Goal: Information Seeking & Learning: Learn about a topic

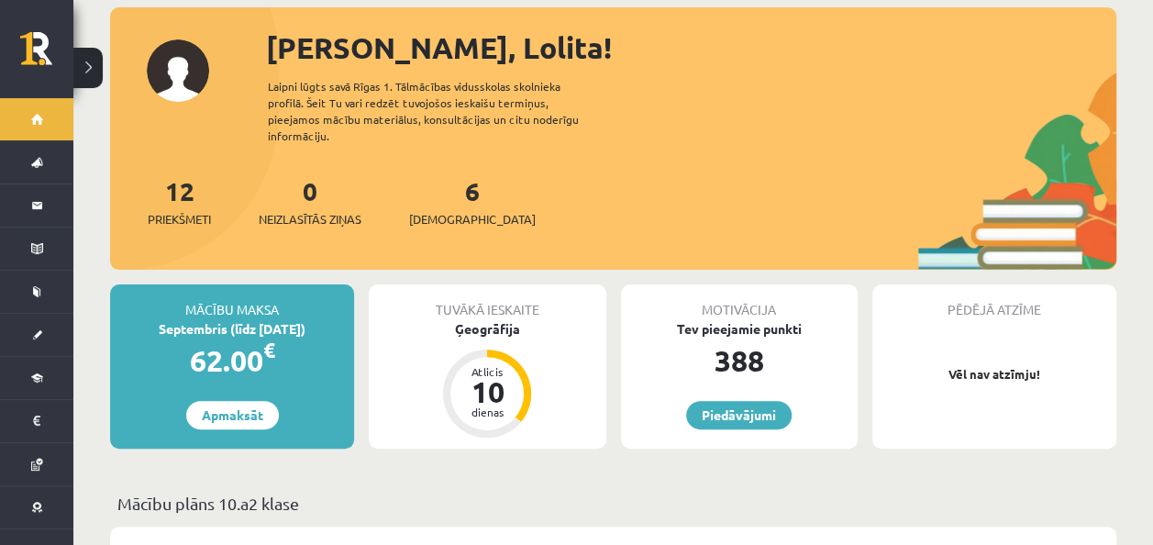
scroll to position [184, 0]
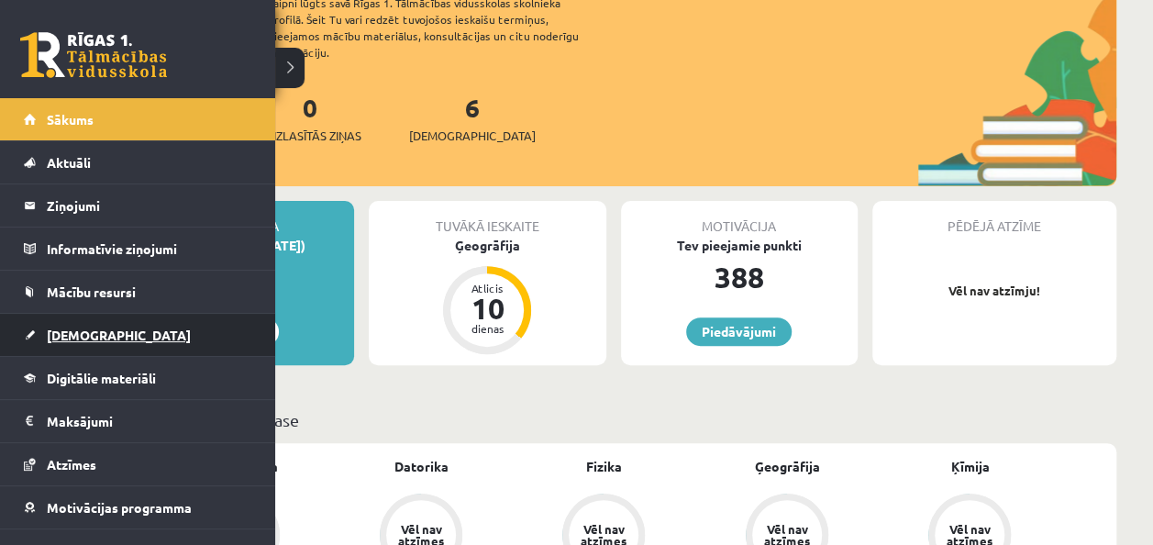
click at [87, 340] on span "[DEMOGRAPHIC_DATA]" at bounding box center [119, 335] width 144 height 17
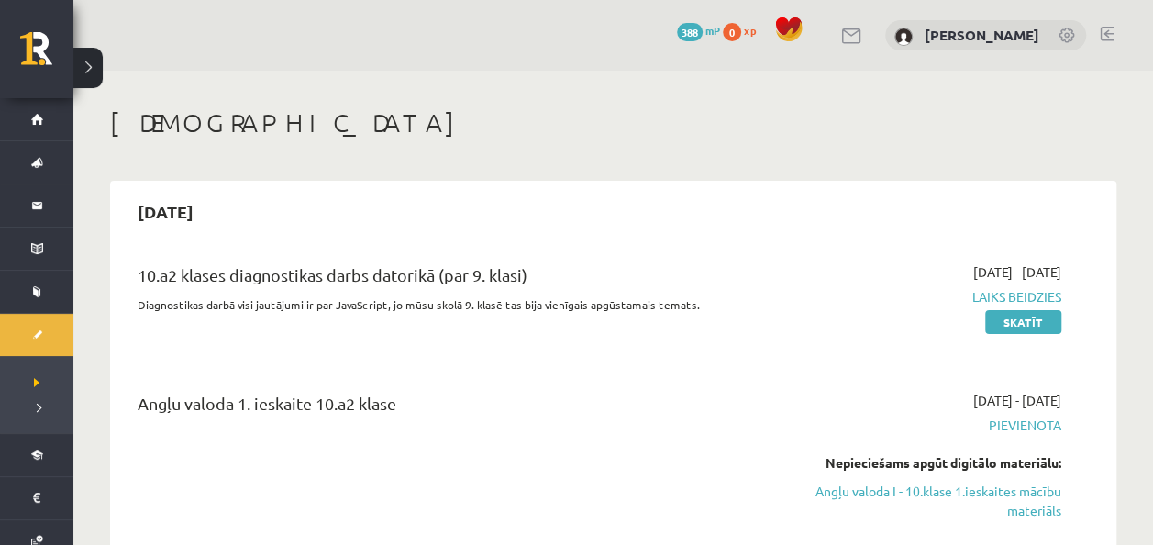
scroll to position [275, 0]
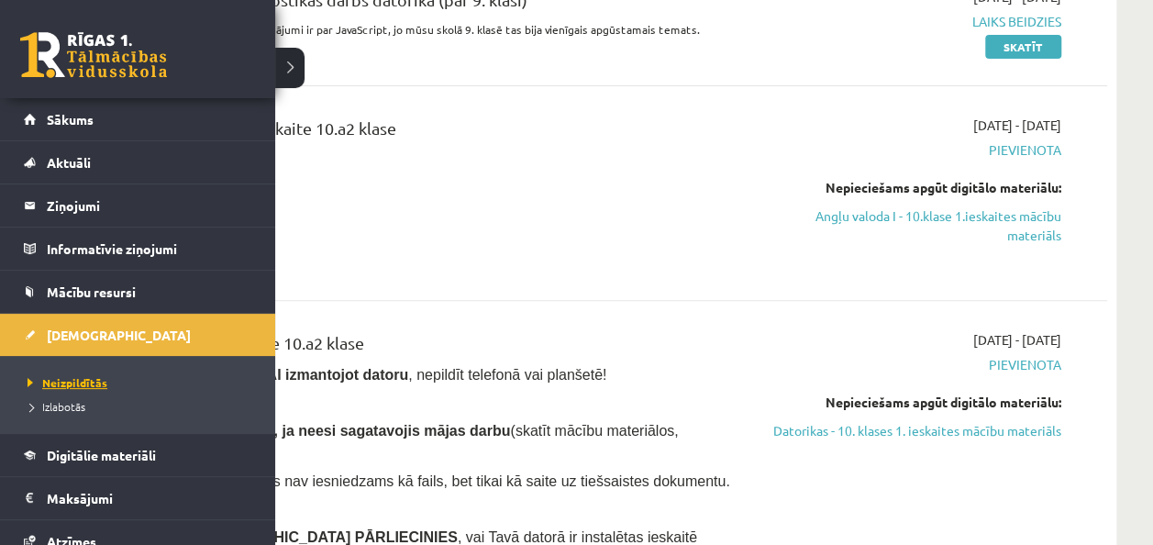
click at [77, 384] on span "Neizpildītās" at bounding box center [65, 382] width 84 height 15
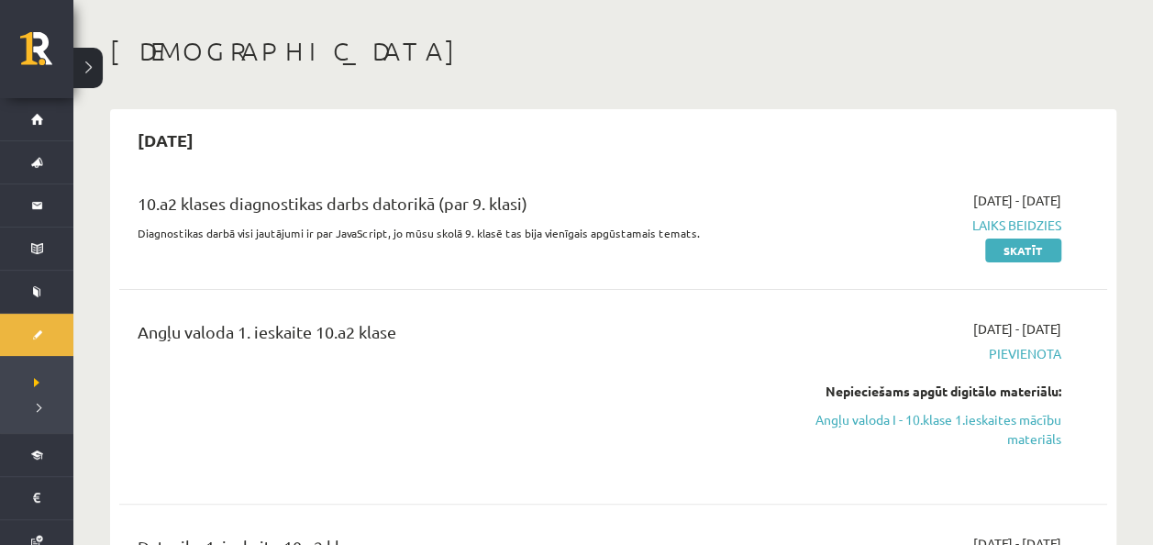
scroll to position [0, 0]
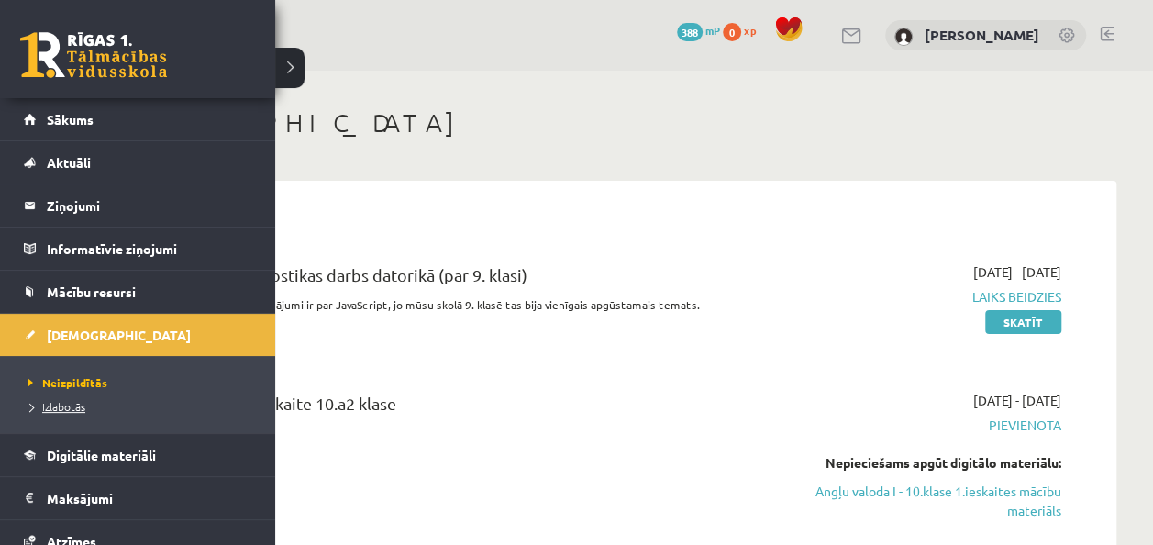
click at [51, 398] on link "Izlabotās" at bounding box center [140, 406] width 234 height 17
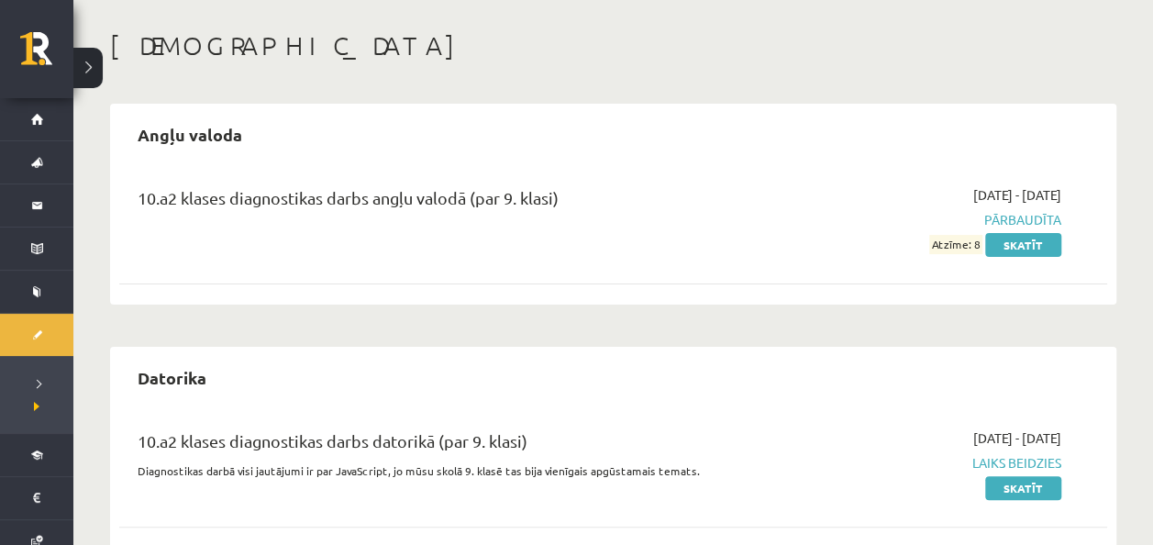
scroll to position [169, 0]
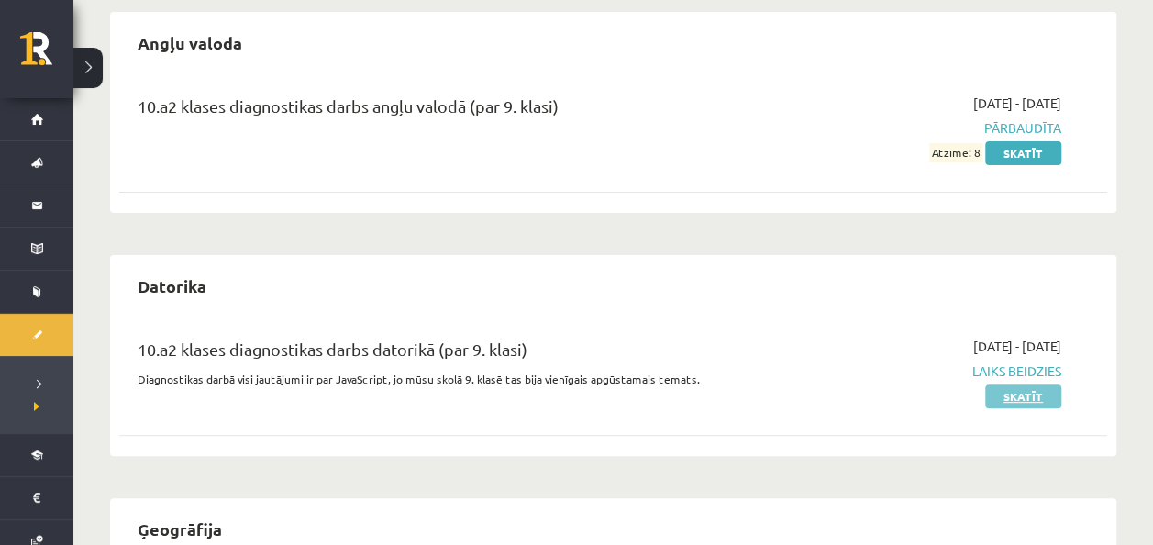
click at [1019, 399] on link "Skatīt" at bounding box center [1024, 396] width 76 height 24
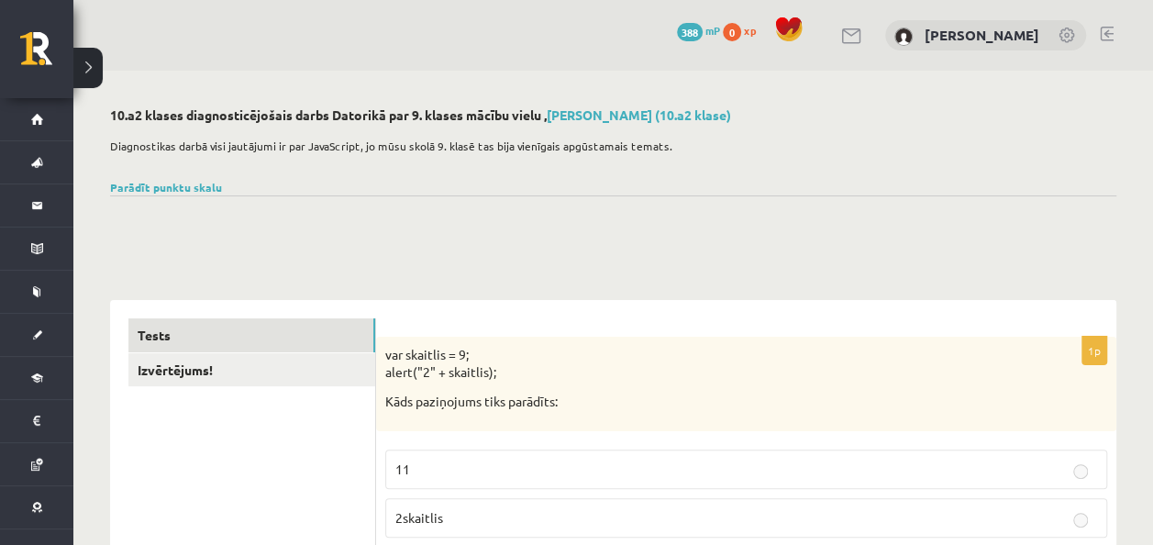
click at [1089, 360] on p "1p" at bounding box center [1095, 350] width 26 height 29
click at [233, 381] on link "Izvērtējums!" at bounding box center [251, 370] width 247 height 34
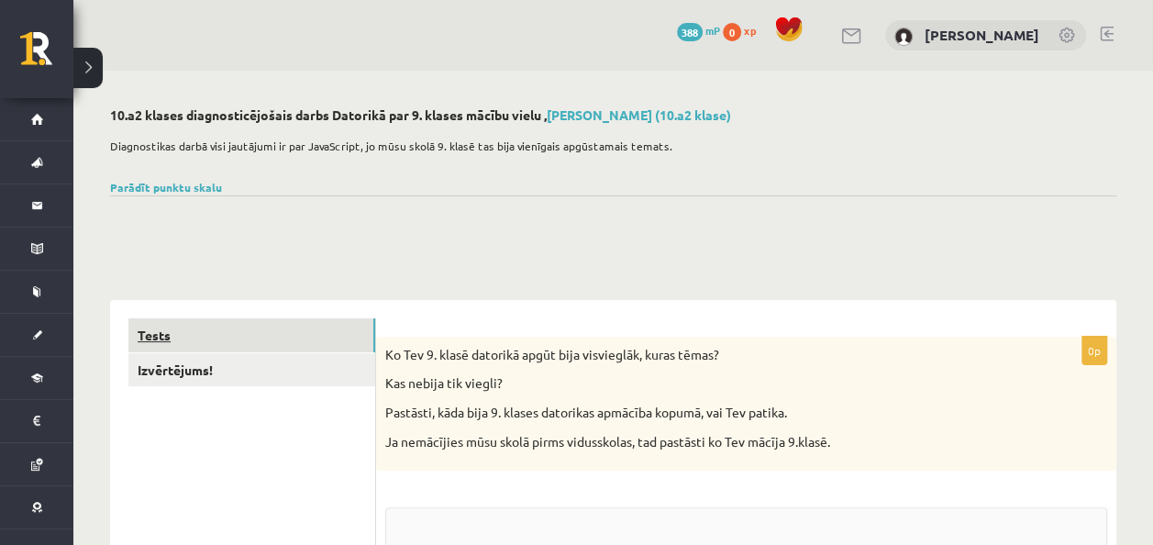
click at [187, 332] on link "Tests" at bounding box center [251, 335] width 247 height 34
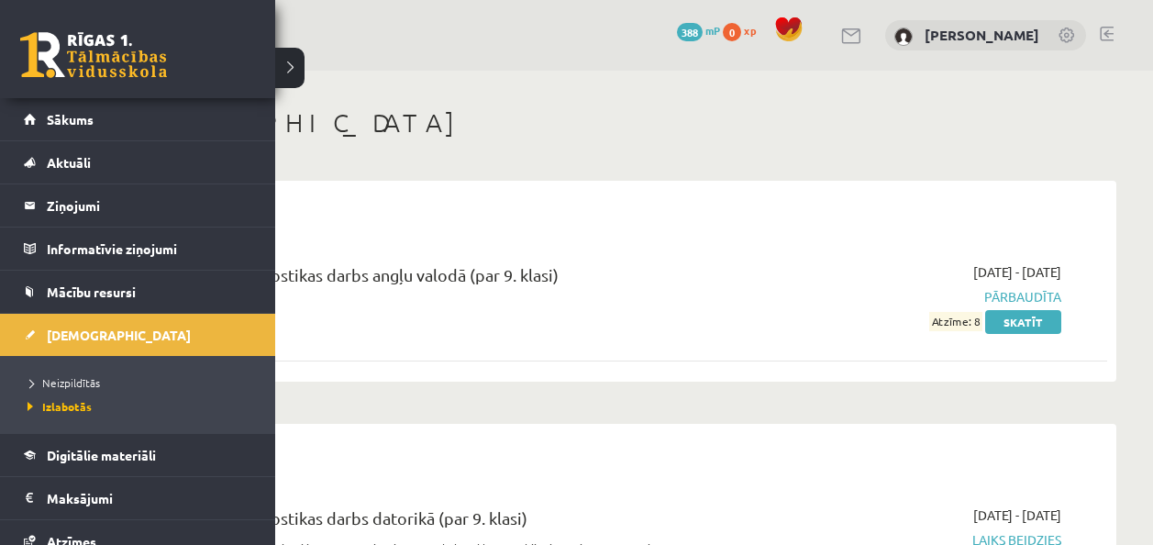
scroll to position [169, 0]
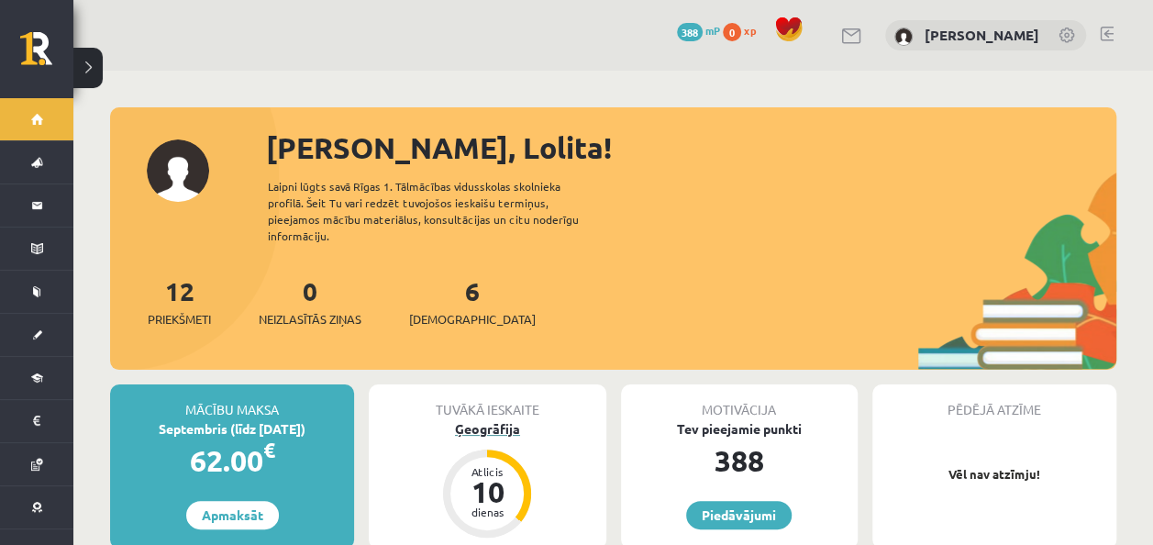
click at [498, 419] on div "Ģeogrāfija" at bounding box center [487, 428] width 237 height 19
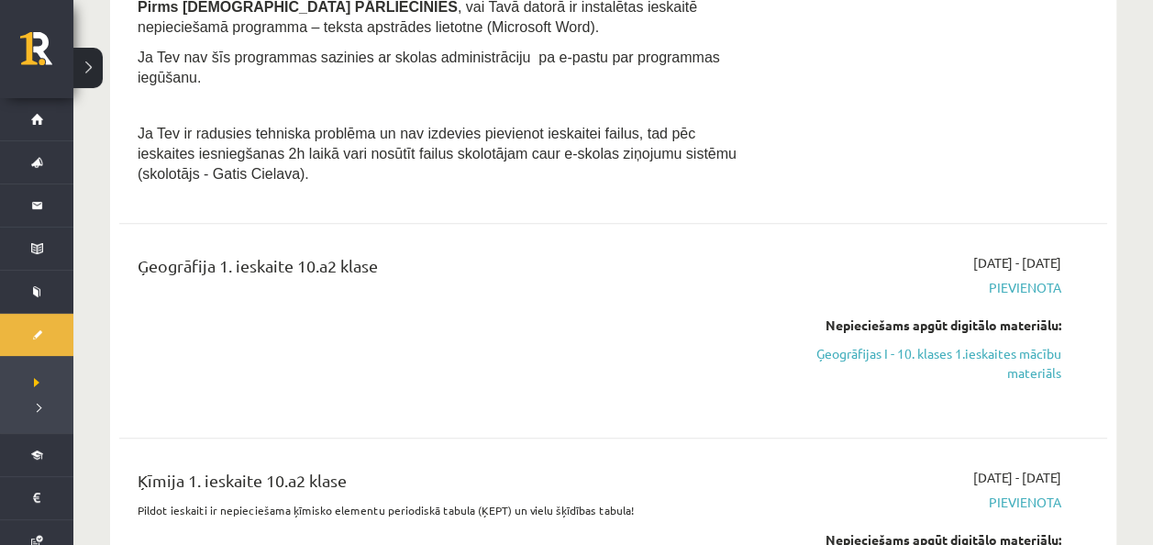
scroll to position [826, 0]
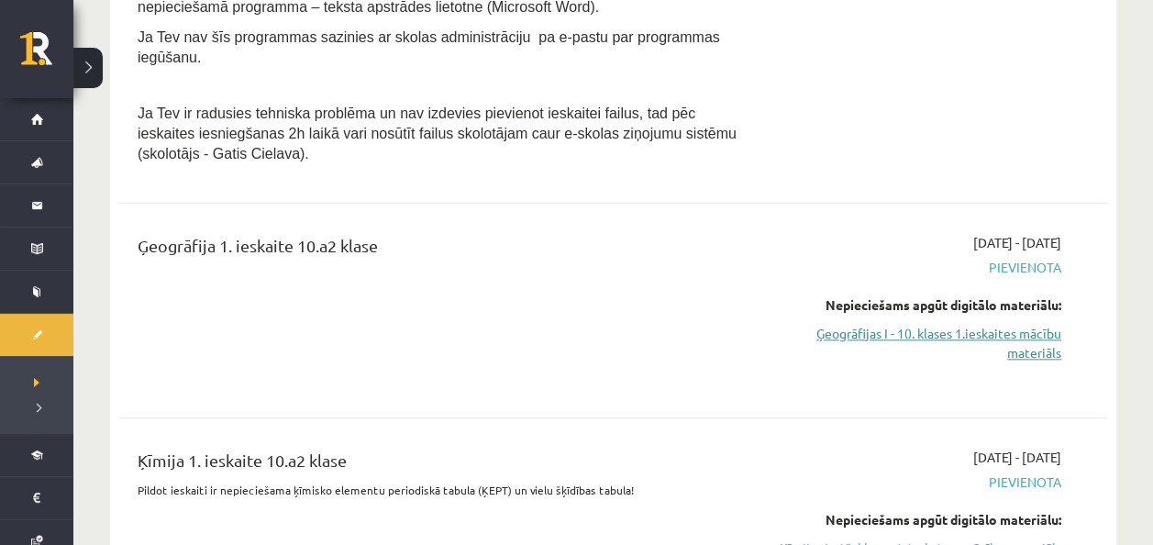
click at [876, 324] on link "Ģeogrāfijas I - 10. klases 1.ieskaites mācību materiāls" at bounding box center [917, 343] width 290 height 39
click at [997, 324] on link "Ģeogrāfijas I - 10. klases 1.ieskaites mācību materiāls" at bounding box center [917, 343] width 290 height 39
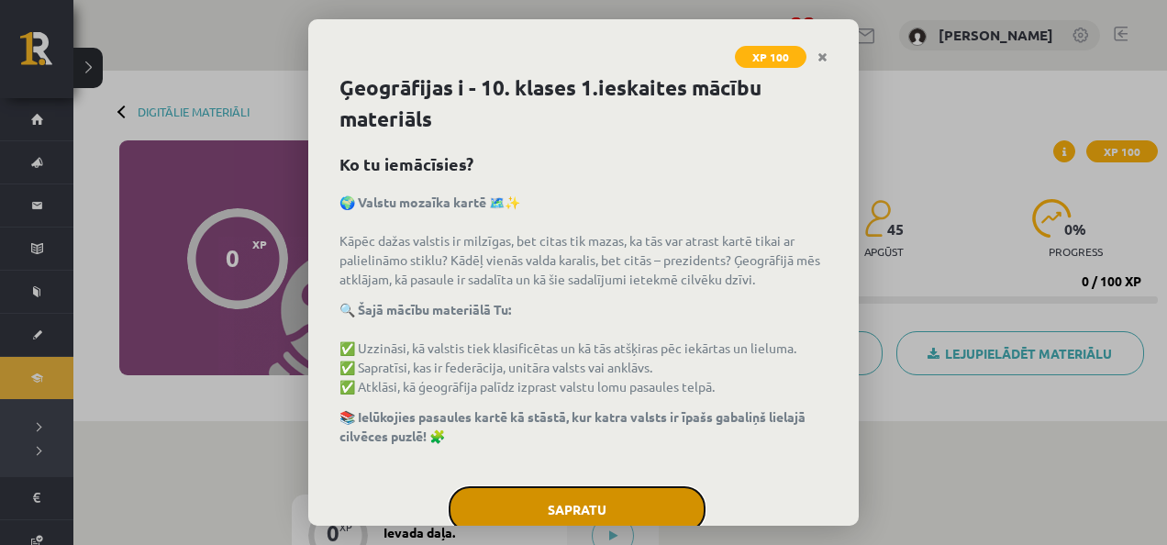
click at [561, 503] on button "Sapratu" at bounding box center [577, 509] width 257 height 46
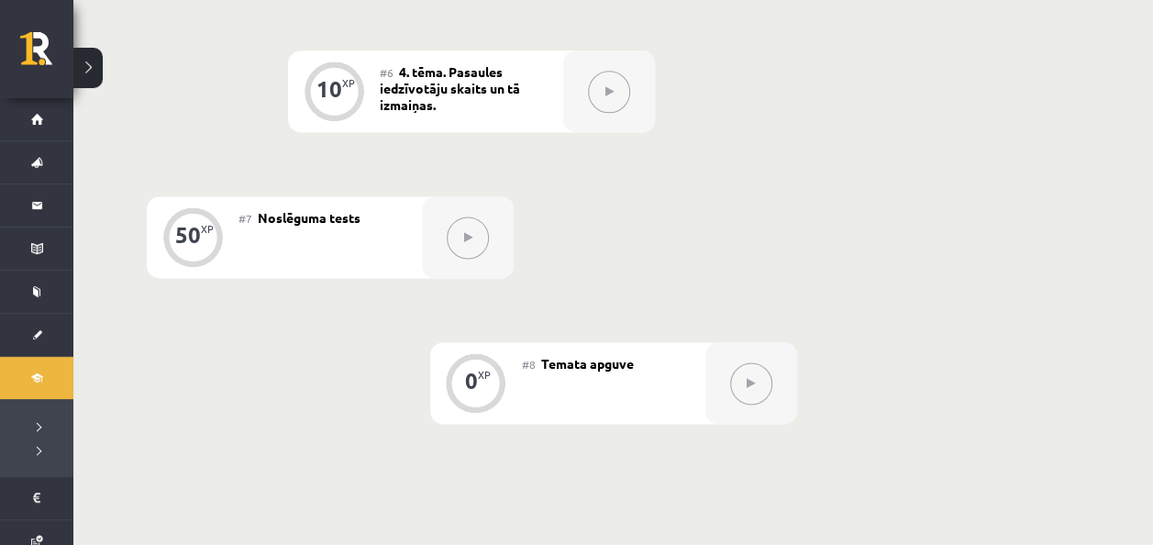
scroll to position [1190, 0]
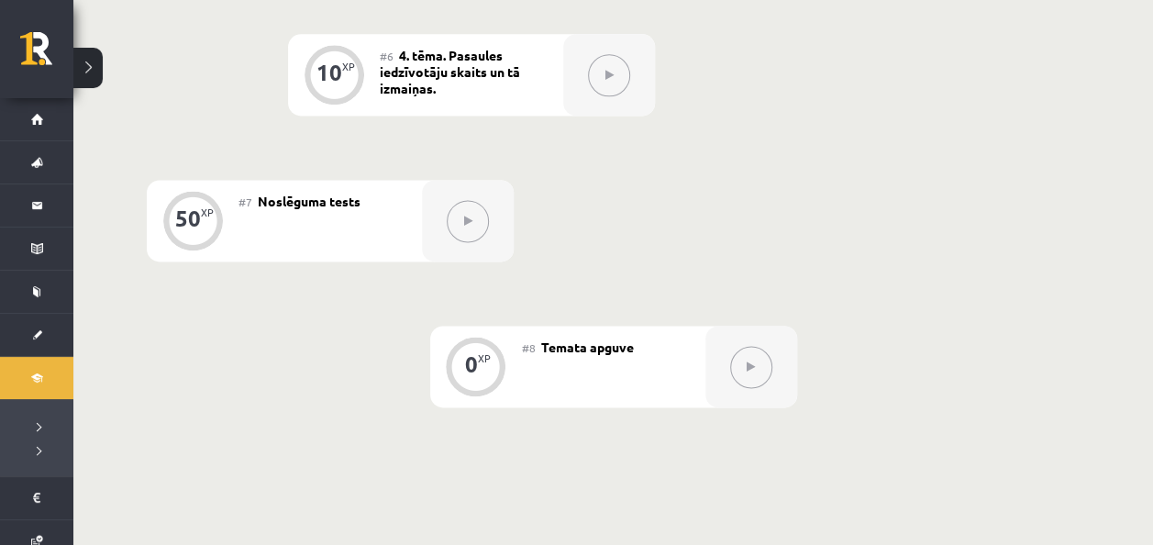
click at [750, 376] on button at bounding box center [751, 367] width 42 height 42
click at [525, 373] on div "#8 Temata apguve" at bounding box center [614, 367] width 184 height 82
click at [470, 372] on div "0" at bounding box center [471, 364] width 13 height 17
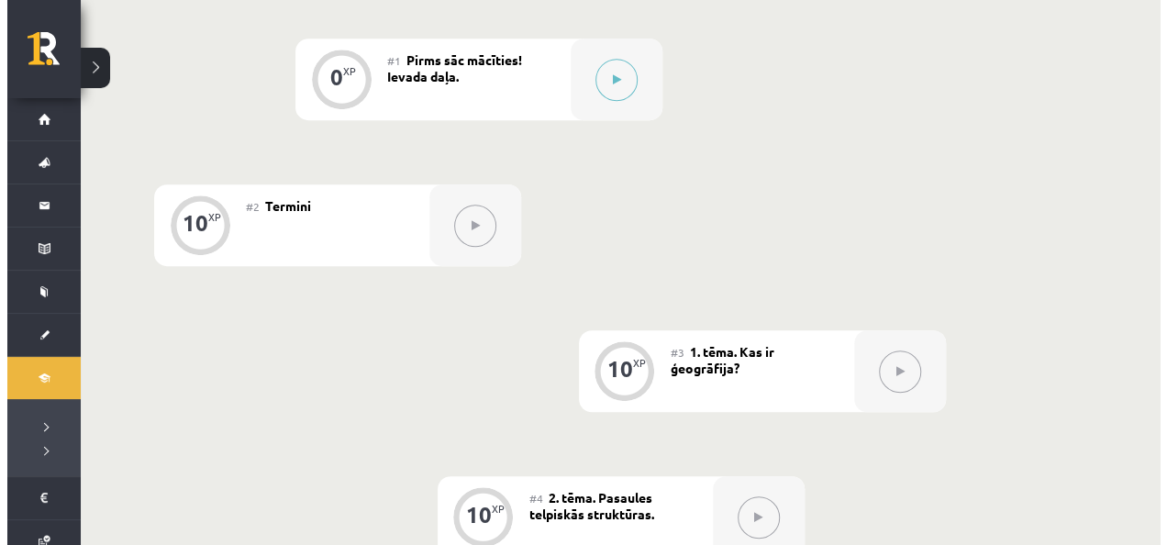
scroll to position [89, 0]
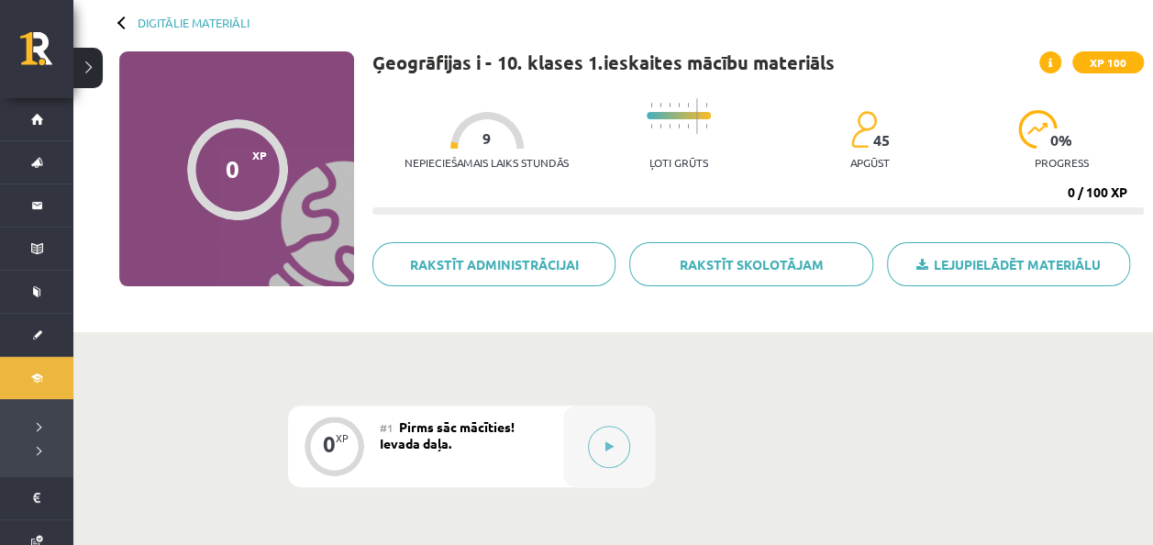
click at [241, 185] on div at bounding box center [237, 169] width 101 height 101
click at [606, 442] on icon at bounding box center [610, 446] width 8 height 11
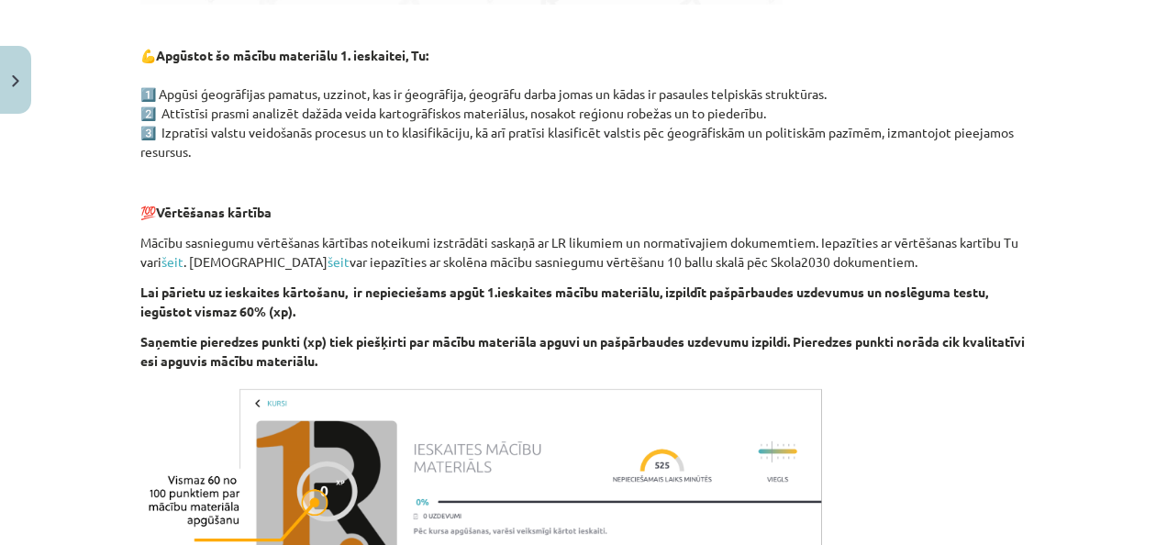
scroll to position [1182, 0]
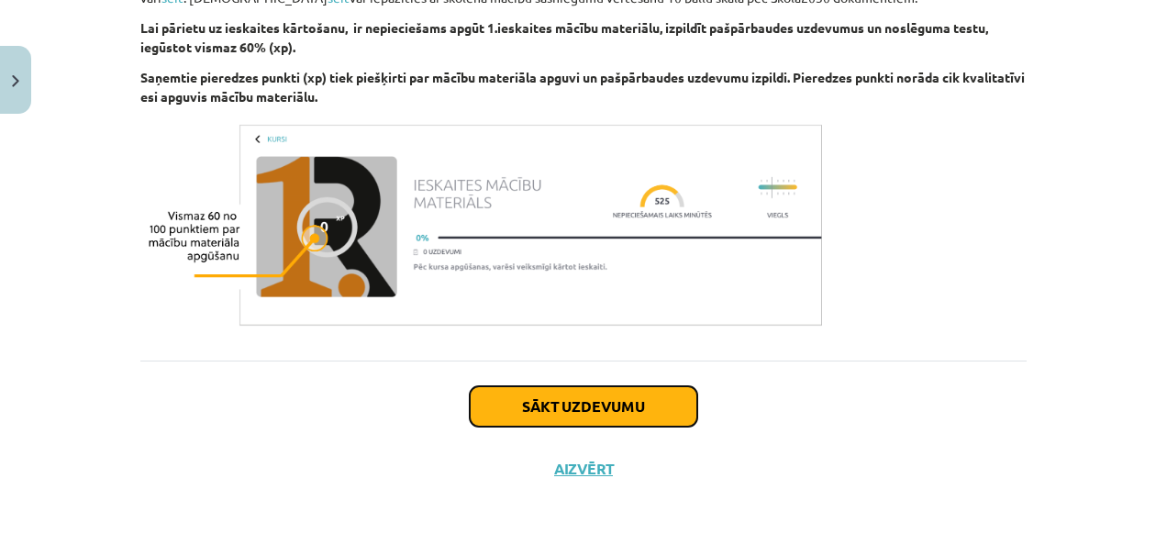
click at [574, 401] on button "Sākt uzdevumu" at bounding box center [584, 406] width 228 height 40
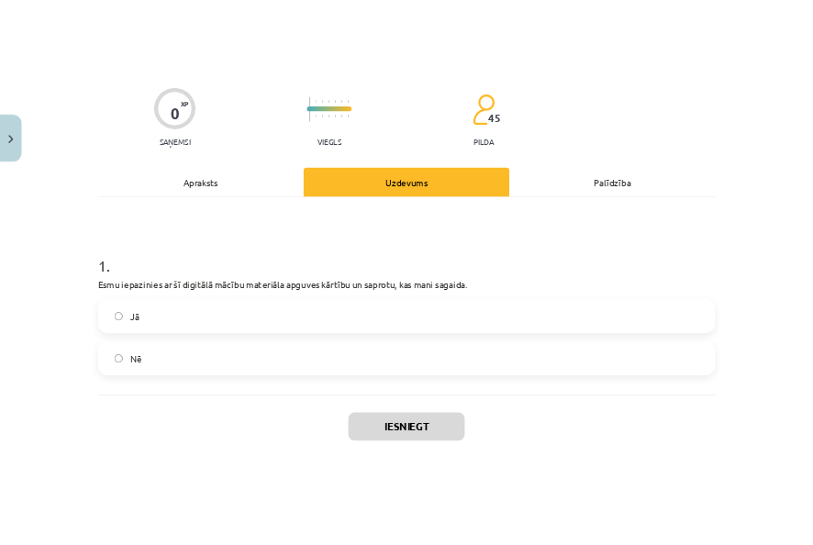
scroll to position [229, 0]
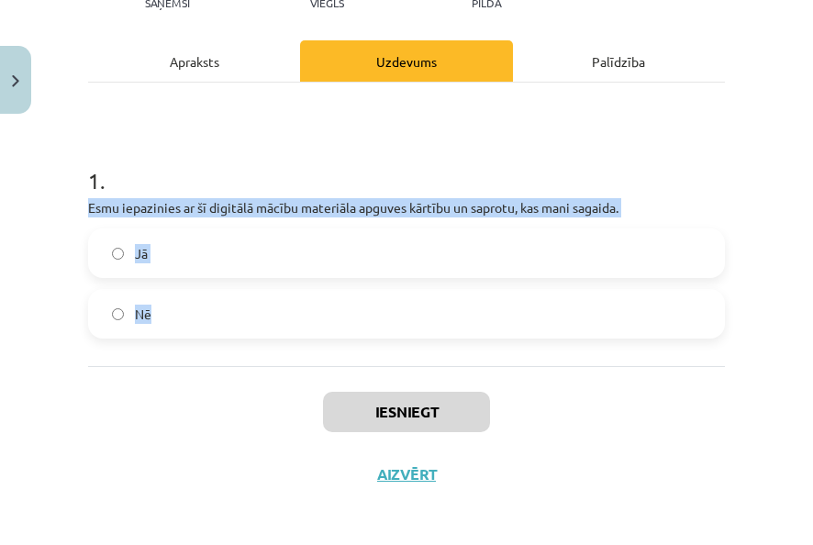
drag, startPoint x: 76, startPoint y: 200, endPoint x: 529, endPoint y: 316, distance: 466.9
click at [529, 316] on div "Mācību tēma: Ģeogrāfijas i - 10. klases 1.ieskaites mācību materiāls #1 Pirms s…" at bounding box center [406, 272] width 813 height 545
copy div "Esmu iepazinies ar šī digitālā mācību materiāla apguves kārtību un saprotu, kas…"
click at [191, 266] on label "Jā" at bounding box center [406, 253] width 633 height 46
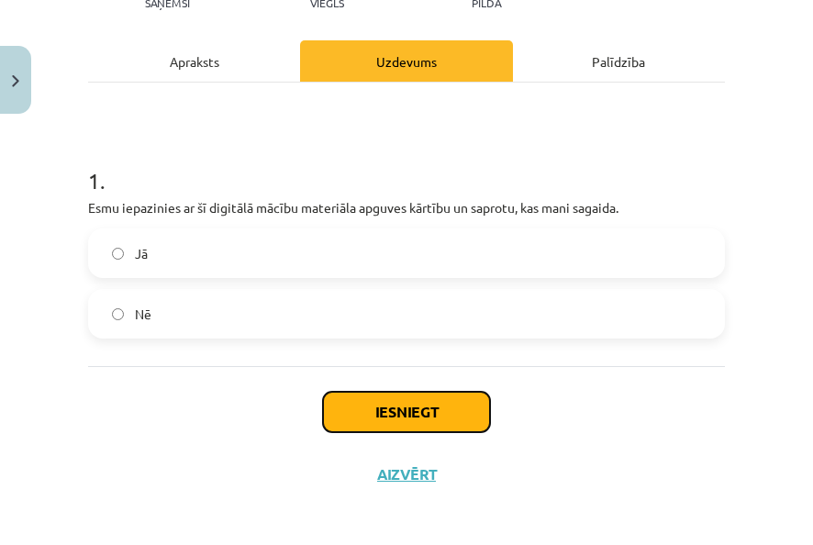
click at [431, 410] on button "Iesniegt" at bounding box center [406, 412] width 167 height 40
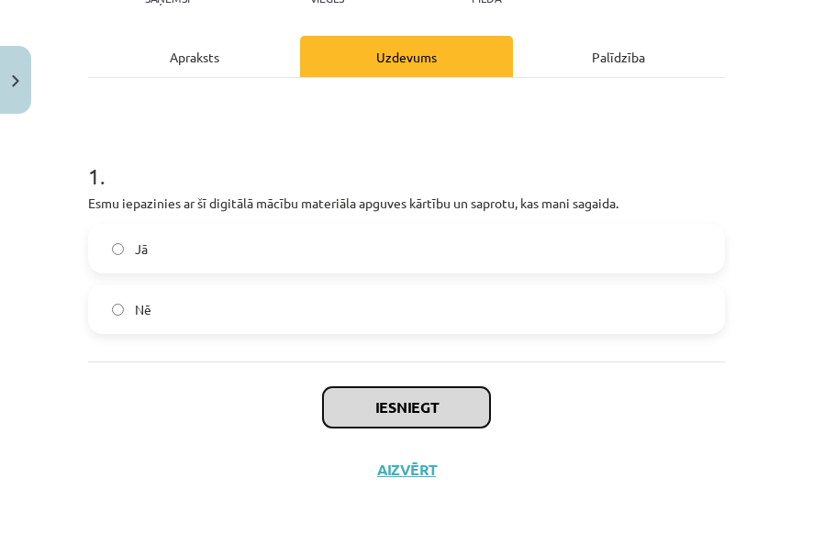
scroll to position [235, 0]
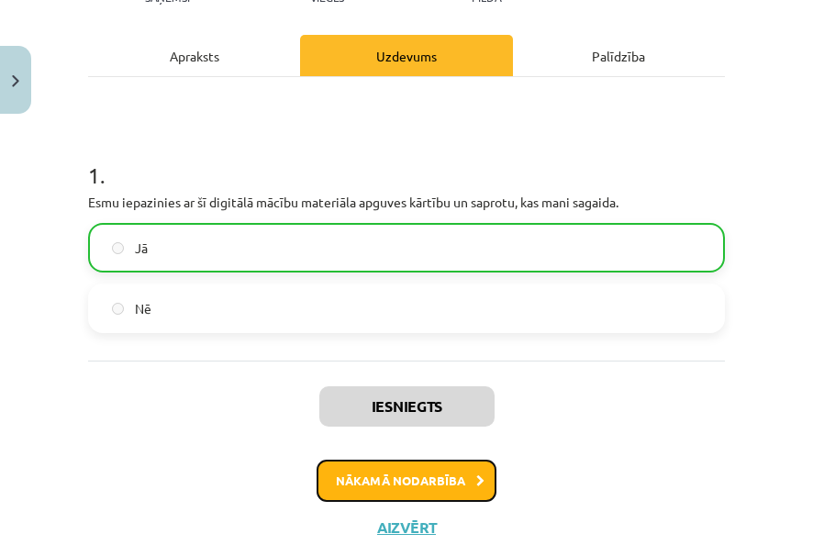
click at [426, 475] on button "Nākamā nodarbība" at bounding box center [407, 481] width 180 height 42
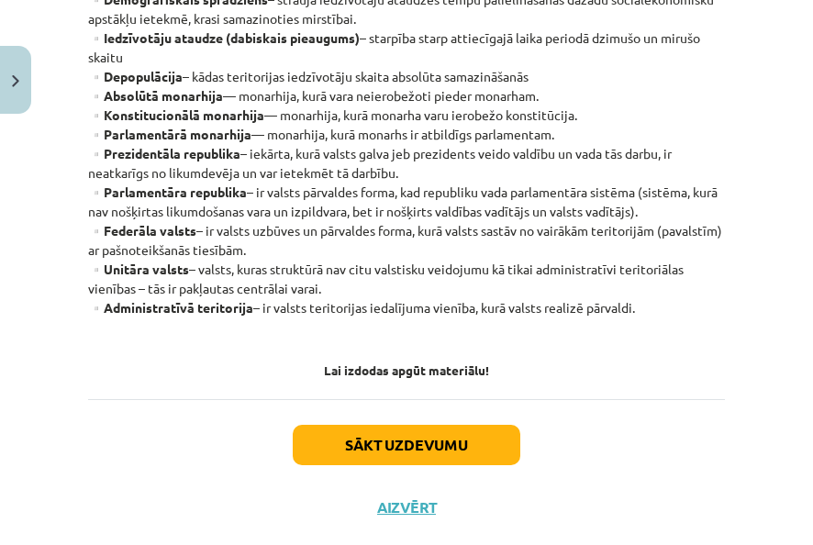
scroll to position [745, 0]
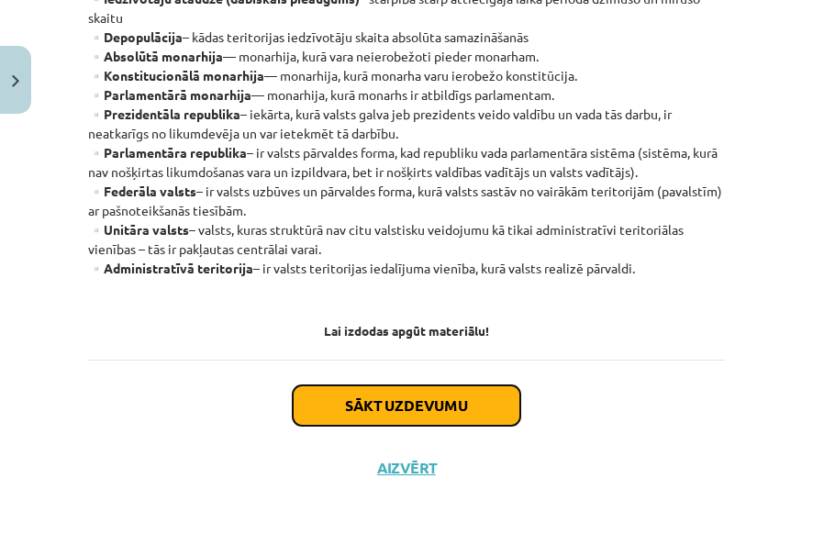
click at [405, 411] on button "Sākt uzdevumu" at bounding box center [407, 405] width 228 height 40
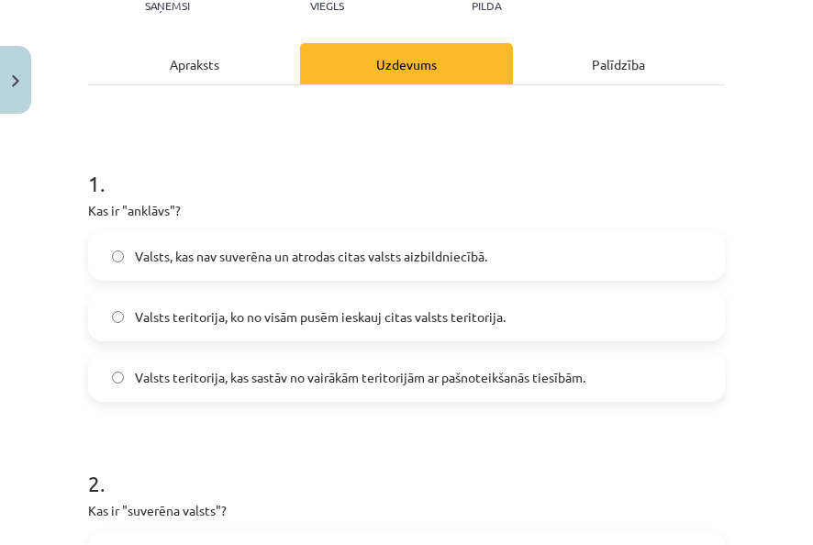
scroll to position [229, 0]
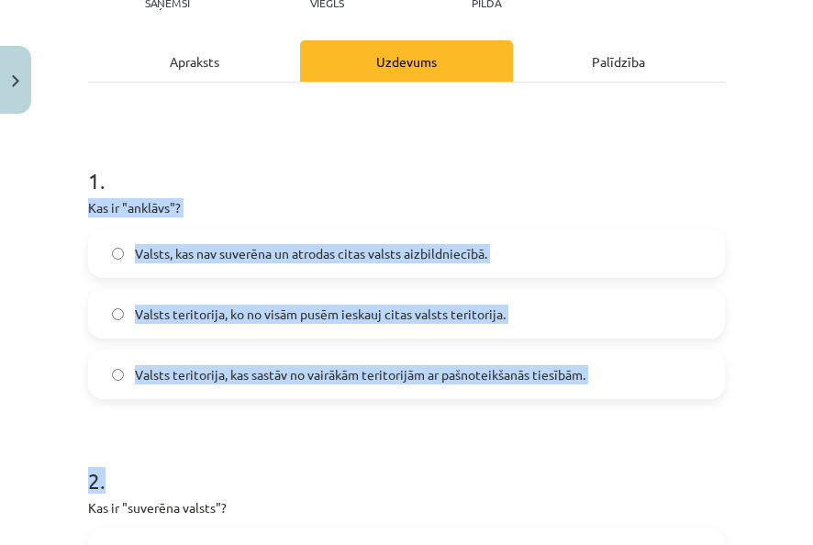
drag, startPoint x: 84, startPoint y: 211, endPoint x: 551, endPoint y: 406, distance: 505.1
drag, startPoint x: 551, startPoint y: 406, endPoint x: 446, endPoint y: 433, distance: 108.2
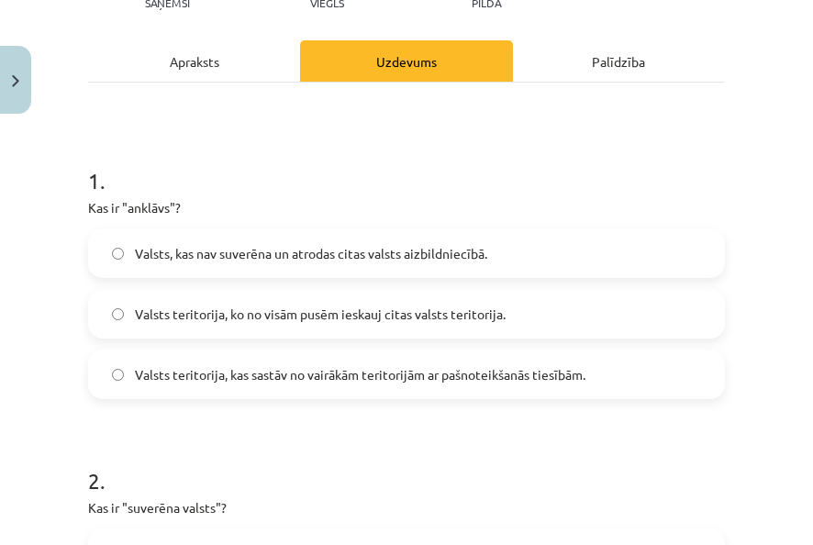
click at [171, 180] on h1 "1 ." at bounding box center [406, 164] width 637 height 57
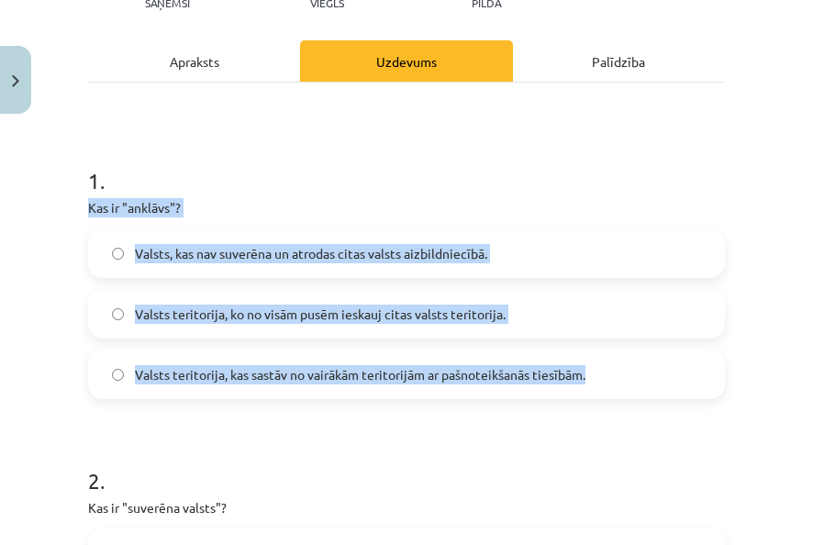
drag, startPoint x: 87, startPoint y: 207, endPoint x: 591, endPoint y: 379, distance: 532.2
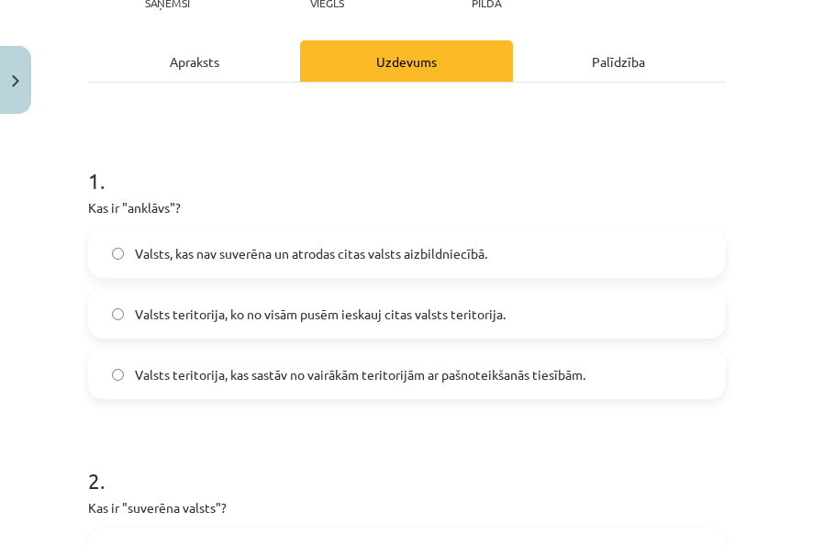
drag, startPoint x: 591, startPoint y: 379, endPoint x: 547, endPoint y: 407, distance: 52.4
drag, startPoint x: 547, startPoint y: 407, endPoint x: 608, endPoint y: 468, distance: 86.3
click at [608, 468] on h1 "2 ." at bounding box center [406, 464] width 637 height 57
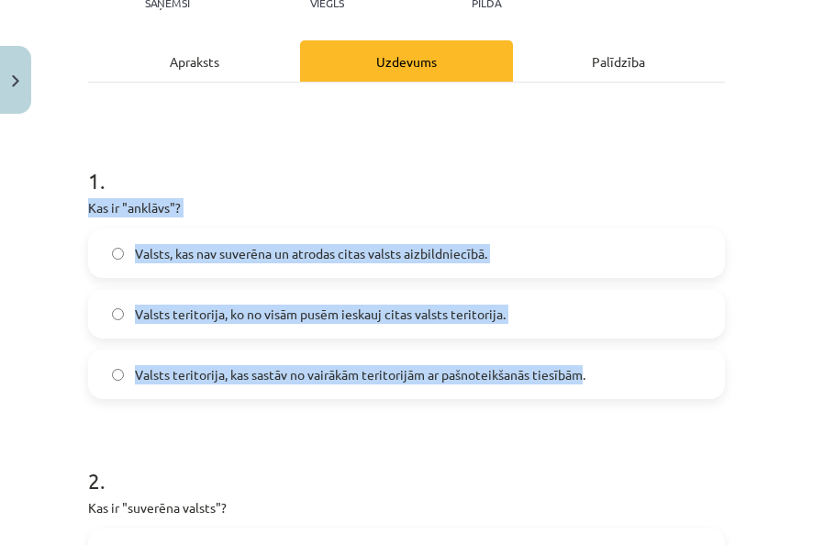
drag, startPoint x: 90, startPoint y: 211, endPoint x: 584, endPoint y: 391, distance: 525.4
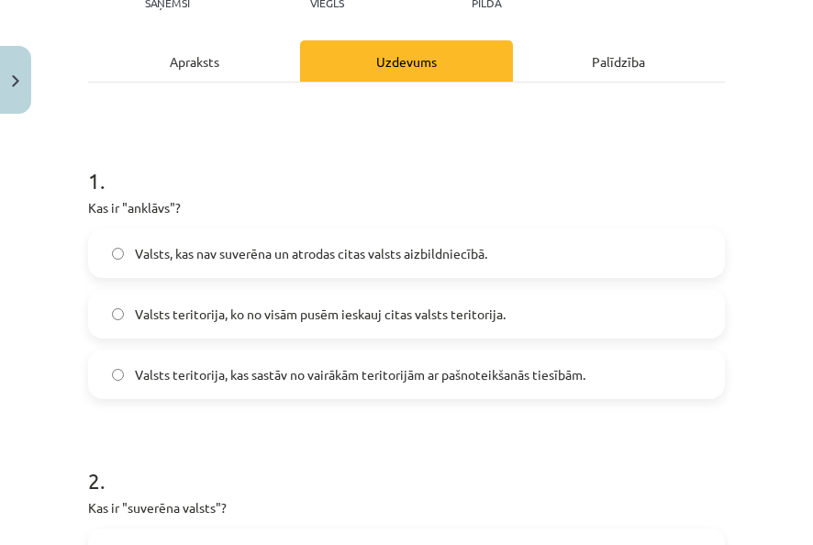
drag, startPoint x: 584, startPoint y: 391, endPoint x: 560, endPoint y: 409, distance: 30.1
drag, startPoint x: 560, startPoint y: 409, endPoint x: 418, endPoint y: 444, distance: 145.6
click at [418, 444] on h1 "2 ." at bounding box center [406, 464] width 637 height 57
drag, startPoint x: 110, startPoint y: 204, endPoint x: 191, endPoint y: 211, distance: 81.1
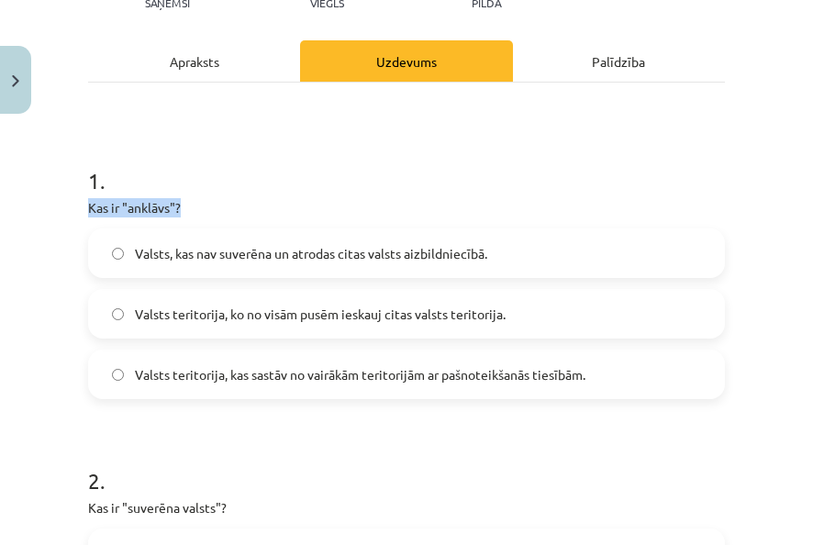
click at [534, 317] on label "Valsts teritorija, ko no visām pusēm ieskauj citas valsts teritorija." at bounding box center [406, 314] width 633 height 46
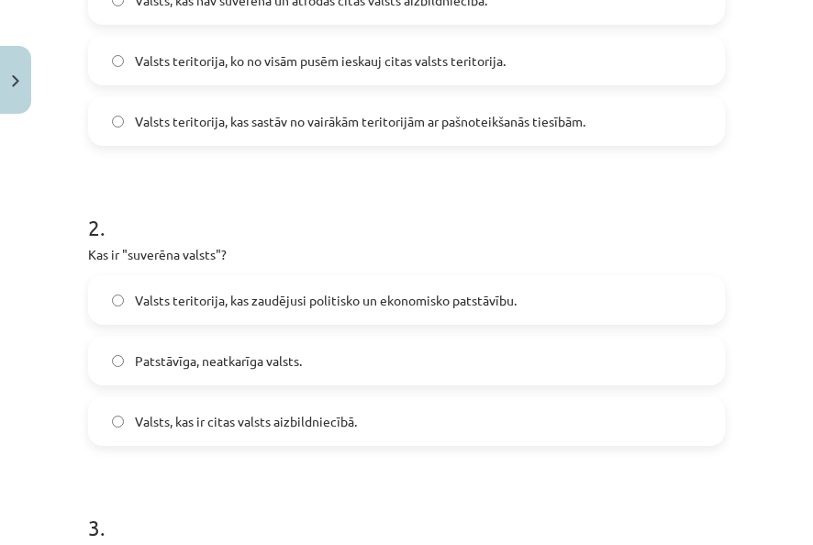
scroll to position [505, 0]
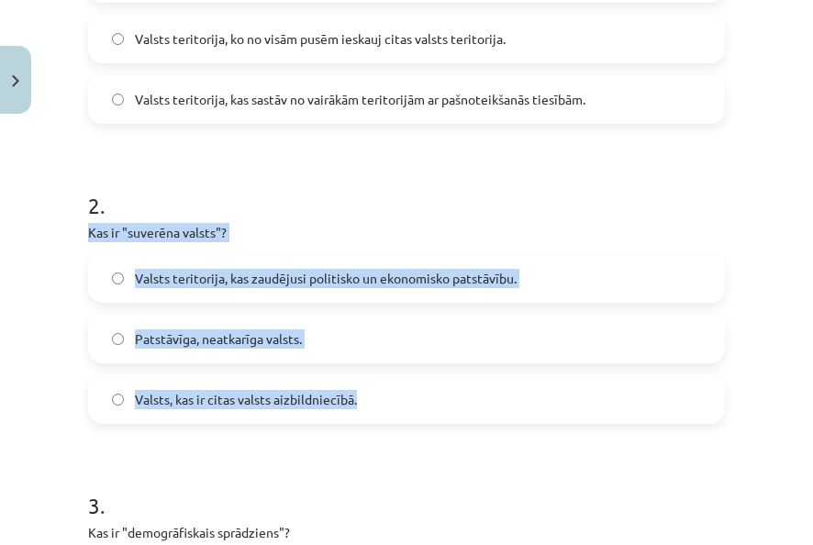
drag, startPoint x: 82, startPoint y: 235, endPoint x: 455, endPoint y: 376, distance: 399.3
click at [455, 376] on div "10 XP Saņemsi Viegls 45 pilda Apraksts Uzdevums Palīdzība 1 . Kas ir "anklāvs"?…" at bounding box center [406, 554] width 659 height 1874
copy div "Kas ir "suverēna valsts"? Valsts teritorija, kas zaudējusi politisko un ekonomi…"
click at [406, 341] on label "Patstāvīga, neatkarīga valsts." at bounding box center [406, 339] width 633 height 46
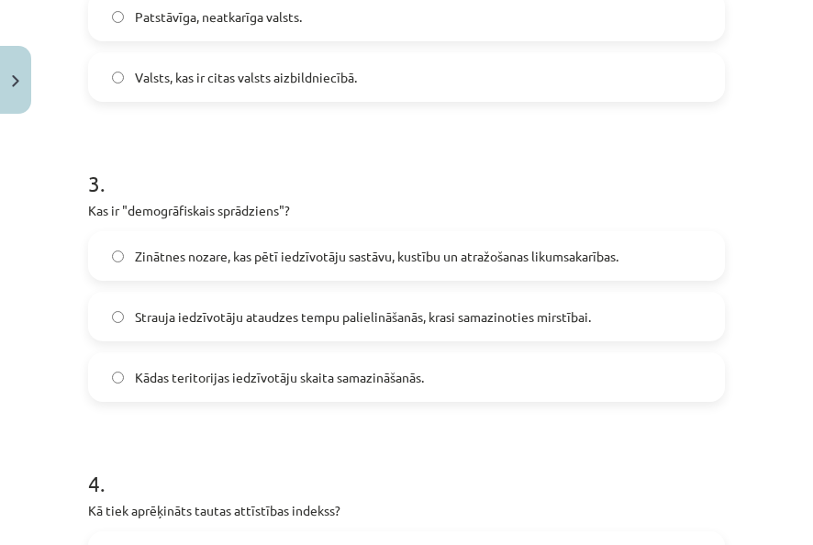
scroll to position [872, 0]
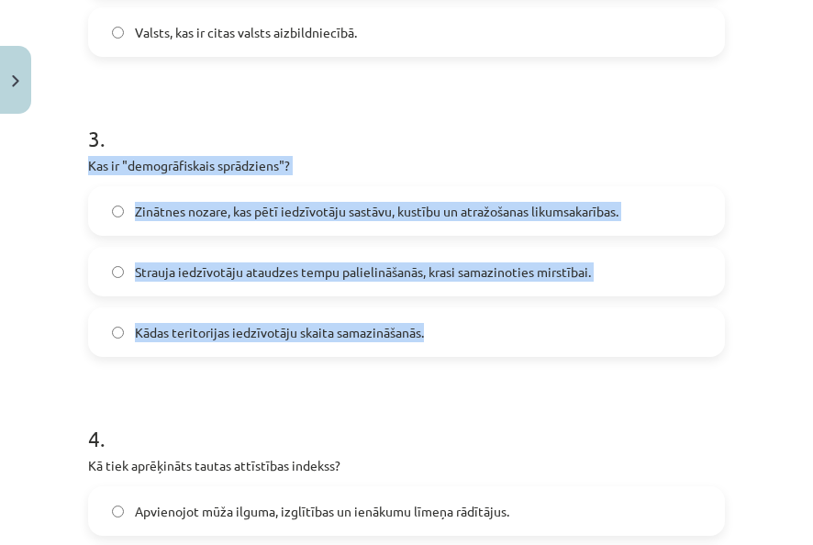
drag, startPoint x: 83, startPoint y: 163, endPoint x: 496, endPoint y: 330, distance: 445.4
click at [496, 330] on div "10 XP Saņemsi Viegls 45 pilda Apraksts Uzdevums Palīdzība 1 . Kas ir "anklāvs"?…" at bounding box center [406, 187] width 659 height 1874
copy div "Kas ir "demogrāfiskais sprādziens"? Zinātnes nozare, kas pētī iedzīvotāju sastā…"
click at [620, 274] on label "Strauja iedzīvotāju ataudzes tempu palielināšanās, krasi samazinoties mirstībai." at bounding box center [406, 272] width 633 height 46
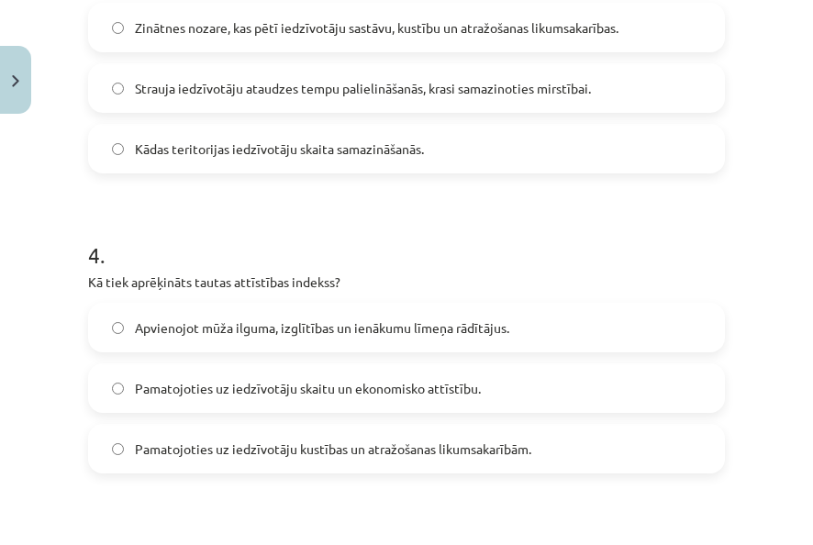
scroll to position [1147, 0]
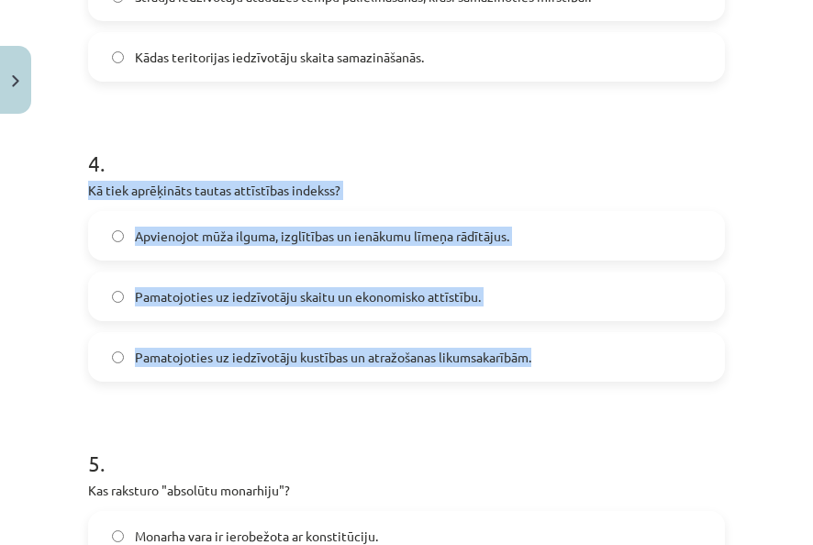
drag, startPoint x: 94, startPoint y: 187, endPoint x: 539, endPoint y: 362, distance: 478.0
click at [539, 362] on div "4 . Kā tiek aprēķināts tautas attīstības indekss? Apvienojot mūža ilguma, izglī…" at bounding box center [406, 249] width 637 height 263
drag, startPoint x: 539, startPoint y: 362, endPoint x: 525, endPoint y: 362, distance: 13.8
copy div "Kā tiek aprēķināts tautas attīstības indekss? Apvienojot mūža ilguma, izglītība…"
click at [576, 229] on label "Apvienojot mūža ilguma, izglītības un ienākumu līmeņa rādītājus." at bounding box center [406, 236] width 633 height 46
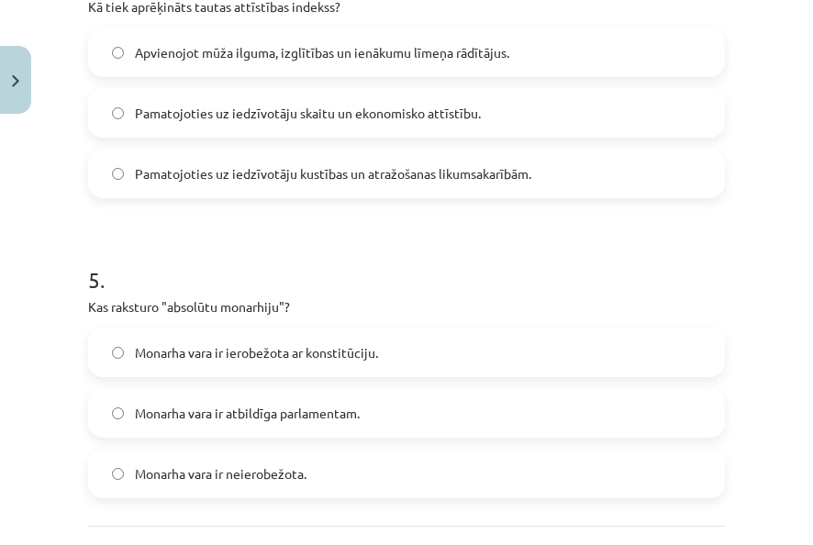
scroll to position [1496, 0]
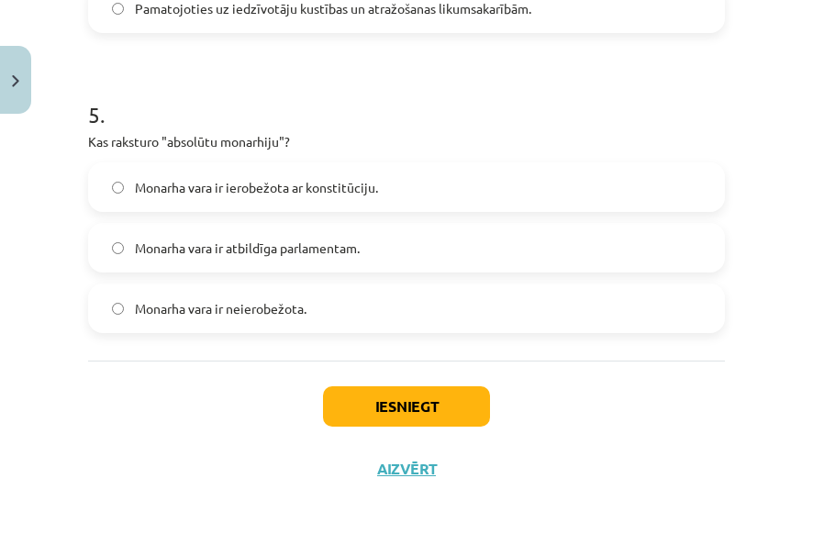
drag, startPoint x: 79, startPoint y: 141, endPoint x: 413, endPoint y: 304, distance: 371.4
copy div "Kas raksturo "absolūtu monarhiju"? Monarha vara ir ierobežota ar konstitūciju. …"
click at [498, 306] on label "Monarha vara ir neierobežota." at bounding box center [406, 308] width 633 height 46
click at [404, 407] on button "Iesniegt" at bounding box center [406, 406] width 167 height 40
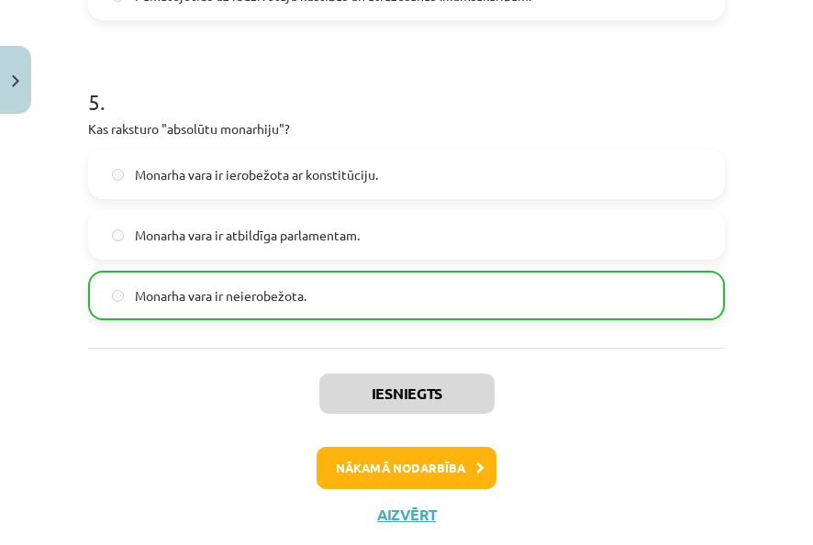
scroll to position [1553, 0]
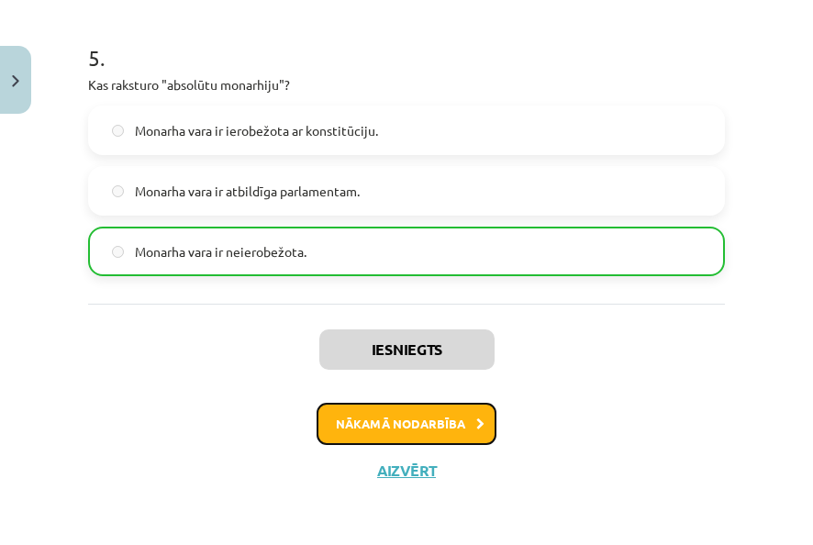
click at [442, 421] on button "Nākamā nodarbība" at bounding box center [407, 424] width 180 height 42
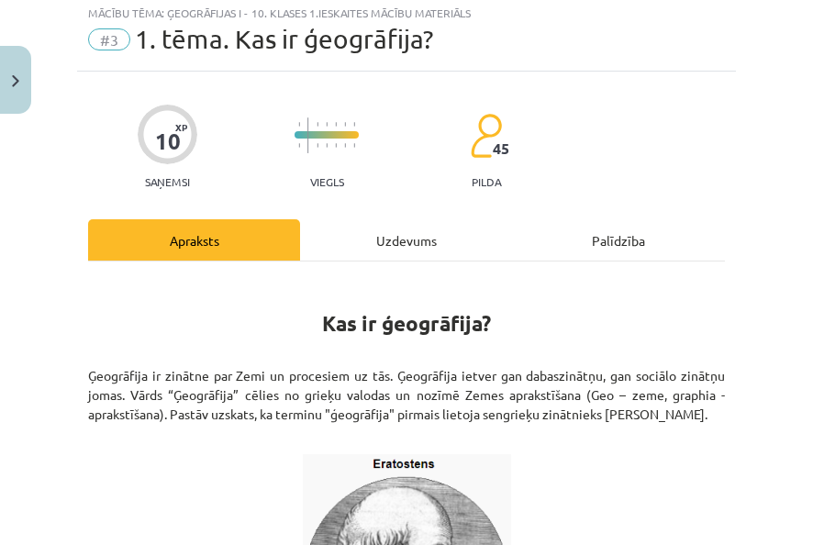
scroll to position [46, 0]
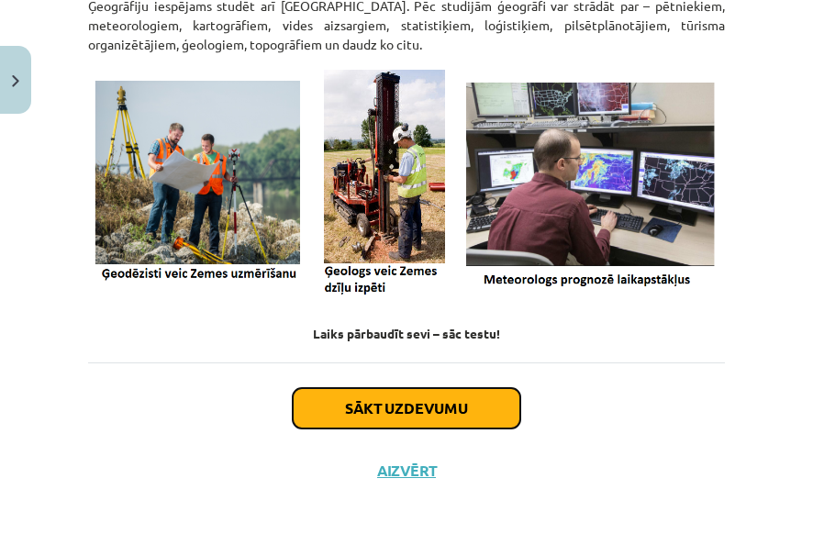
click at [449, 399] on button "Sākt uzdevumu" at bounding box center [407, 408] width 228 height 40
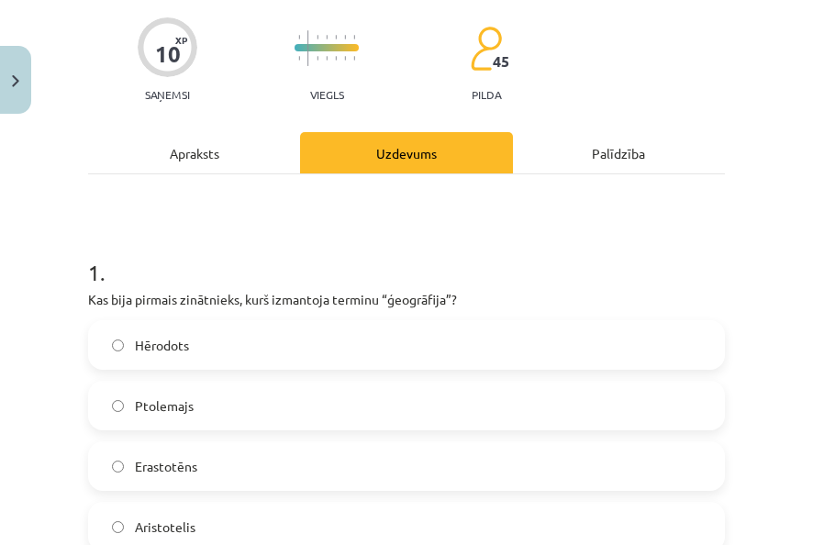
scroll to position [229, 0]
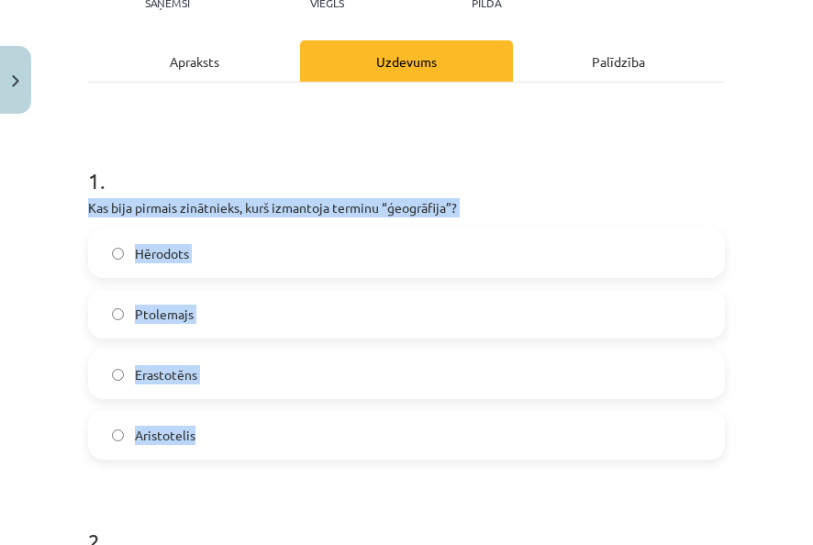
drag, startPoint x: 106, startPoint y: 212, endPoint x: 368, endPoint y: 411, distance: 328.7
click at [263, 381] on label "Erastotēns" at bounding box center [406, 374] width 633 height 46
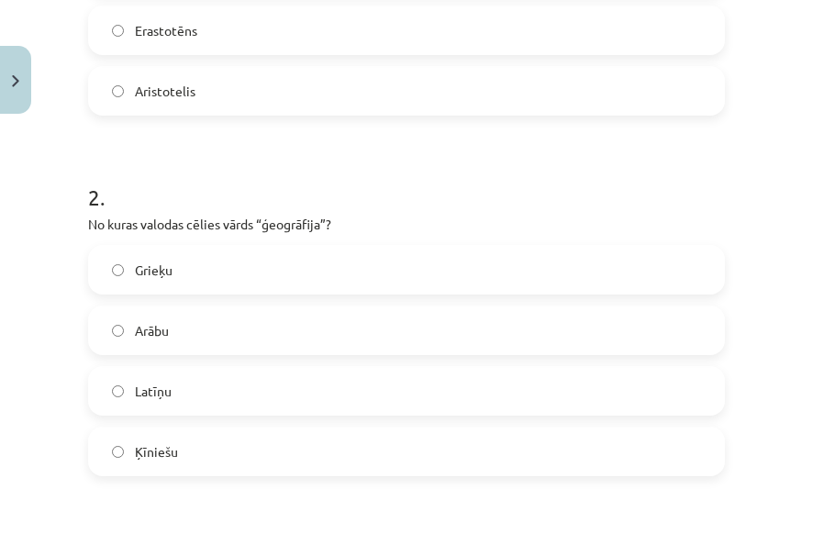
scroll to position [596, 0]
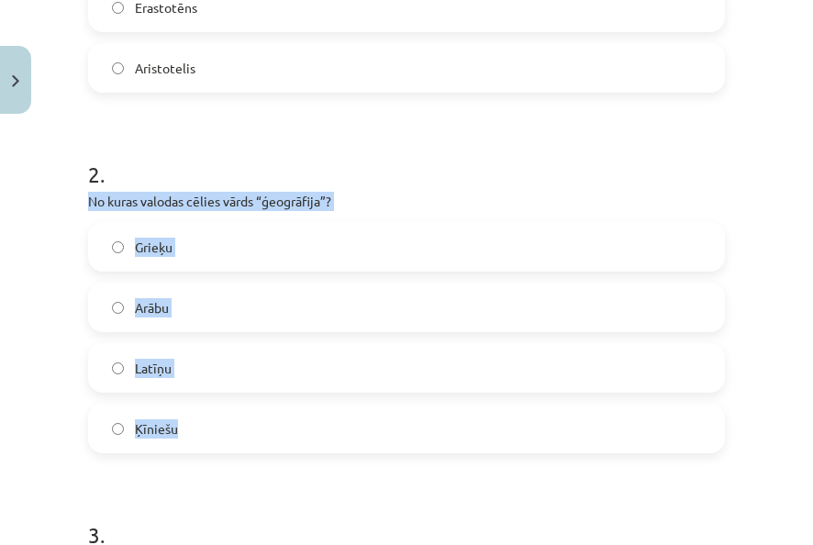
drag, startPoint x: 76, startPoint y: 200, endPoint x: 429, endPoint y: 413, distance: 412.5
click at [429, 413] on div "Mācību tēma: Ģeogrāfijas i - 10. klases 1.ieskaites mācību materiāls #3 1. tēma…" at bounding box center [406, 272] width 813 height 545
drag, startPoint x: 429, startPoint y: 413, endPoint x: 430, endPoint y: 424, distance: 11.0
copy div "No kuras valodas cēlies vārds “ģeogrāfija”? Grieķu Arābu Latīņu Ķīniešu"
click at [241, 242] on label "Grieķu" at bounding box center [406, 247] width 633 height 46
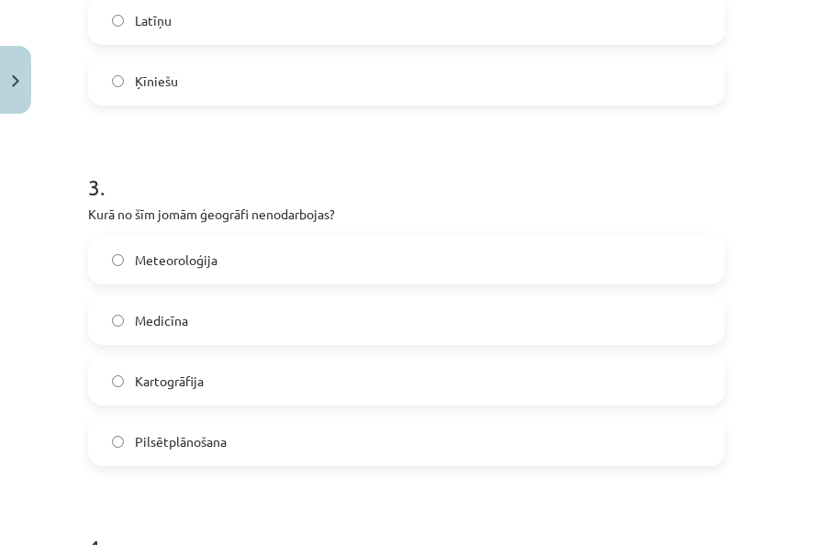
scroll to position [964, 0]
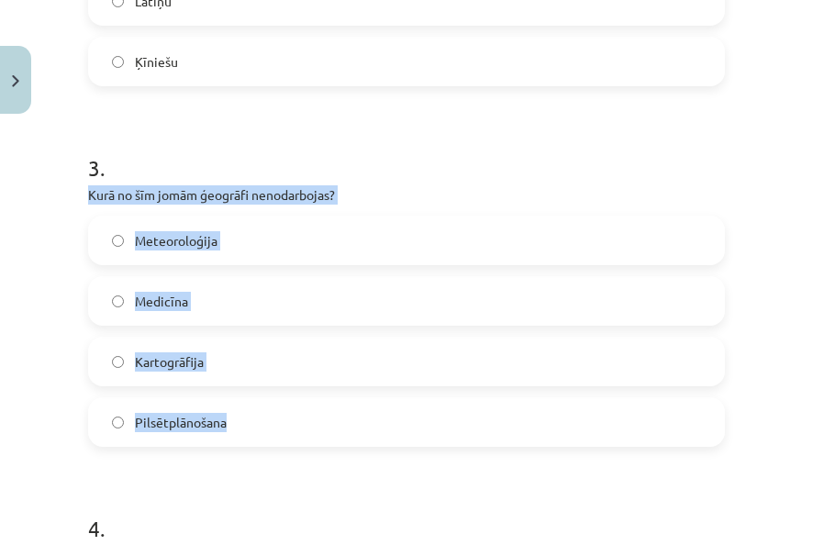
drag, startPoint x: 86, startPoint y: 199, endPoint x: 343, endPoint y: 417, distance: 336.6
click at [343, 417] on div "10 XP Saņemsi Viegls 45 pilda Apraksts Uzdevums Palīdzība 1 . Kas bija pirmais …" at bounding box center [406, 247] width 659 height 2177
copy div "Kurā no šīm jomām ģeogrāfi nenodarbojas? Meteoroloģija Medicīna Kartogrāfija Pi…"
click at [342, 294] on label "Medicīna" at bounding box center [406, 301] width 633 height 46
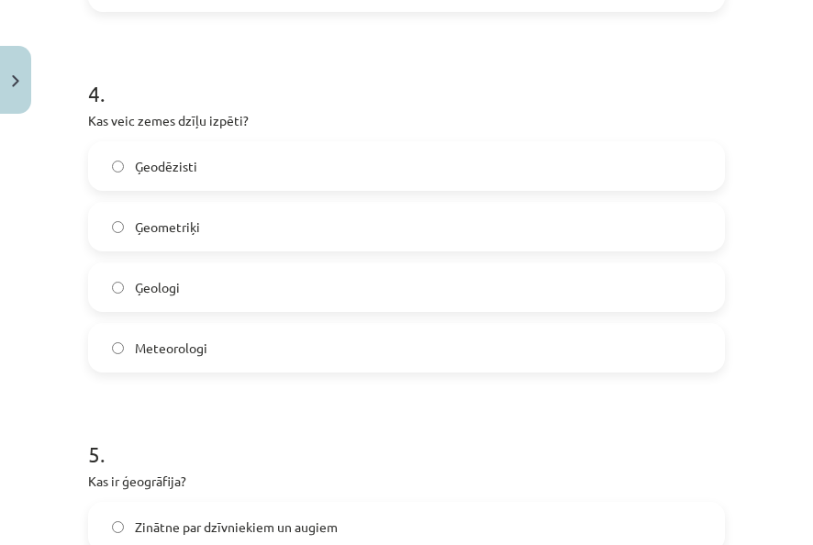
scroll to position [1422, 0]
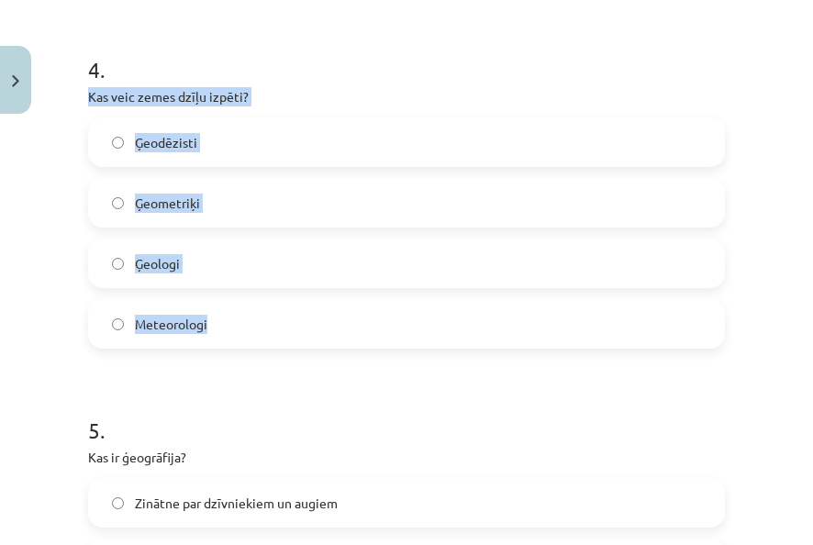
drag, startPoint x: 86, startPoint y: 101, endPoint x: 292, endPoint y: 312, distance: 294.6
copy div "Kas veic zemes dzīļu izpēti? Ģeodēzisti Ģeometriķi Ģeologi Meteorologi"
click at [270, 267] on label "Ģeologi" at bounding box center [406, 263] width 633 height 46
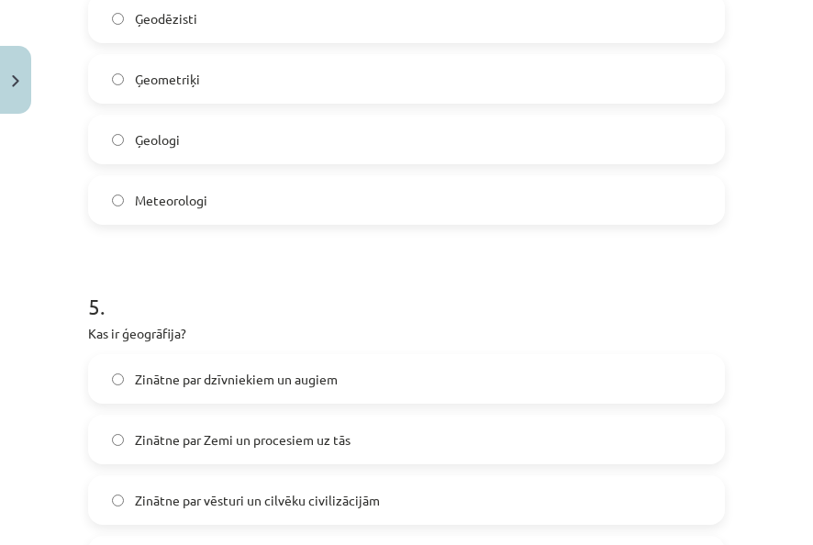
scroll to position [1698, 0]
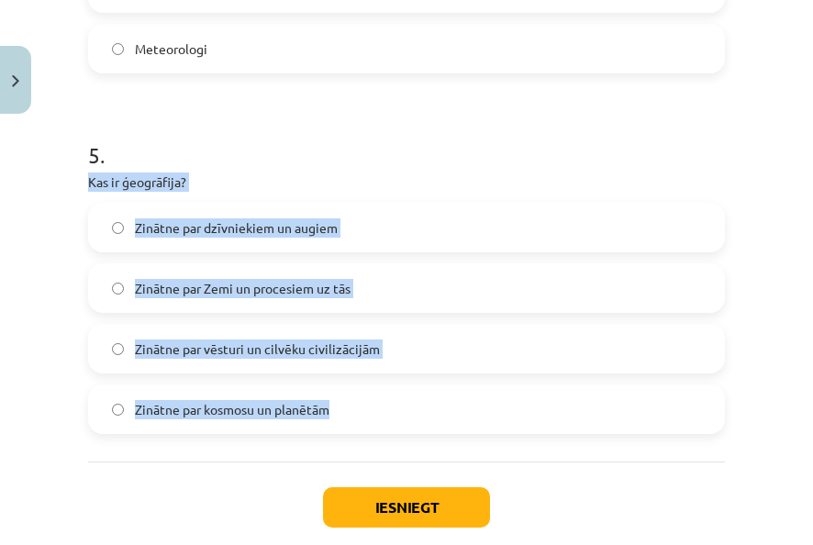
drag, startPoint x: 116, startPoint y: 187, endPoint x: 375, endPoint y: 431, distance: 356.4
drag, startPoint x: 375, startPoint y: 431, endPoint x: 373, endPoint y: 418, distance: 14.0
copy div "Kas ir ģeogrāfija? Zinātne par dzīvniekiem un augiem Zinātne par Zemi un proces…"
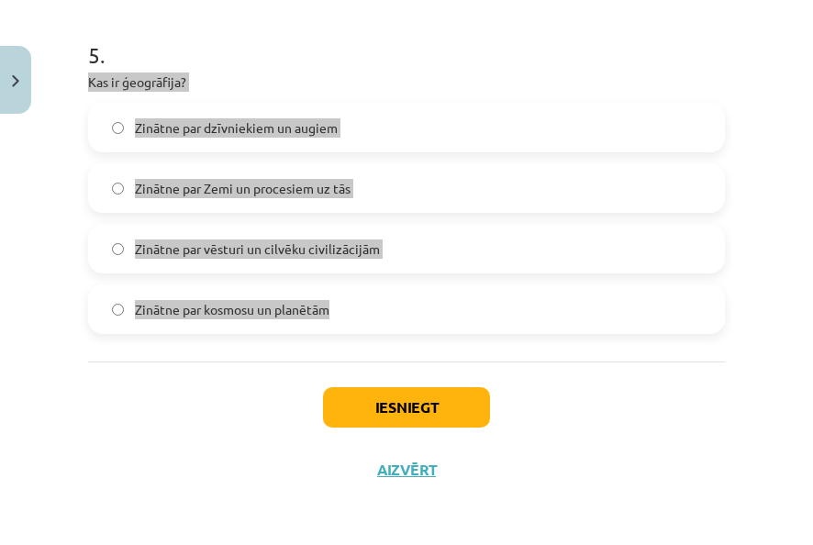
scroll to position [1799, 0]
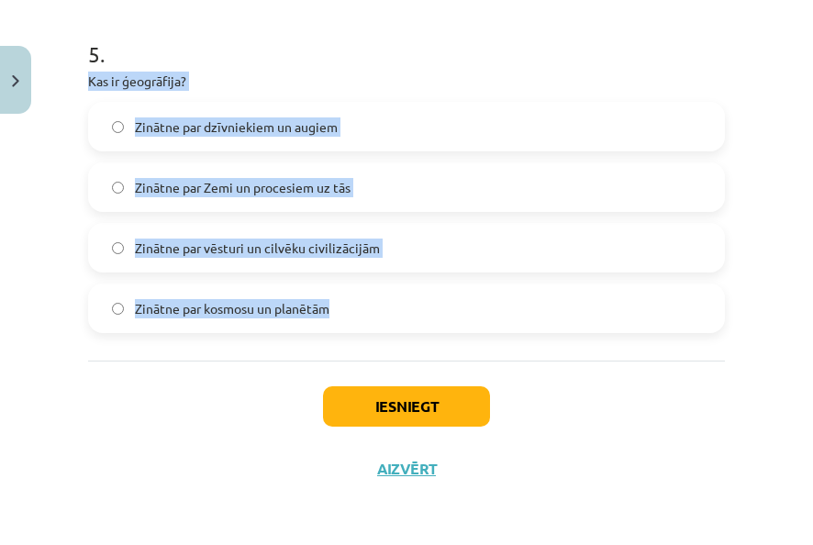
click at [385, 189] on label "Zinātne par Zemi un procesiem uz tās" at bounding box center [406, 187] width 633 height 46
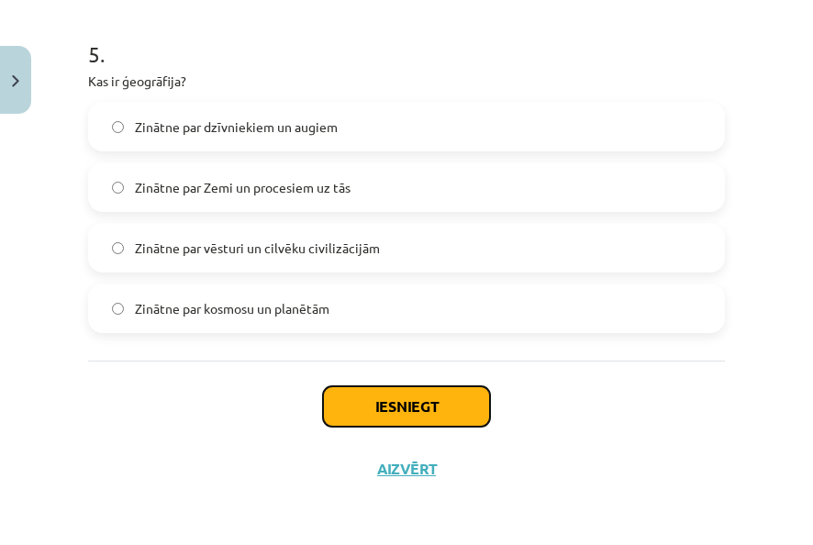
click at [446, 402] on button "Iesniegt" at bounding box center [406, 406] width 167 height 40
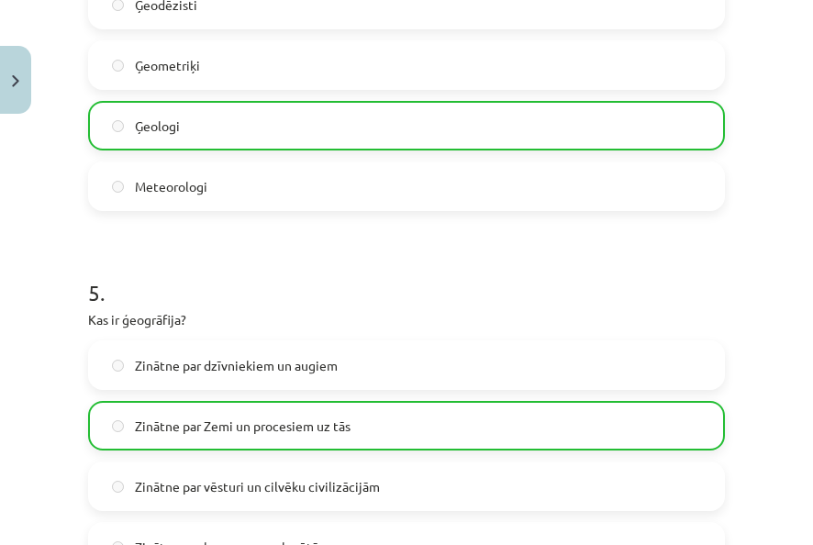
scroll to position [1855, 0]
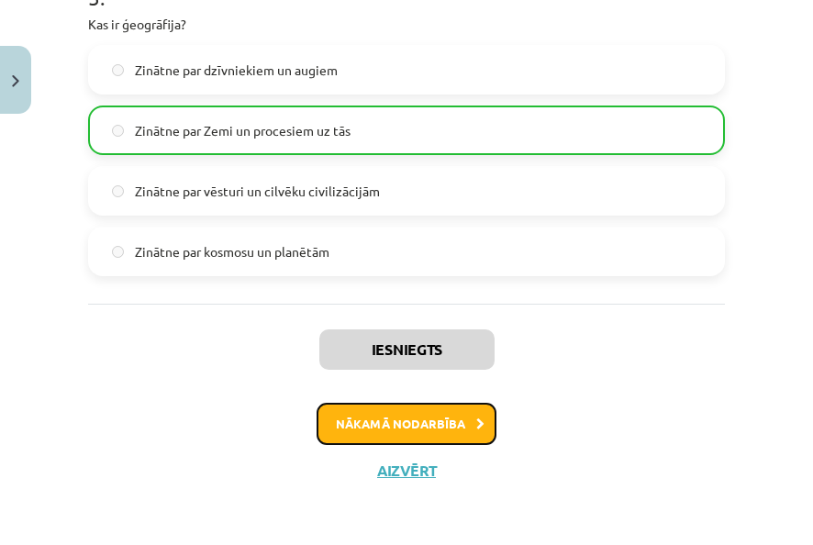
click at [452, 428] on button "Nākamā nodarbība" at bounding box center [407, 424] width 180 height 42
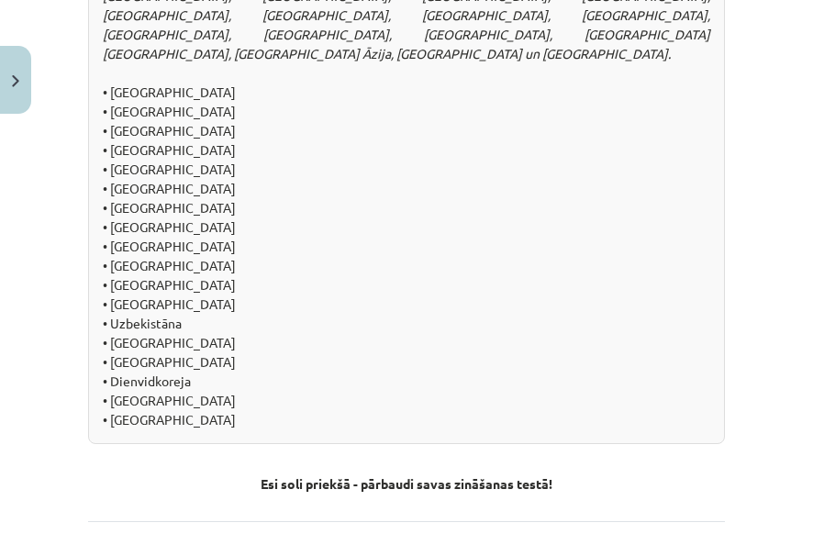
scroll to position [2367, 0]
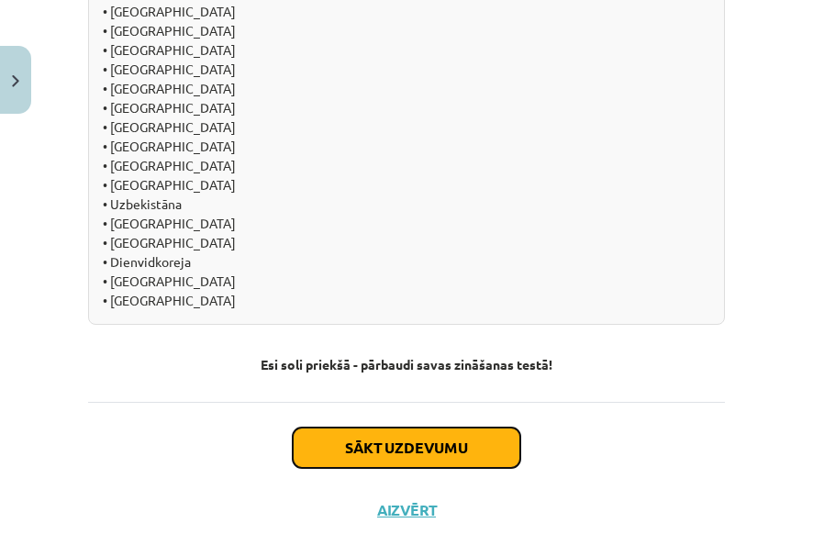
click at [455, 428] on button "Sākt uzdevumu" at bounding box center [407, 448] width 228 height 40
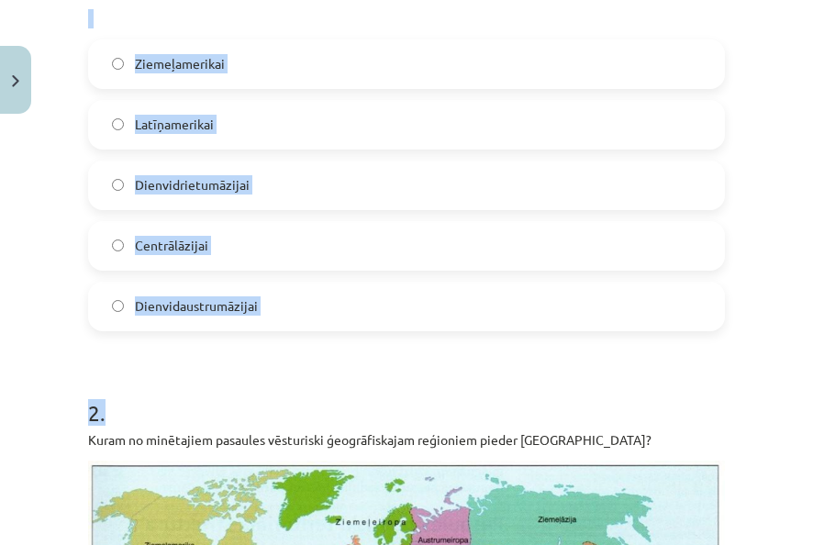
scroll to position [872, 0]
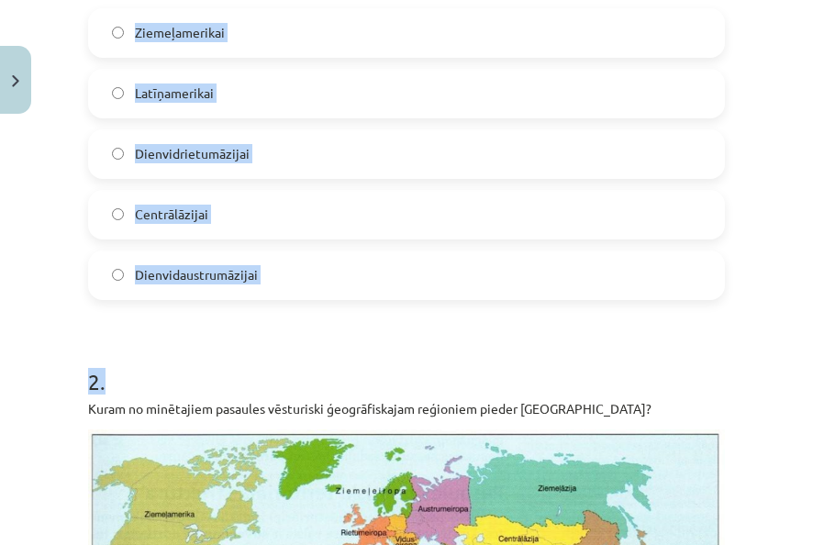
drag, startPoint x: 78, startPoint y: 116, endPoint x: 487, endPoint y: 351, distance: 471.9
drag, startPoint x: 487, startPoint y: 351, endPoint x: 380, endPoint y: 196, distance: 187.9
copy form "Kuram no minētajiem pasaules vēsturiski ģeogrāfiskajam reģioniem pieder Irāka? …"
click at [388, 276] on label "Dienvidaustrumāzijai" at bounding box center [406, 275] width 633 height 46
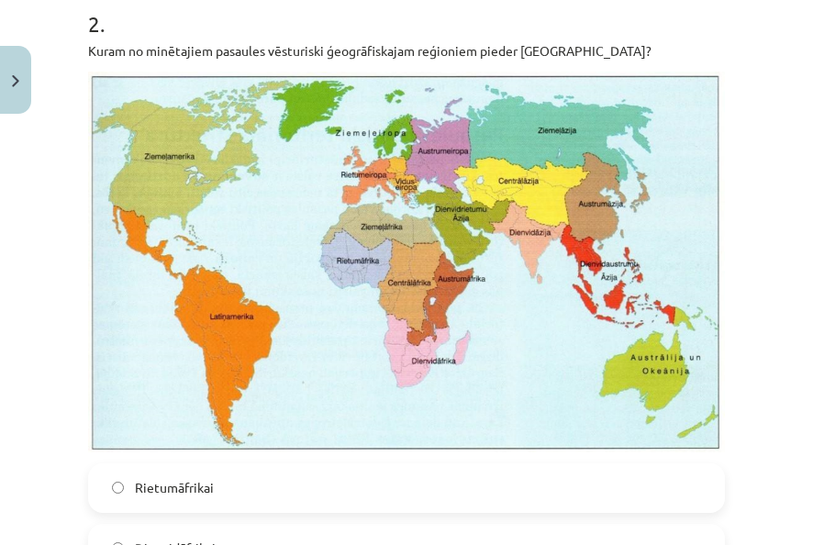
scroll to position [1239, 0]
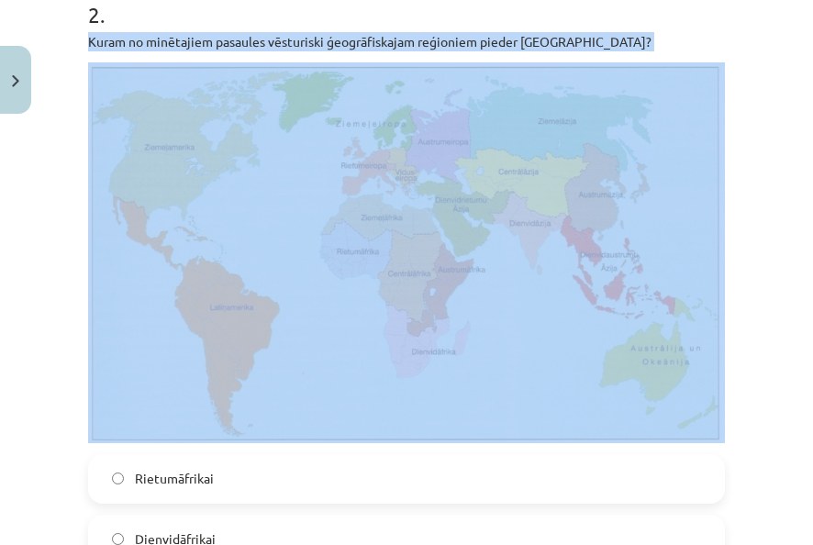
drag, startPoint x: 86, startPoint y: 37, endPoint x: 439, endPoint y: 298, distance: 438.8
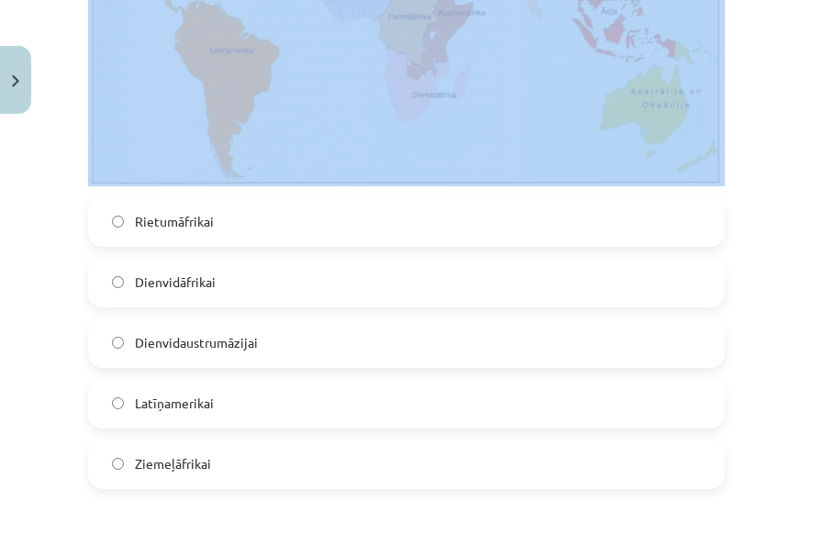
scroll to position [1514, 0]
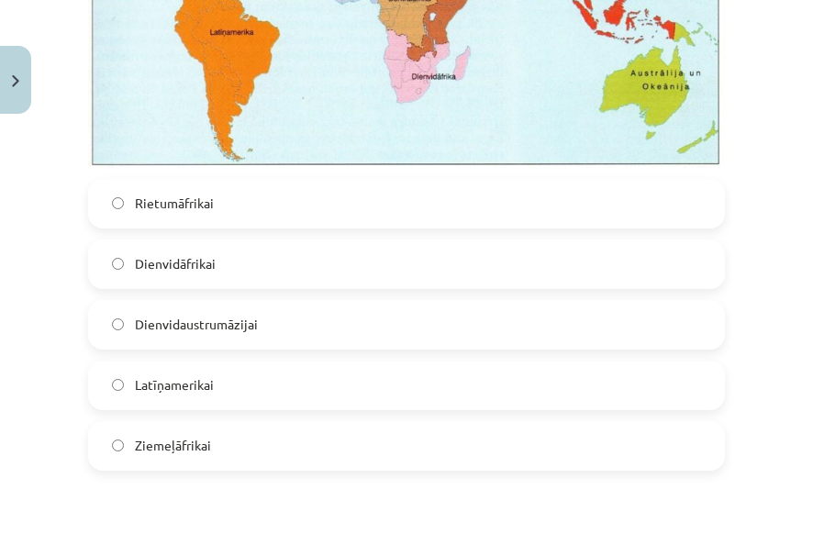
click at [53, 185] on div "Mācību tēma: Ģeogrāfijas i - 10. klases 1.ieskaites mācību materiāls #4 2. tēma…" at bounding box center [406, 272] width 813 height 545
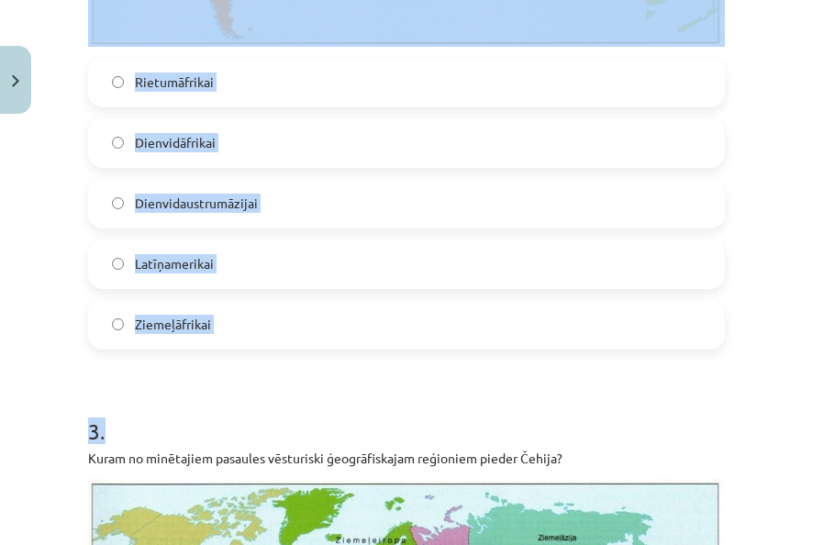
scroll to position [1698, 0]
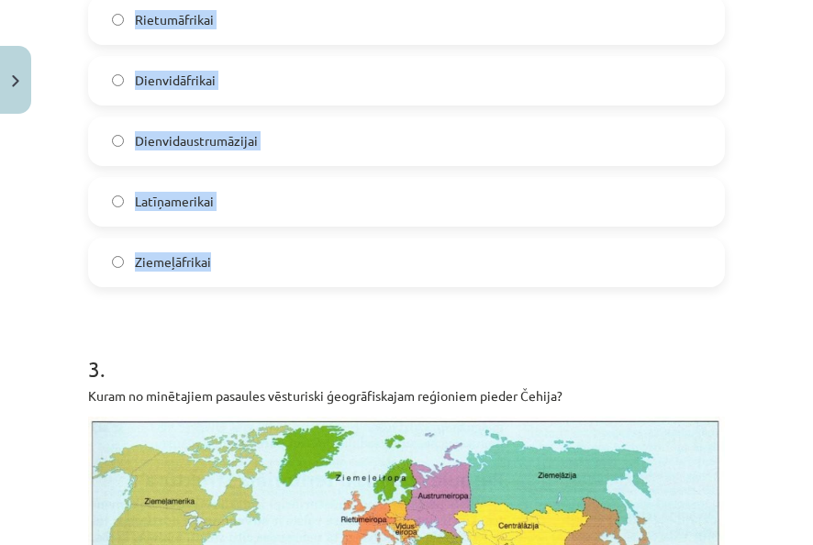
drag, startPoint x: 83, startPoint y: 130, endPoint x: 347, endPoint y: 261, distance: 294.7
click at [299, 62] on label "Dienvidāfrikai" at bounding box center [406, 81] width 633 height 46
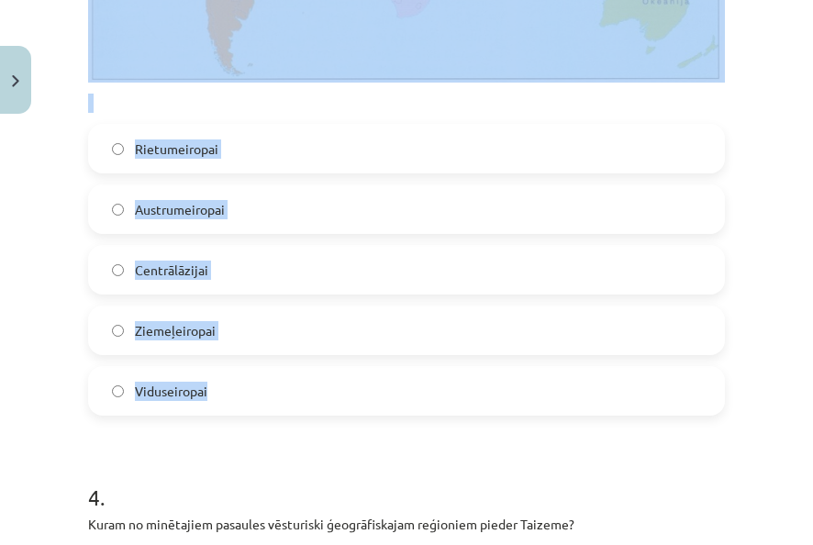
scroll to position [2432, 0]
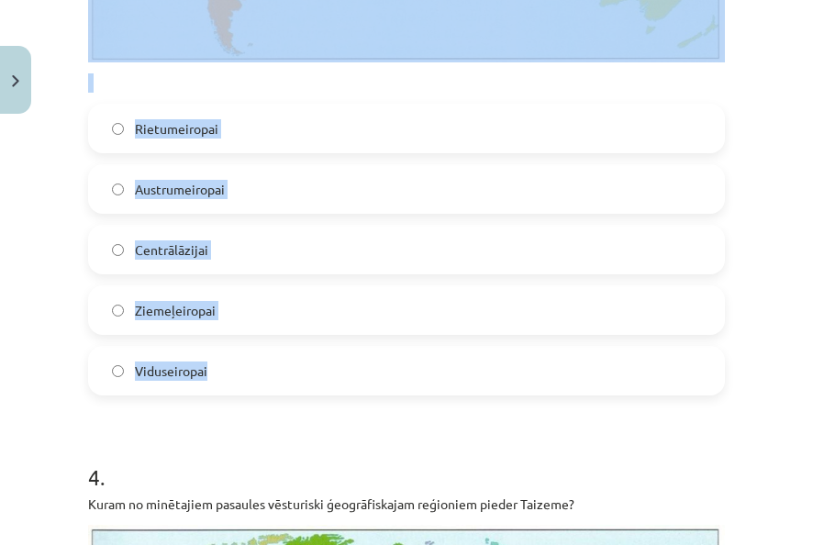
drag, startPoint x: 84, startPoint y: 16, endPoint x: 492, endPoint y: 368, distance: 538.7
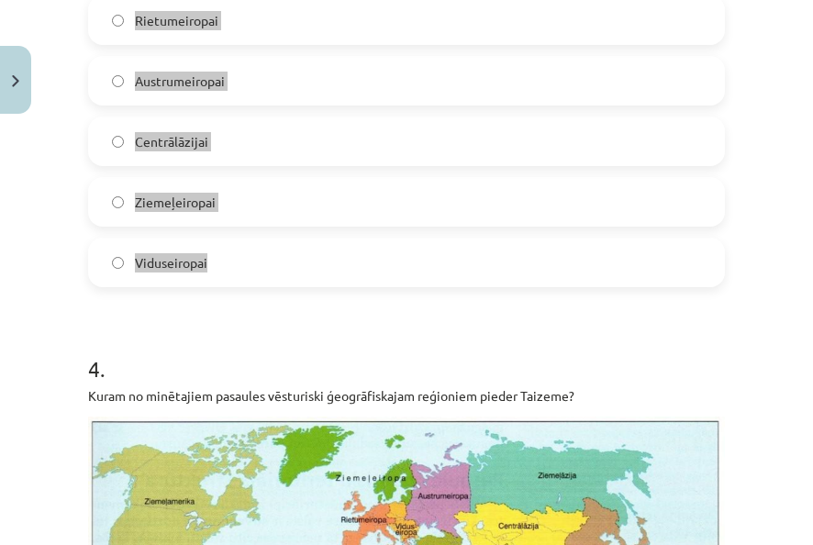
scroll to position [2523, 0]
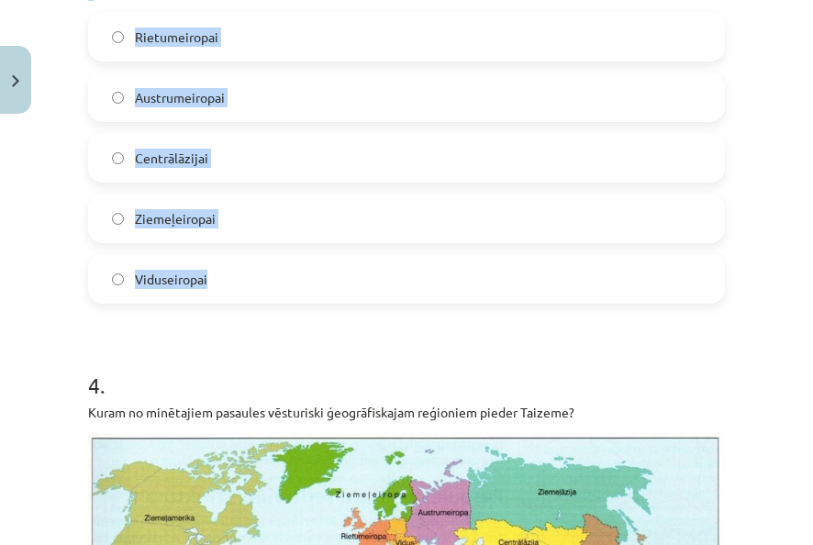
click at [379, 265] on label "Viduseiropai" at bounding box center [406, 279] width 633 height 46
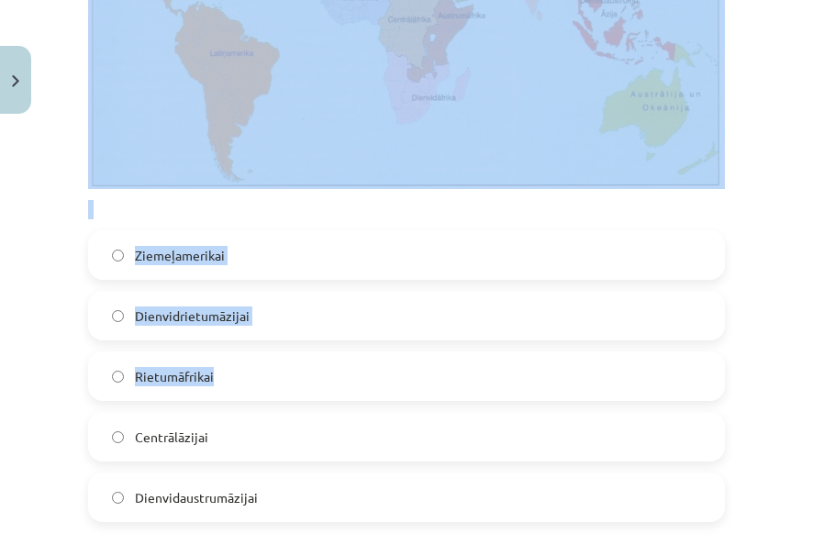
scroll to position [3258, 0]
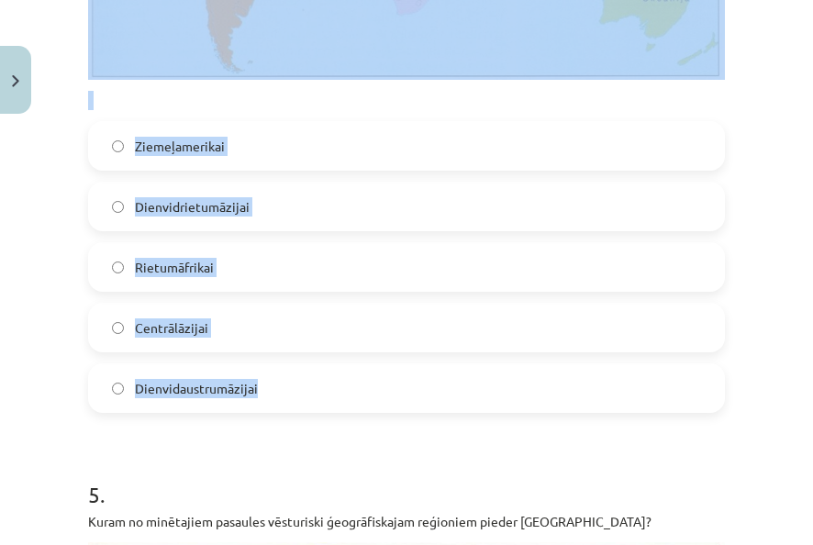
drag, startPoint x: 87, startPoint y: 117, endPoint x: 413, endPoint y: 322, distance: 384.7
click at [362, 365] on label "Dienvidaustrumāzijai" at bounding box center [406, 388] width 633 height 46
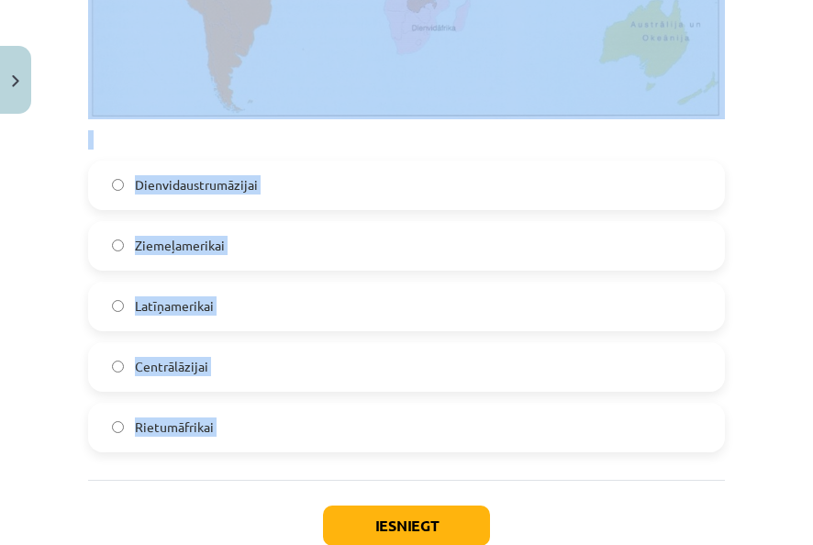
scroll to position [4083, 0]
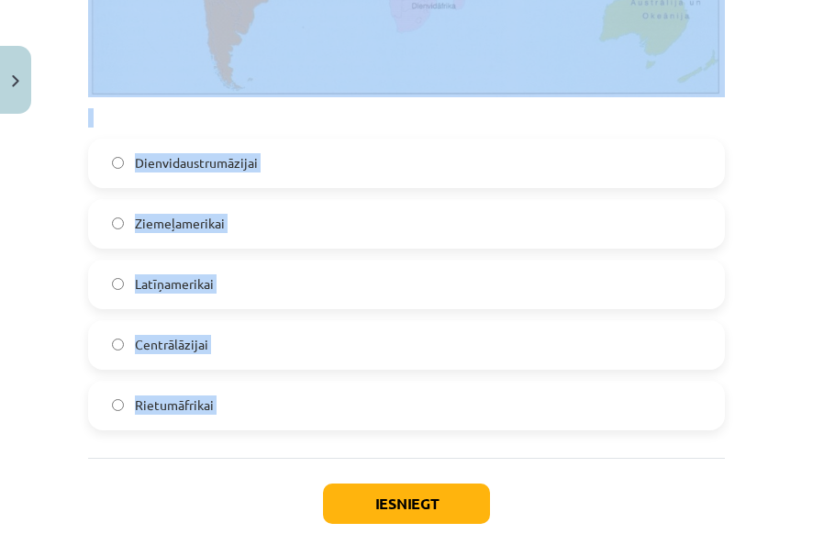
drag, startPoint x: 84, startPoint y: 34, endPoint x: 340, endPoint y: 440, distance: 479.9
click at [334, 262] on label "Latīņamerikai" at bounding box center [406, 285] width 633 height 46
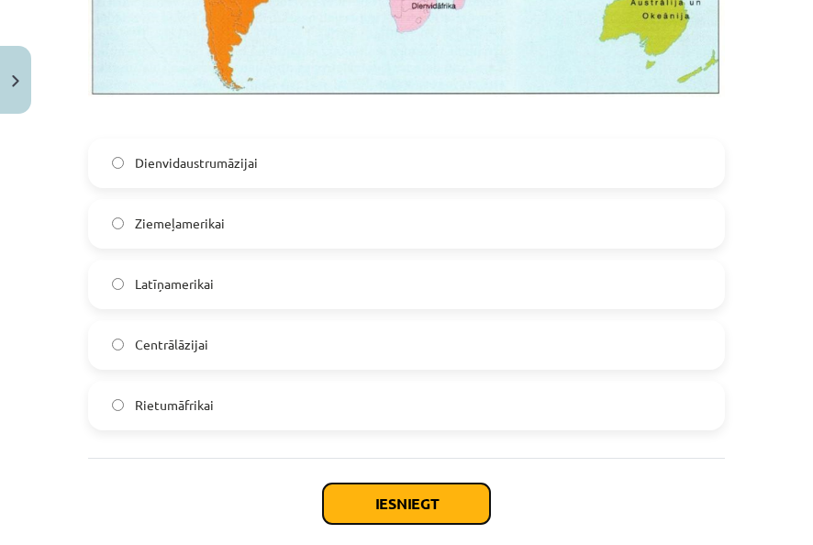
click at [468, 484] on button "Iesniegt" at bounding box center [406, 504] width 167 height 40
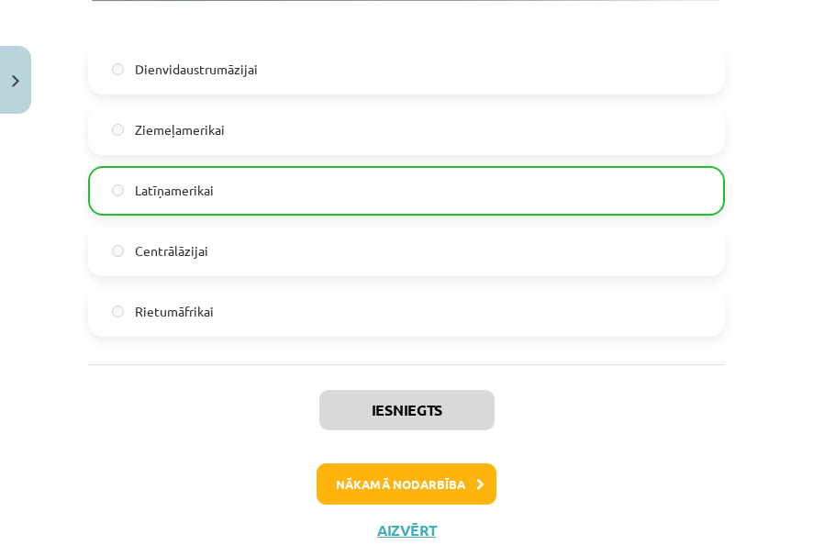
scroll to position [4195, 0]
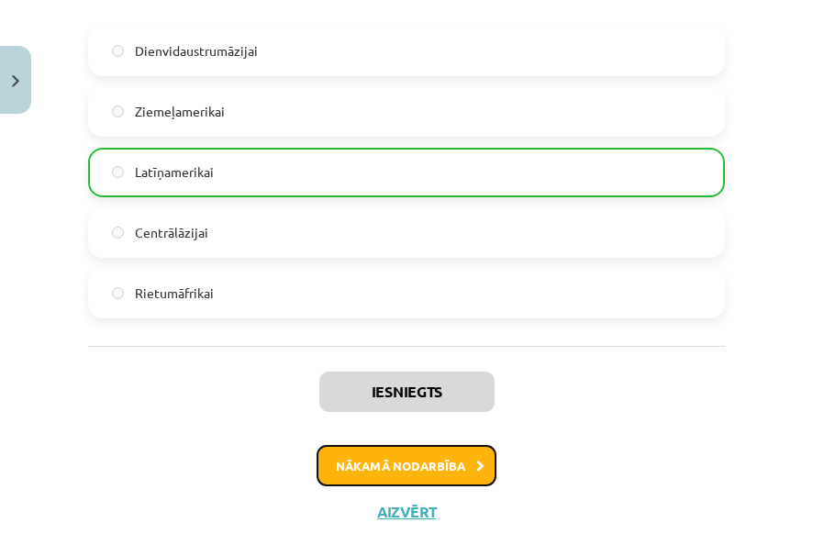
click at [404, 445] on button "Nākamā nodarbība" at bounding box center [407, 466] width 180 height 42
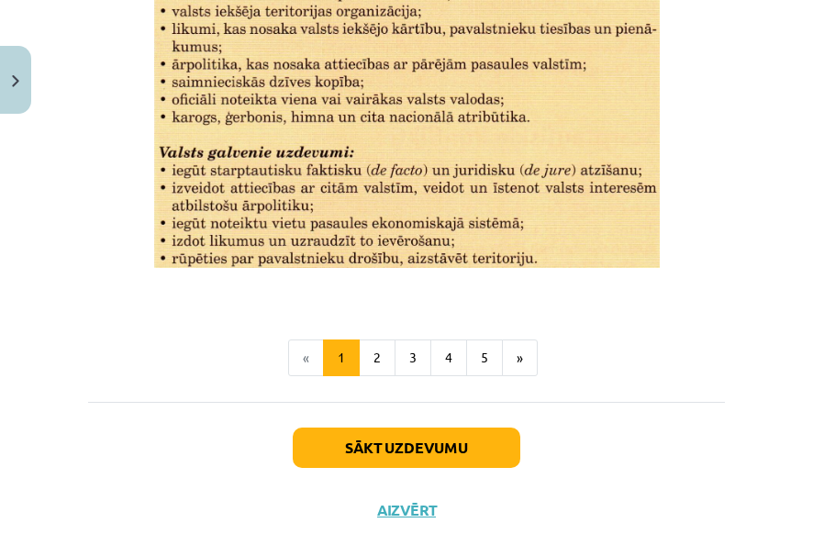
scroll to position [2593, 0]
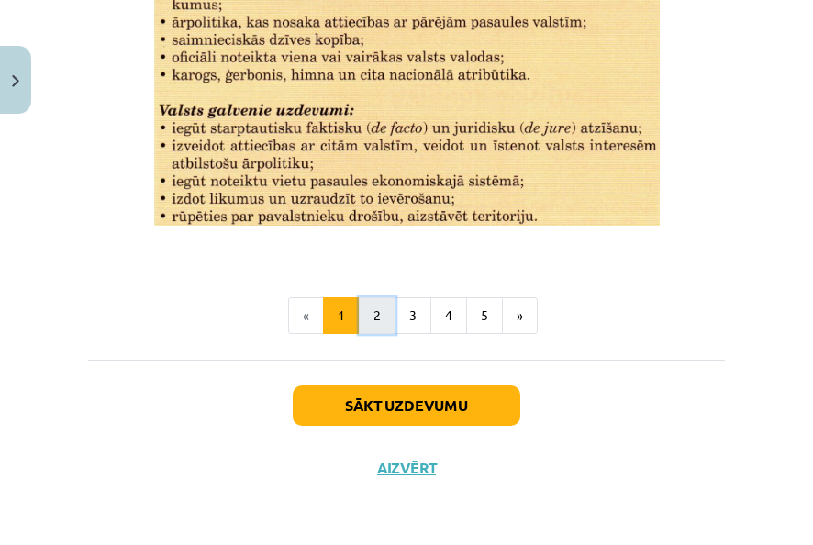
click at [376, 328] on button "2" at bounding box center [377, 315] width 37 height 37
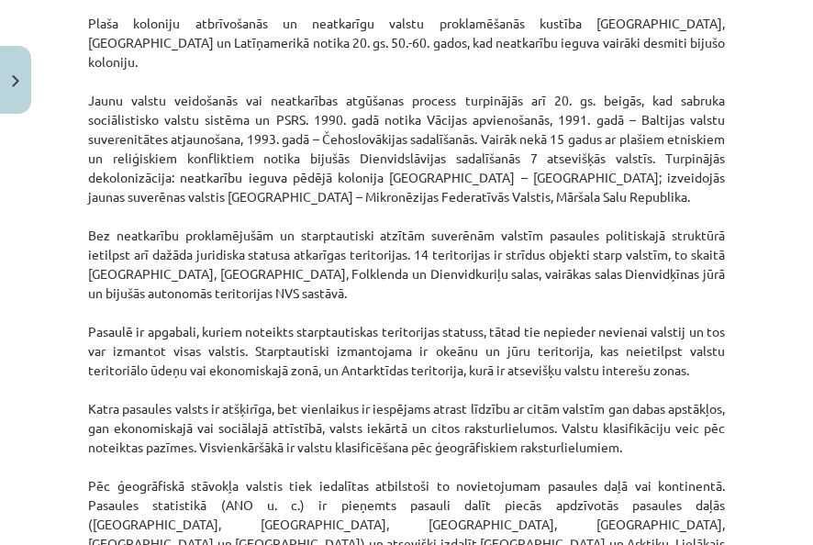
scroll to position [1908, 0]
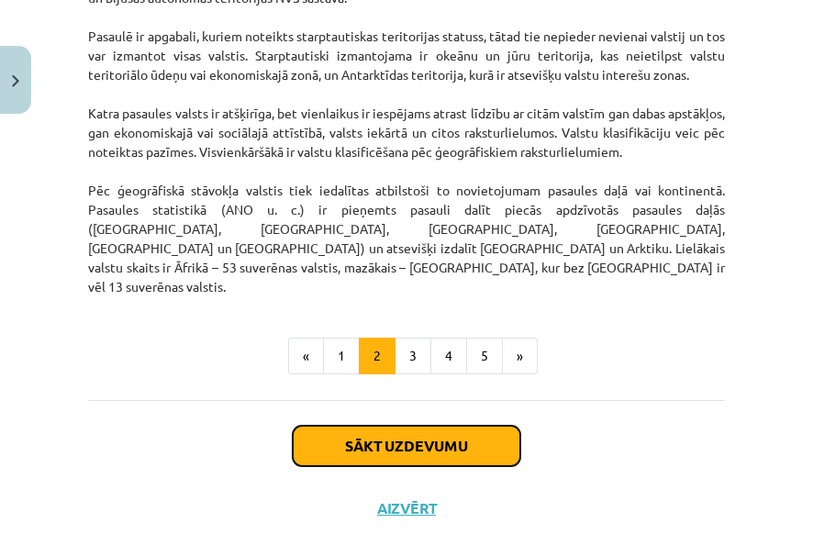
click at [383, 426] on button "Sākt uzdevumu" at bounding box center [407, 446] width 228 height 40
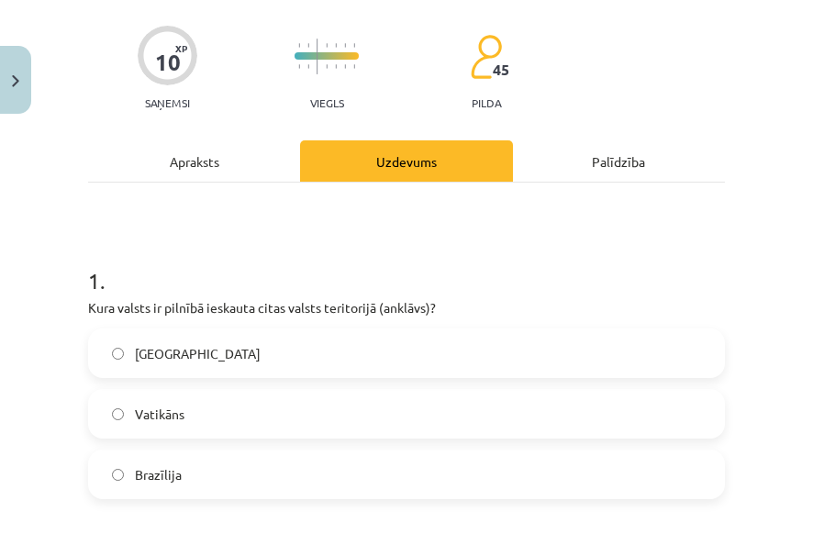
scroll to position [229, 0]
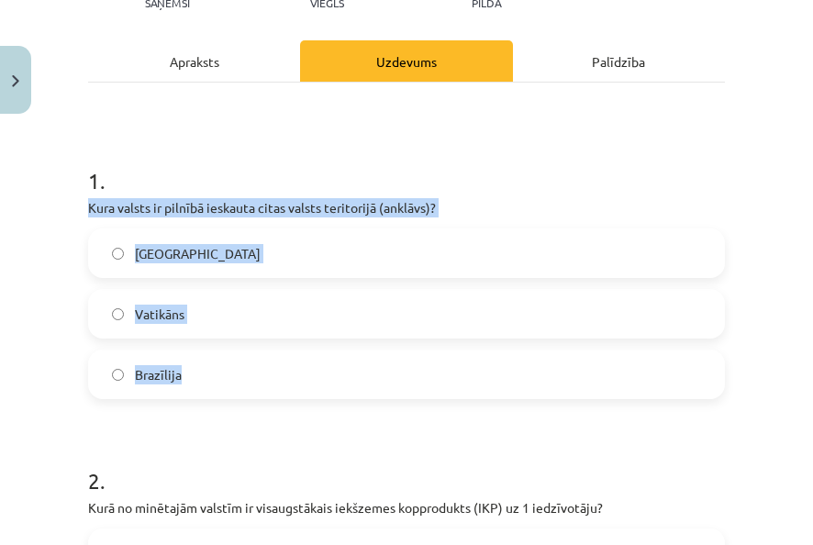
drag, startPoint x: 82, startPoint y: 212, endPoint x: 299, endPoint y: 369, distance: 268.2
click at [366, 318] on label "Vatikāns" at bounding box center [406, 314] width 633 height 46
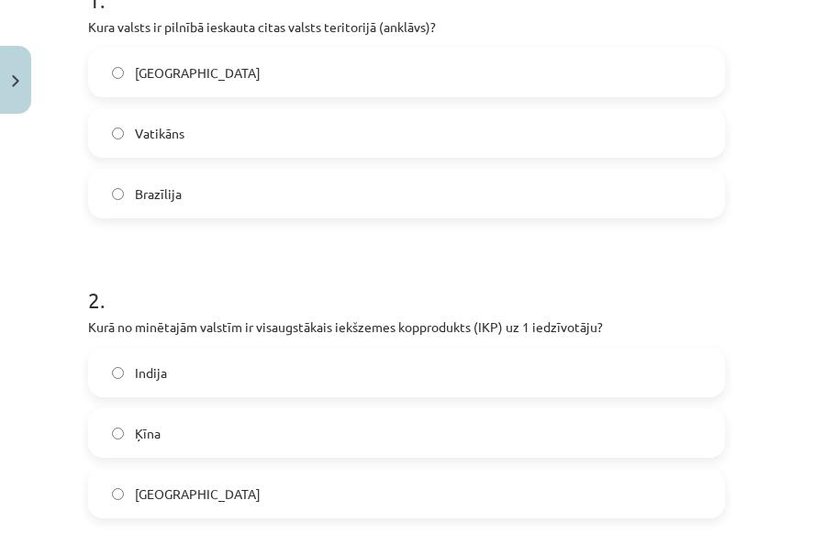
scroll to position [505, 0]
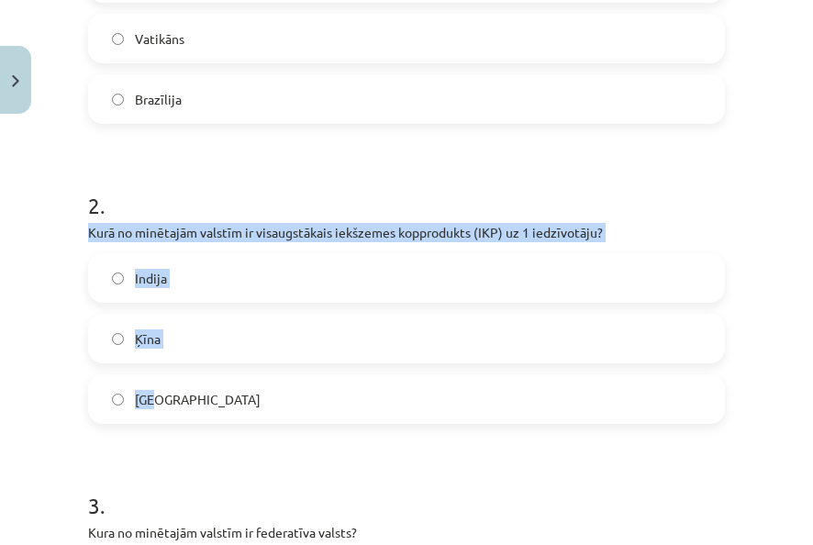
drag, startPoint x: 86, startPoint y: 238, endPoint x: 347, endPoint y: 395, distance: 304.2
click at [347, 395] on div "10 XP Saņemsi Viegls 45 pilda Apraksts Uzdevums Palīdzība 1 . Kura valsts ir pi…" at bounding box center [406, 554] width 659 height 1874
click at [363, 418] on label "ASV" at bounding box center [406, 399] width 633 height 46
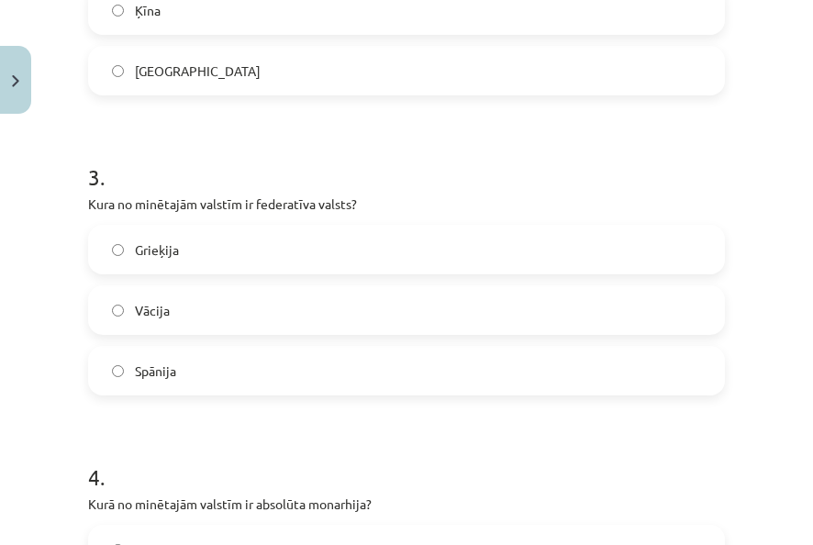
scroll to position [872, 0]
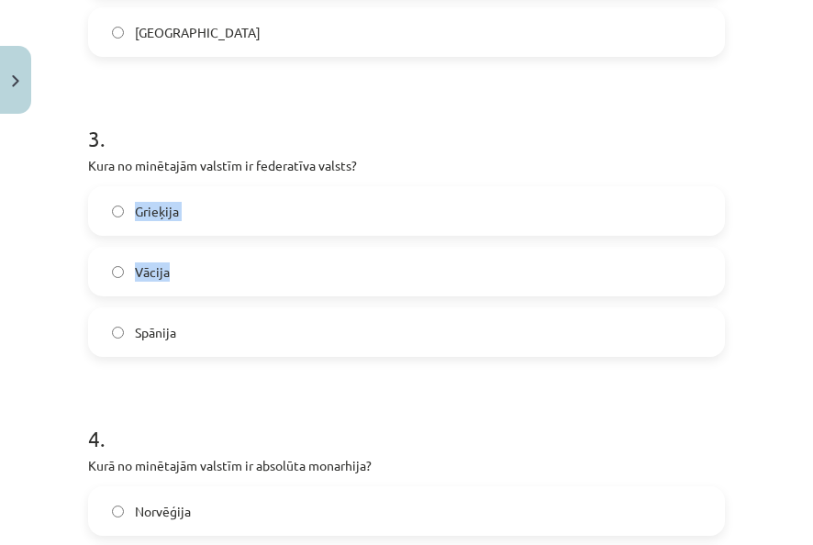
drag, startPoint x: 85, startPoint y: 175, endPoint x: 202, endPoint y: 235, distance: 130.9
click at [202, 235] on div "10 XP Saņemsi Viegls 45 pilda Apraksts Uzdevums Palīdzība 1 . Kura valsts ir pi…" at bounding box center [406, 187] width 659 height 1874
drag, startPoint x: 202, startPoint y: 235, endPoint x: 94, endPoint y: 185, distance: 119.1
click at [101, 193] on label "Grieķija" at bounding box center [406, 211] width 633 height 46
click at [81, 177] on div "10 XP Saņemsi Viegls 45 pilda Apraksts Uzdevums Palīdzība 1 . Kura valsts ir pi…" at bounding box center [406, 187] width 659 height 1874
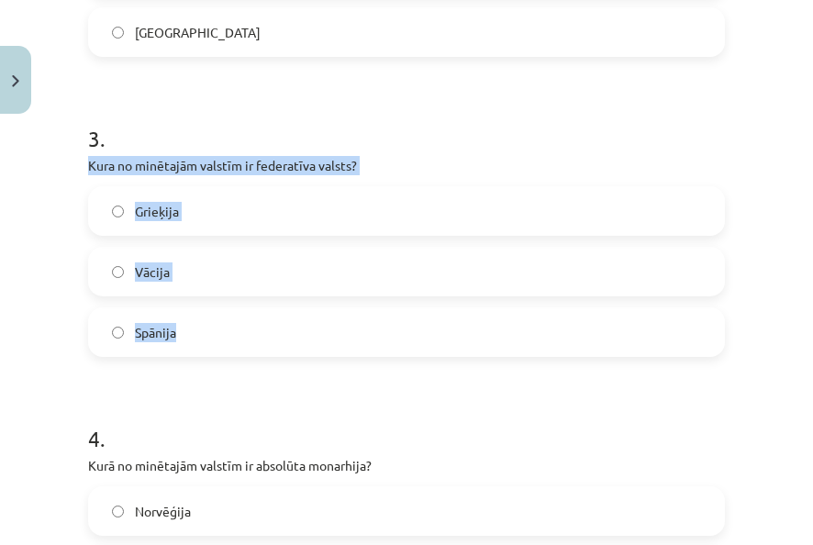
drag, startPoint x: 85, startPoint y: 173, endPoint x: 317, endPoint y: 347, distance: 289.8
click at [317, 347] on div "10 XP Saņemsi Viegls 45 pilda Apraksts Uzdevums Palīdzība 1 . Kura valsts ir pi…" at bounding box center [406, 187] width 659 height 1874
click at [340, 285] on label "Vācija" at bounding box center [406, 272] width 633 height 46
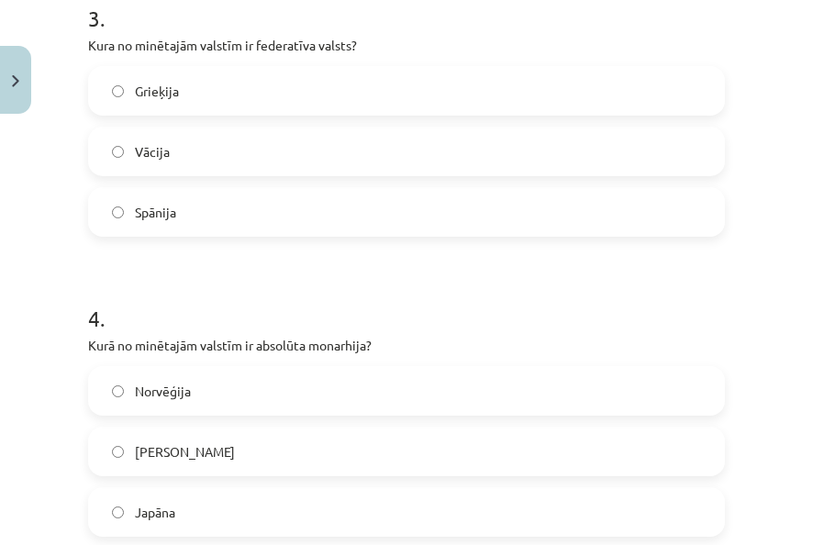
scroll to position [1147, 0]
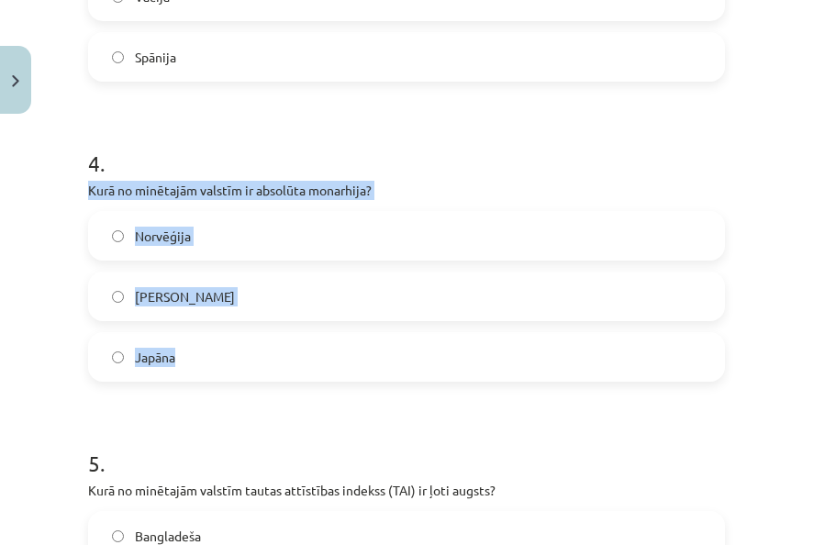
drag, startPoint x: 87, startPoint y: 195, endPoint x: 303, endPoint y: 360, distance: 271.1
click at [326, 306] on label "Saūda Arābija" at bounding box center [406, 296] width 633 height 46
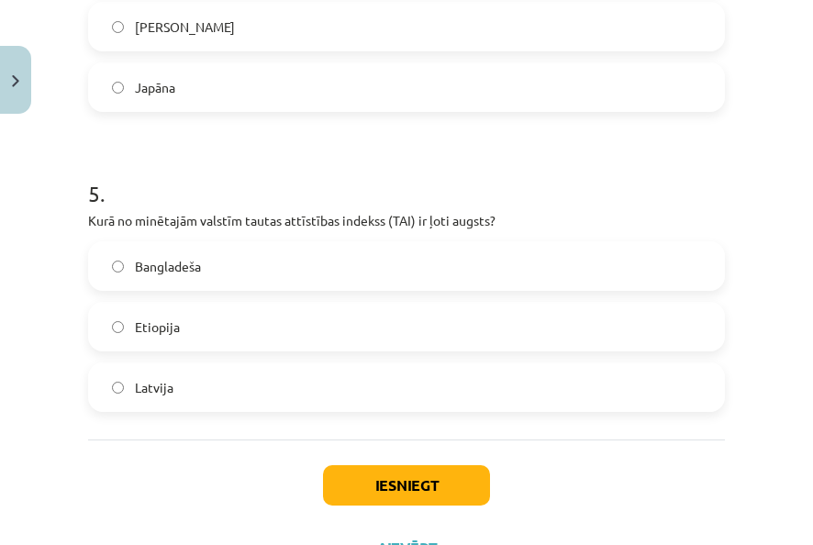
scroll to position [1422, 0]
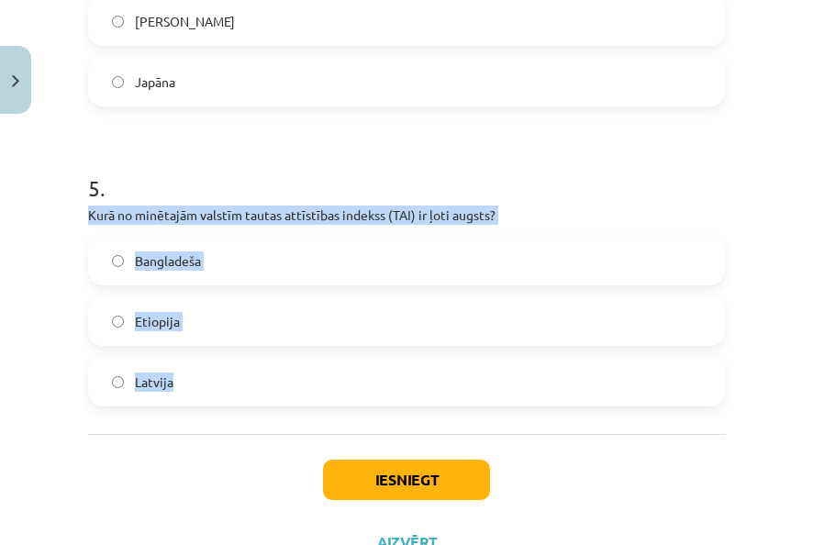
drag, startPoint x: 86, startPoint y: 218, endPoint x: 287, endPoint y: 370, distance: 251.6
click at [456, 371] on label "Latvija" at bounding box center [406, 382] width 633 height 46
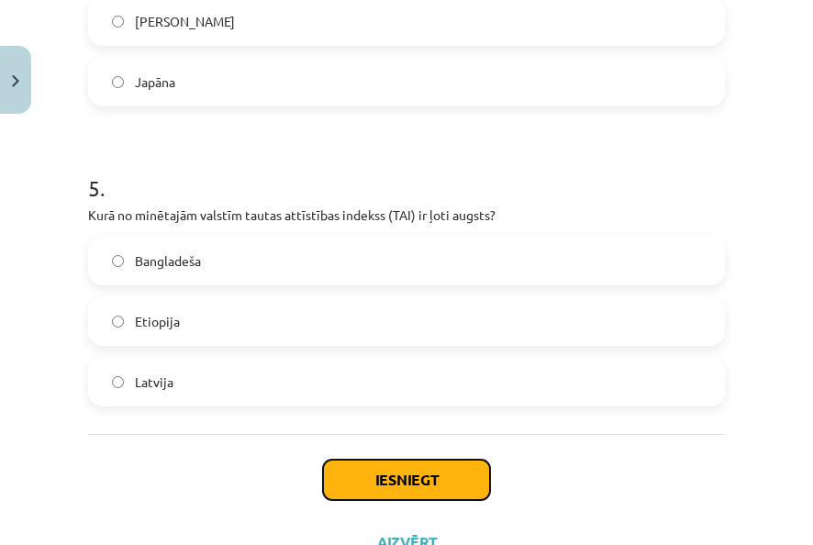
click at [428, 477] on button "Iesniegt" at bounding box center [406, 480] width 167 height 40
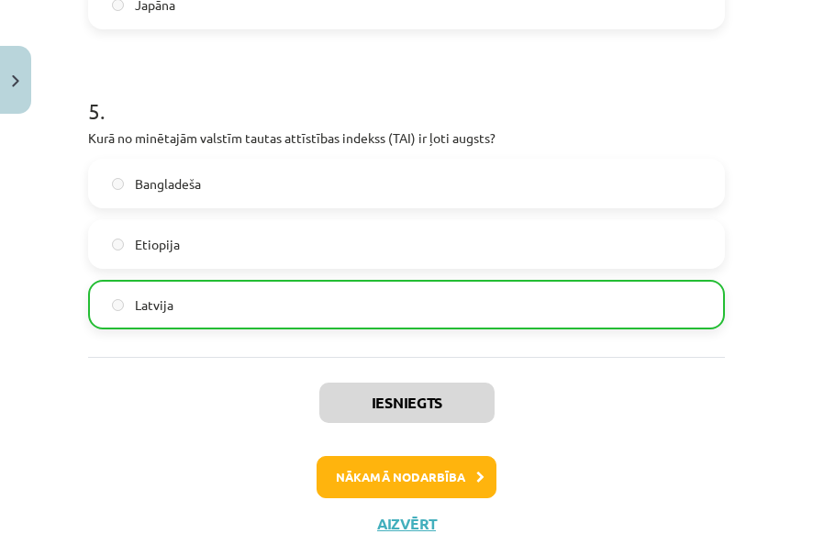
scroll to position [1553, 0]
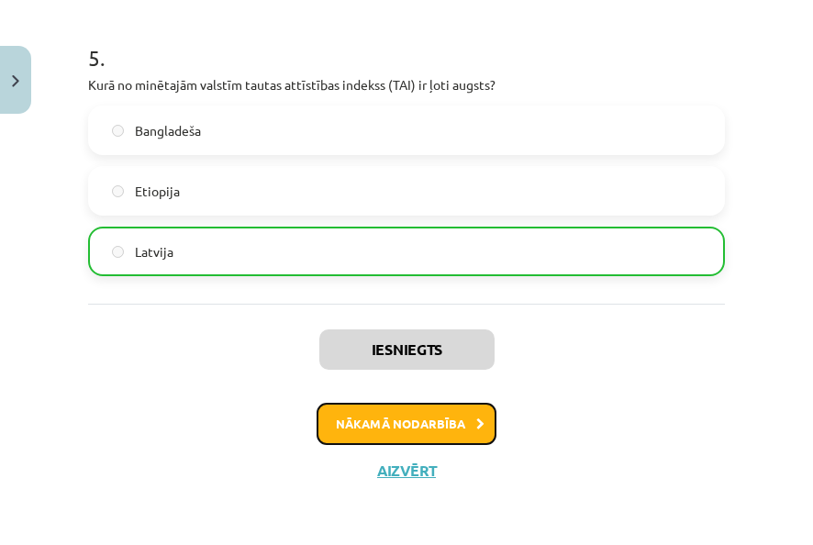
click at [437, 418] on button "Nākamā nodarbība" at bounding box center [407, 424] width 180 height 42
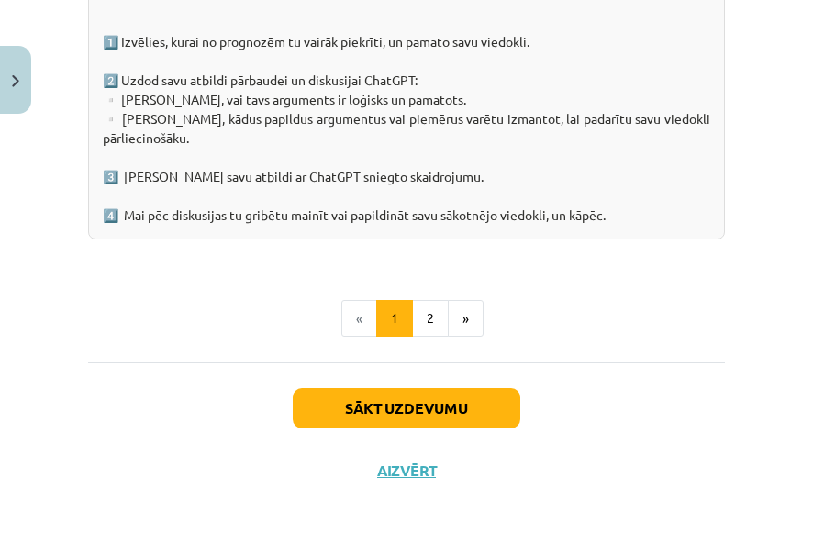
scroll to position [3491, 0]
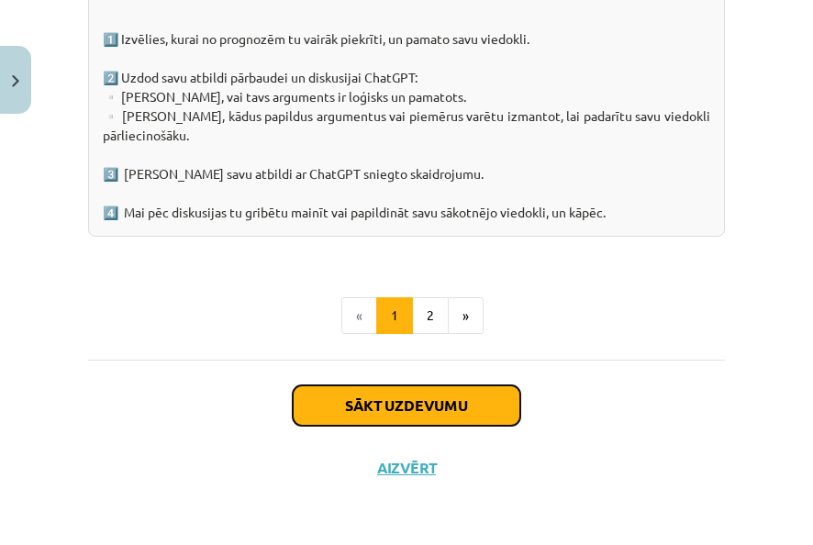
click at [420, 402] on button "Sākt uzdevumu" at bounding box center [407, 405] width 228 height 40
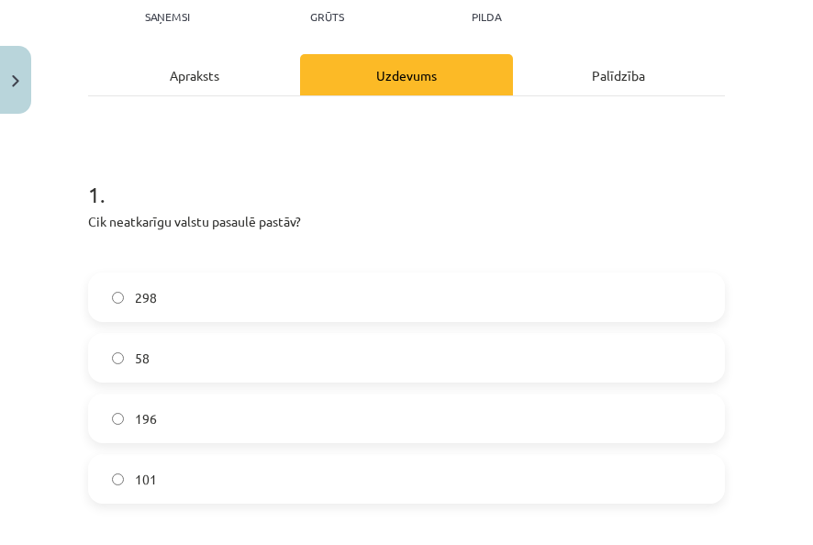
scroll to position [321, 0]
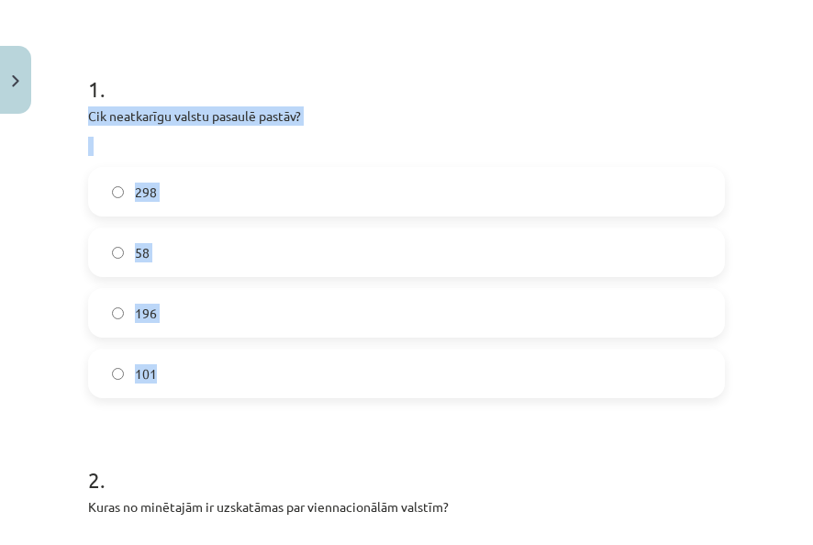
drag, startPoint x: 87, startPoint y: 153, endPoint x: 332, endPoint y: 394, distance: 343.3
click at [235, 336] on label "196" at bounding box center [406, 313] width 633 height 46
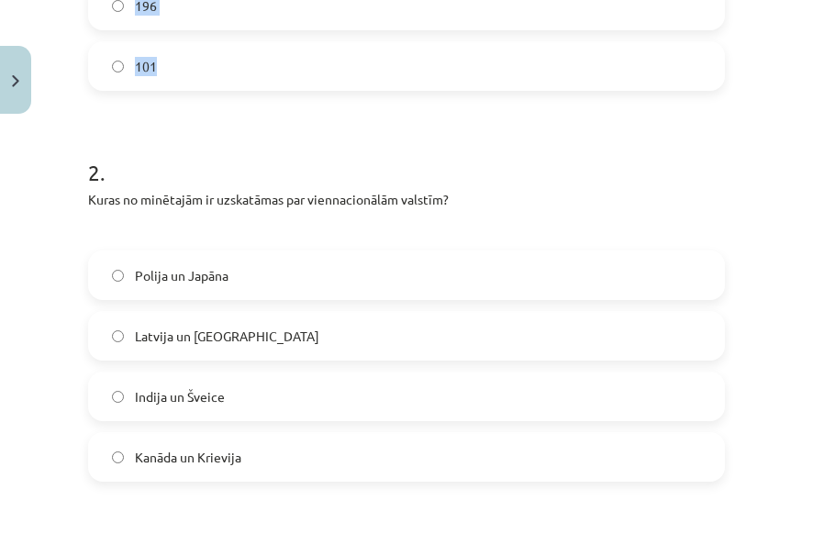
scroll to position [688, 0]
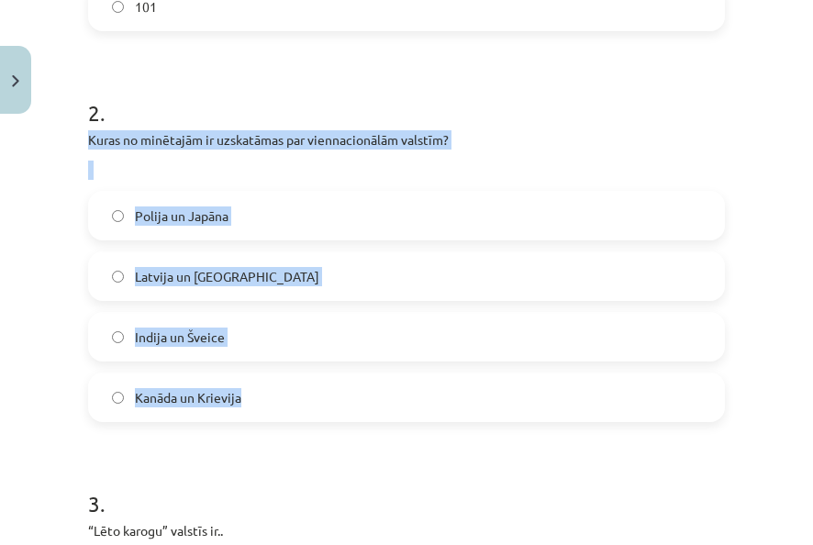
drag, startPoint x: 88, startPoint y: 177, endPoint x: 334, endPoint y: 402, distance: 333.2
click at [334, 402] on div "2 . Kuras no minētajām ir uzskatāmas par viennacionālām valstīm? Polija un Japā…" at bounding box center [406, 245] width 637 height 354
click at [280, 239] on label "Polija un Japāna" at bounding box center [406, 216] width 633 height 46
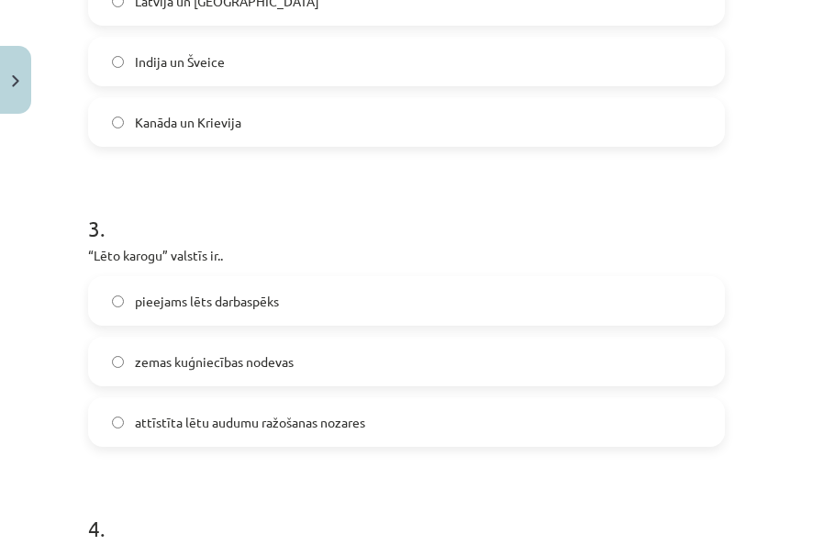
scroll to position [1147, 0]
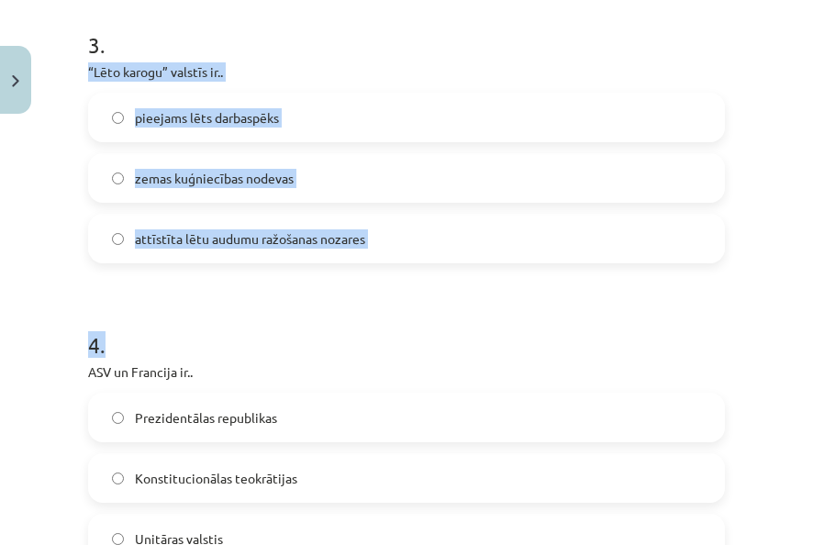
drag, startPoint x: 101, startPoint y: 102, endPoint x: 427, endPoint y: 295, distance: 379.0
click at [427, 295] on form "1 . Cik neatkarīgu valstu pasaulē pastāv? 298 58 196 101 2 . Kuras no minētajām…" at bounding box center [406, 116] width 637 height 1797
click at [384, 201] on label "zemas kuģniecības nodevas" at bounding box center [406, 178] width 633 height 46
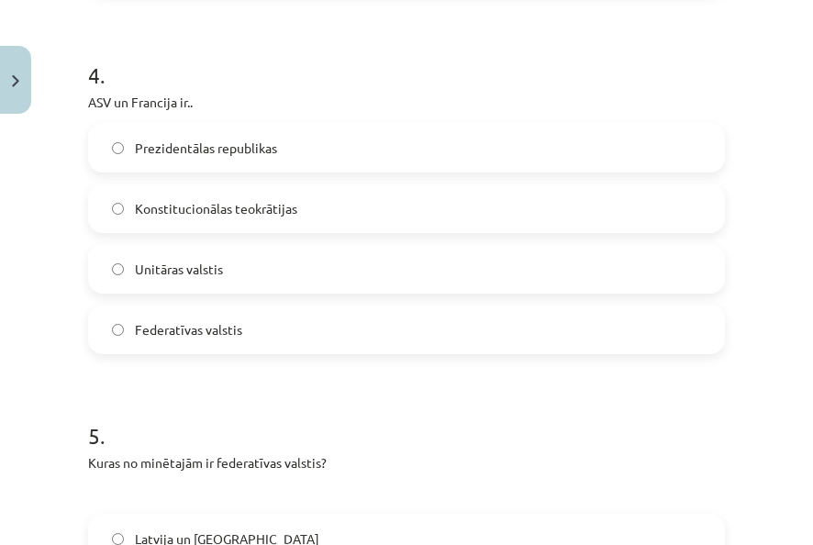
scroll to position [1422, 0]
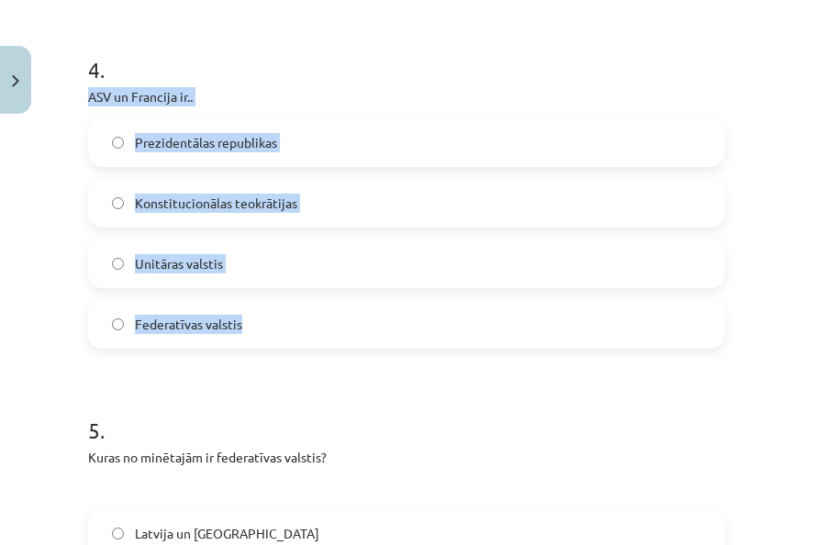
drag, startPoint x: 101, startPoint y: 128, endPoint x: 383, endPoint y: 338, distance: 351.5
click at [363, 165] on label "Prezidentālas republikas" at bounding box center [406, 142] width 633 height 46
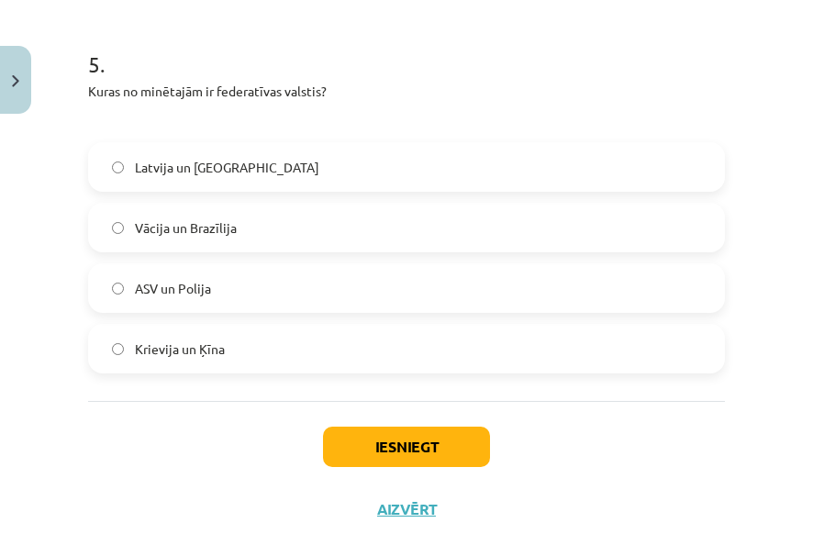
scroll to position [1789, 0]
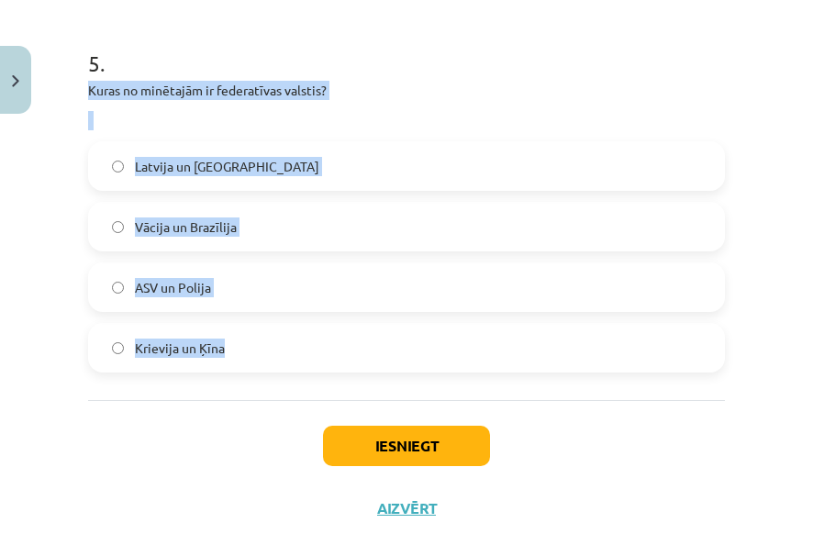
drag, startPoint x: 84, startPoint y: 124, endPoint x: 349, endPoint y: 363, distance: 357.3
click at [275, 250] on label "Vācija un Brazīlija" at bounding box center [406, 227] width 633 height 46
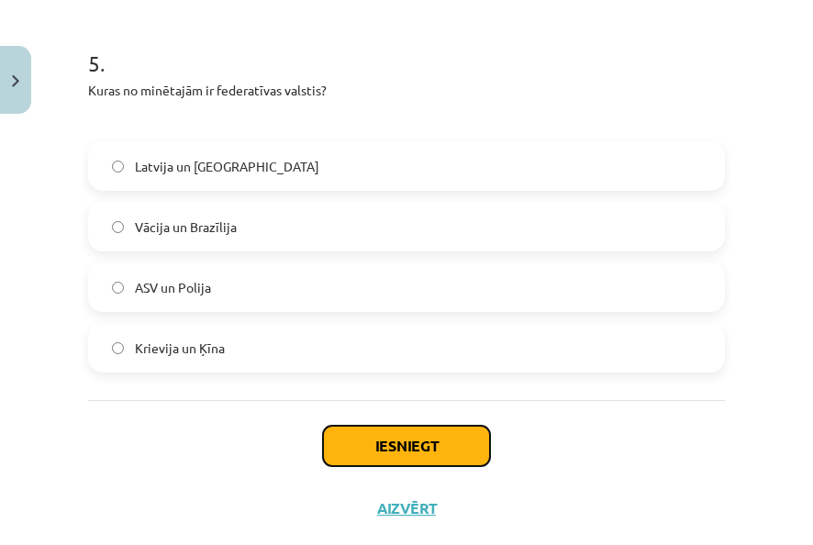
click at [423, 466] on button "Iesniegt" at bounding box center [406, 446] width 167 height 40
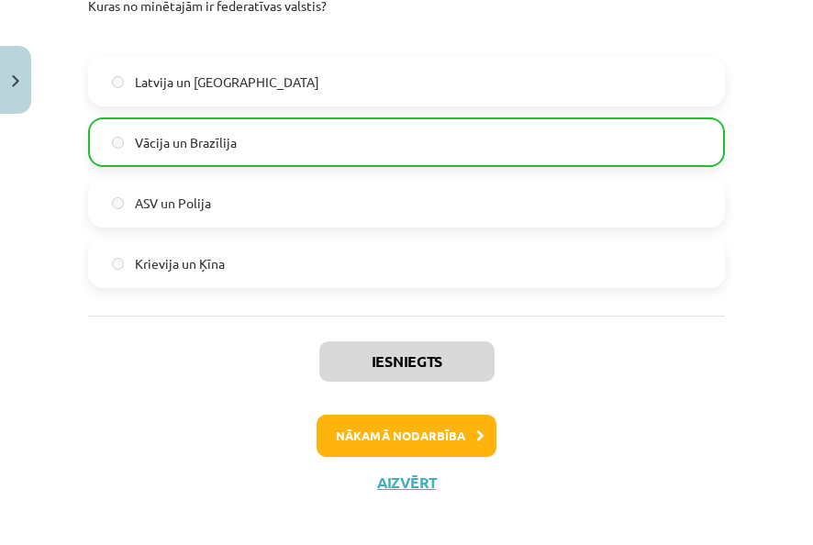
scroll to position [1916, 0]
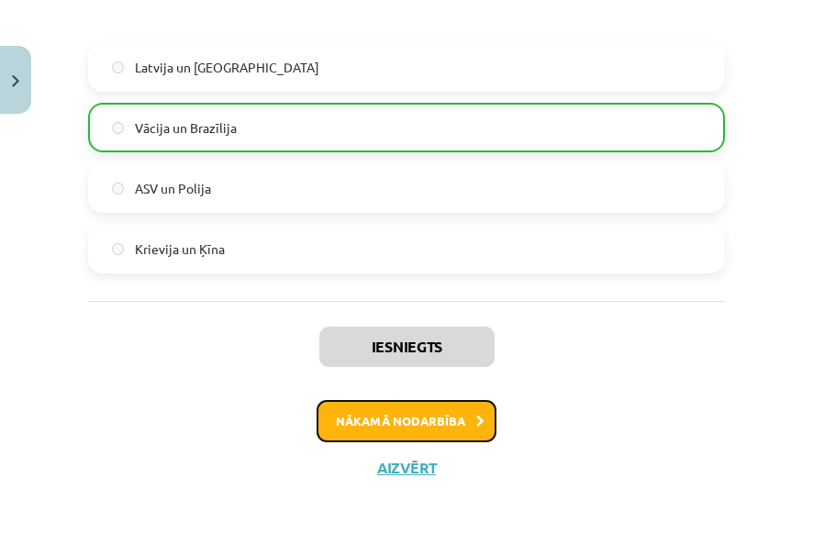
click at [438, 415] on button "Nākamā nodarbība" at bounding box center [407, 421] width 180 height 42
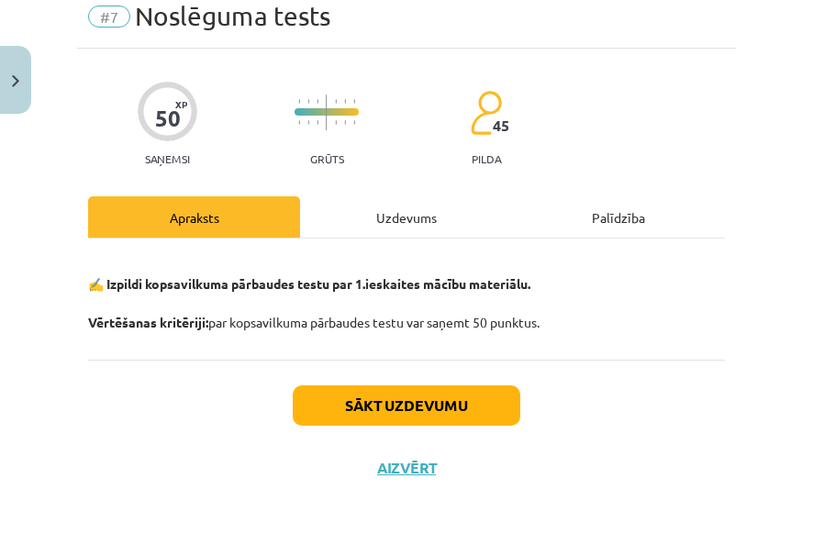
scroll to position [46, 0]
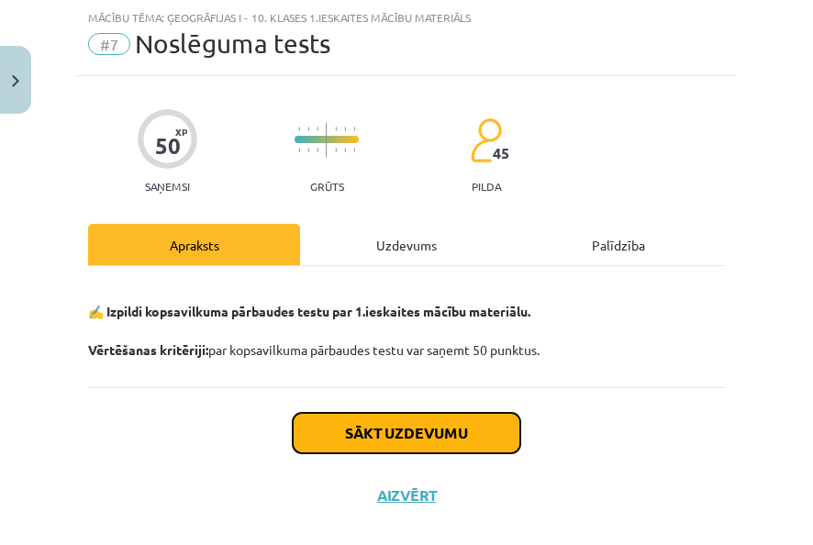
click at [436, 435] on button "Sākt uzdevumu" at bounding box center [407, 433] width 228 height 40
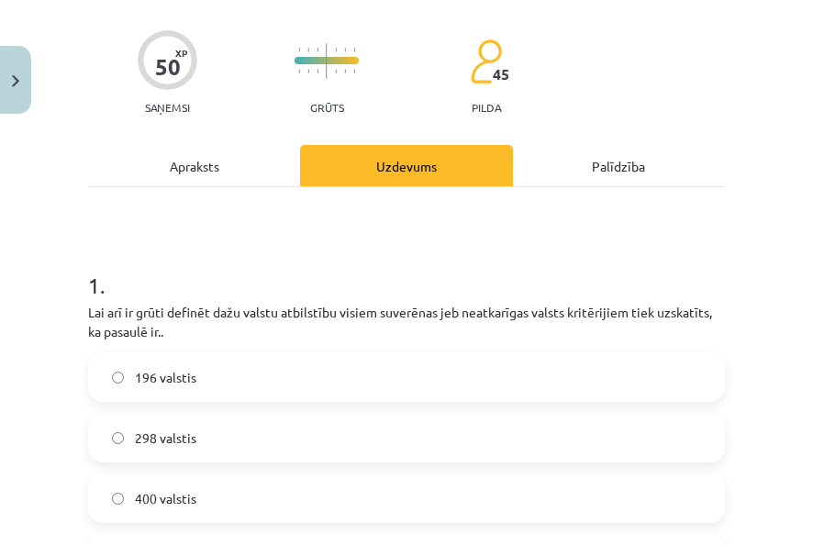
scroll to position [229, 0]
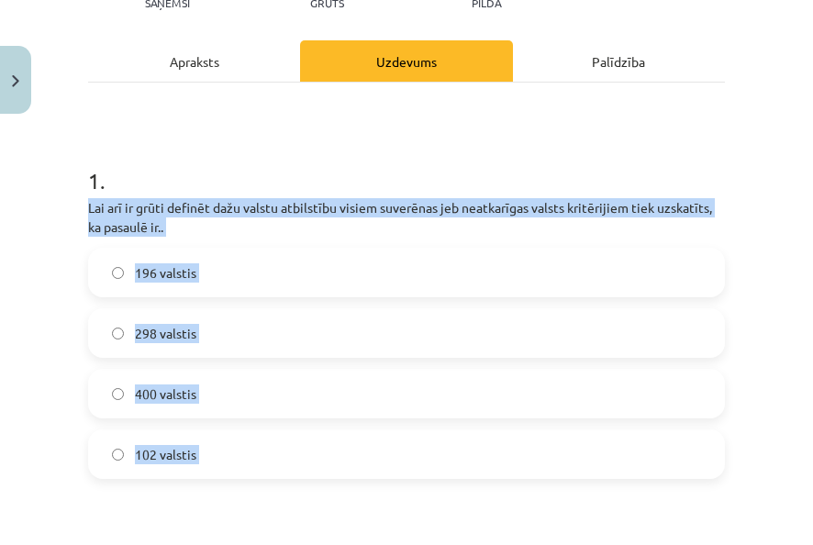
drag, startPoint x: 87, startPoint y: 207, endPoint x: 394, endPoint y: 481, distance: 410.7
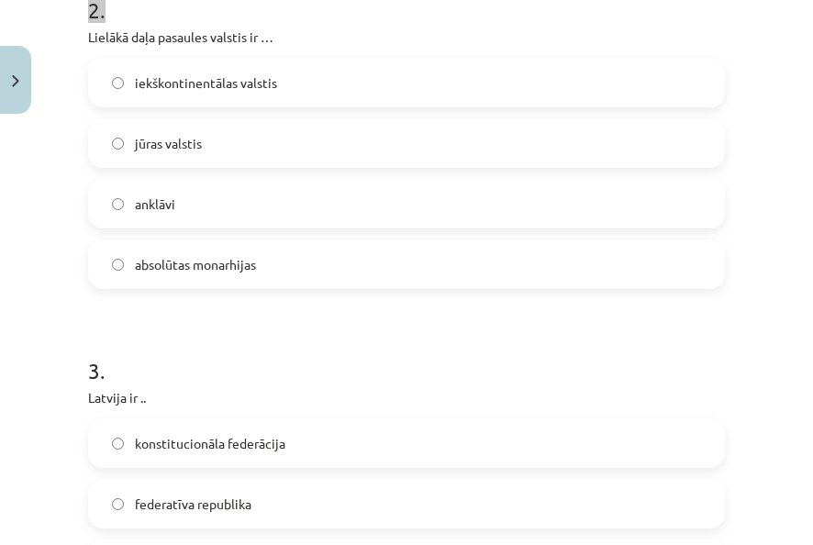
scroll to position [413, 0]
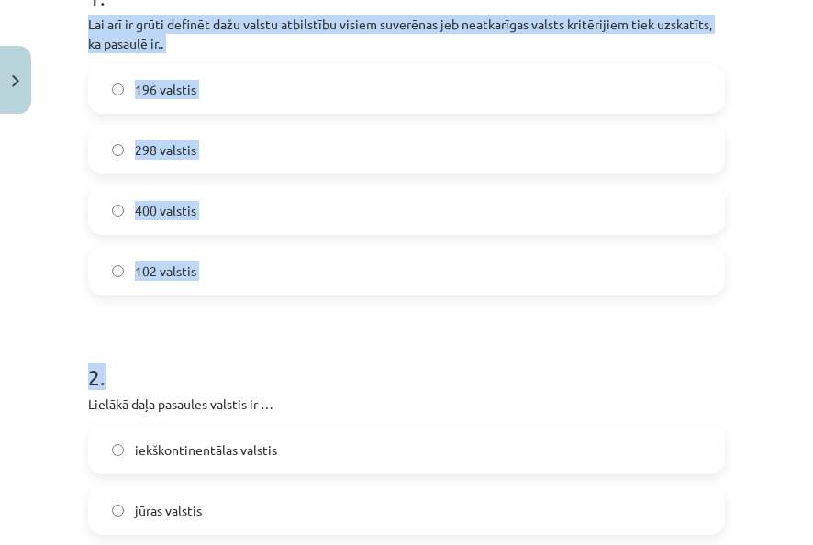
click at [339, 97] on label "196 valstis" at bounding box center [406, 89] width 633 height 46
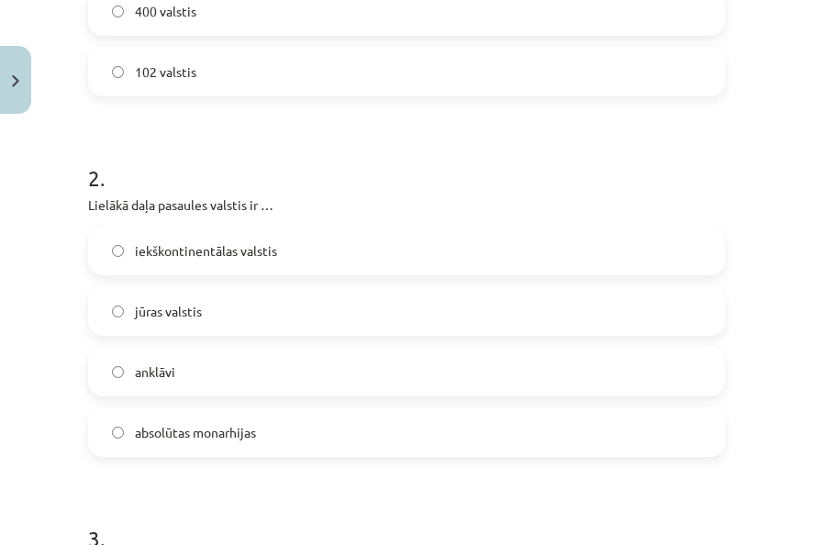
scroll to position [688, 0]
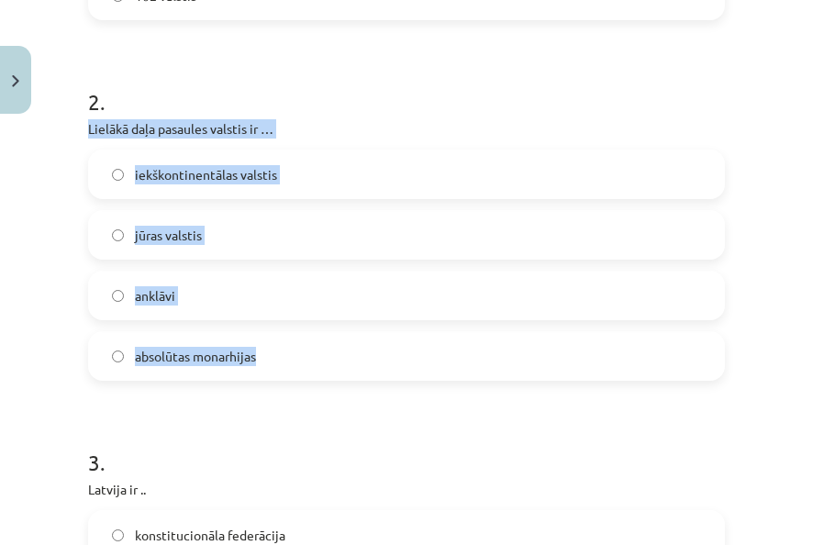
drag, startPoint x: 86, startPoint y: 129, endPoint x: 328, endPoint y: 341, distance: 321.2
click at [384, 232] on label "jūras valstis" at bounding box center [406, 235] width 633 height 46
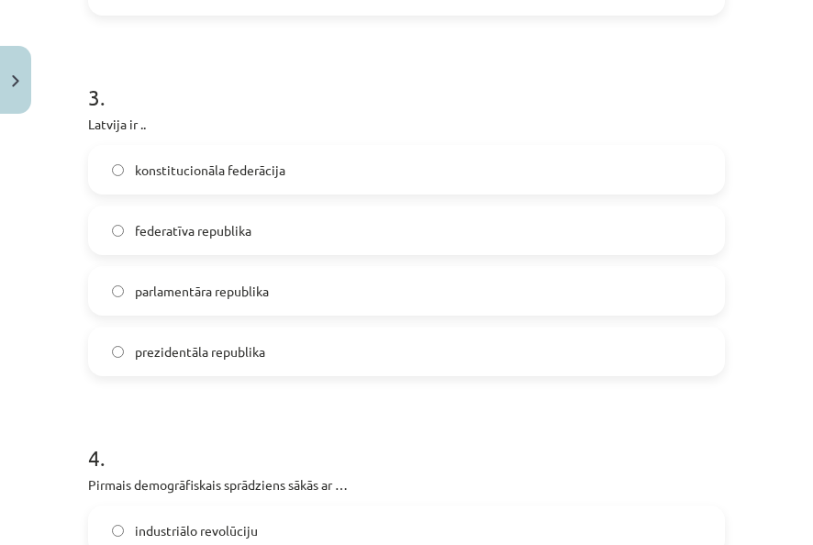
scroll to position [1055, 0]
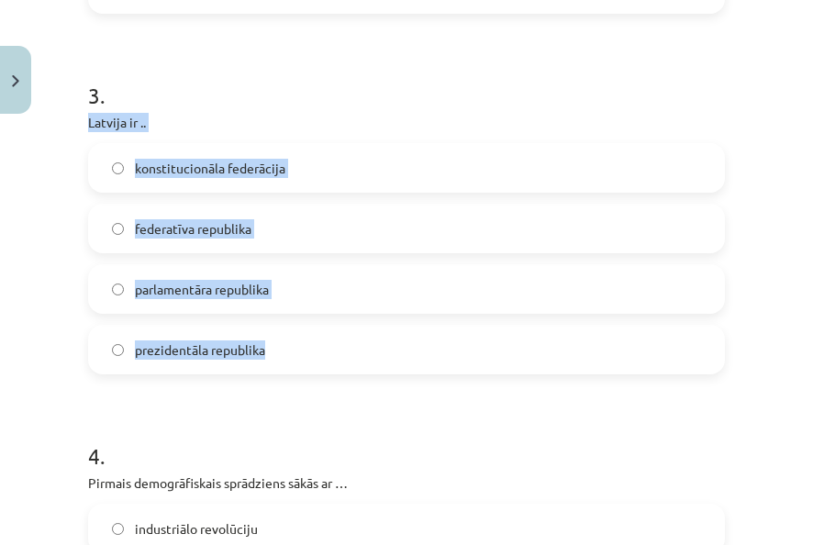
drag, startPoint x: 121, startPoint y: 125, endPoint x: 383, endPoint y: 342, distance: 340.1
click at [365, 292] on label "parlamentāra republika" at bounding box center [406, 289] width 633 height 46
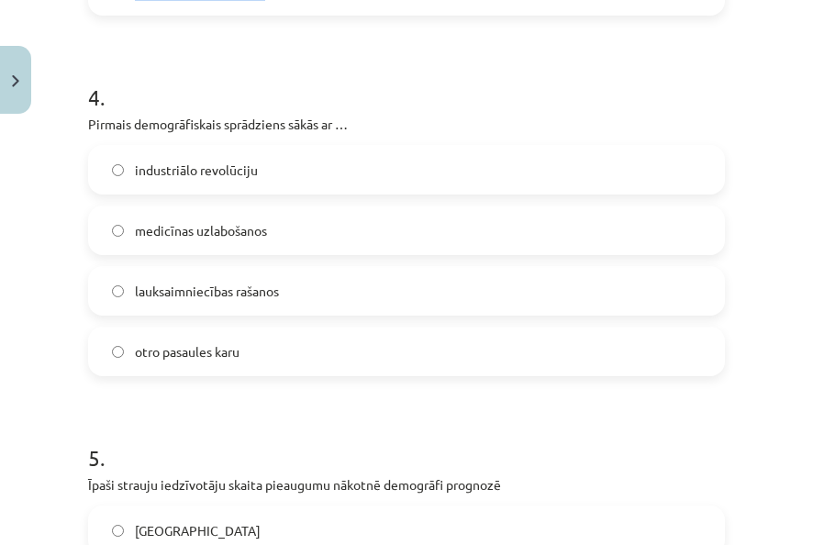
scroll to position [1422, 0]
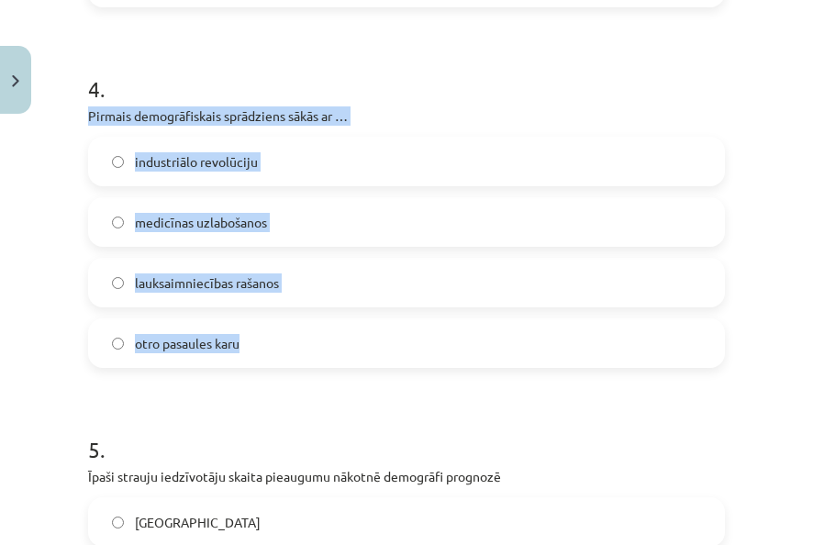
drag, startPoint x: 87, startPoint y: 120, endPoint x: 330, endPoint y: 324, distance: 317.2
click at [404, 282] on label "lauksaimniecības rašanos" at bounding box center [406, 283] width 633 height 46
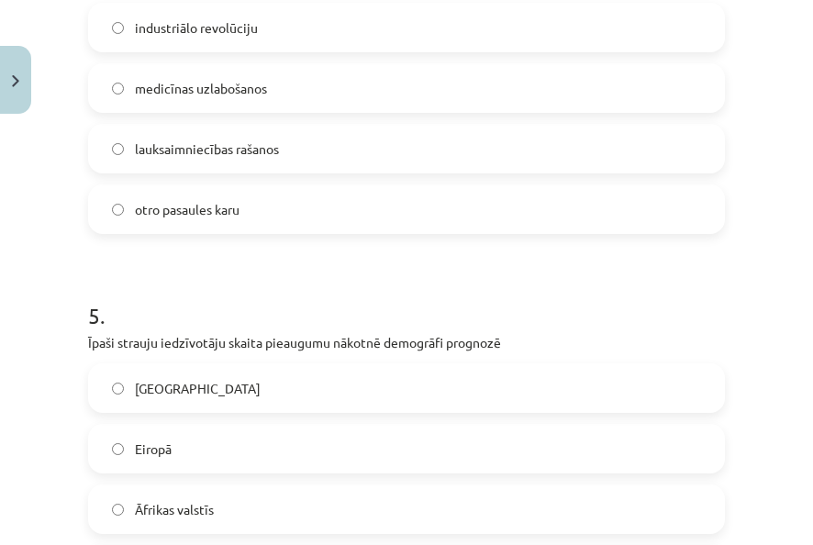
scroll to position [1789, 0]
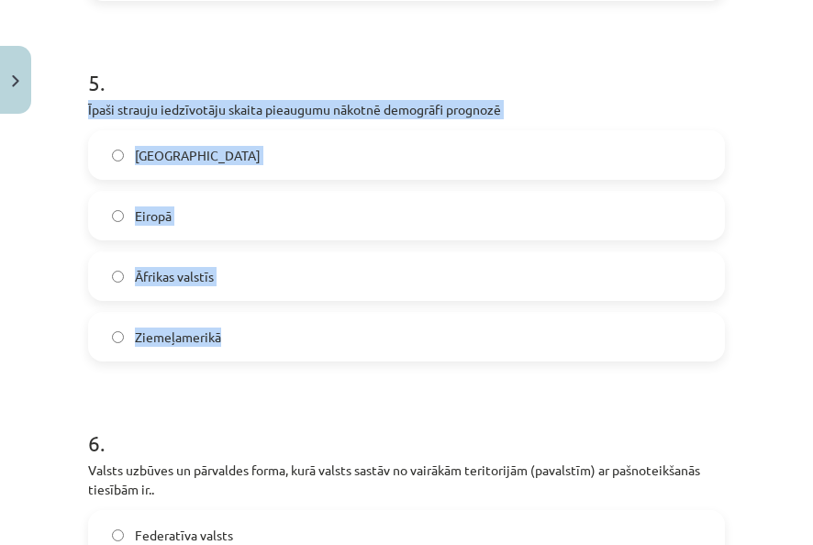
drag, startPoint x: 84, startPoint y: 110, endPoint x: 365, endPoint y: 332, distance: 358.7
click at [365, 332] on div "50 XP Saņemsi Grūts 45 pilda Apraksts Uzdevums Palīdzība 1 . Lai arī ir grūti d…" at bounding box center [406, 523] width 659 height 4380
click at [417, 278] on label "Āfrikas valstīs" at bounding box center [406, 276] width 633 height 46
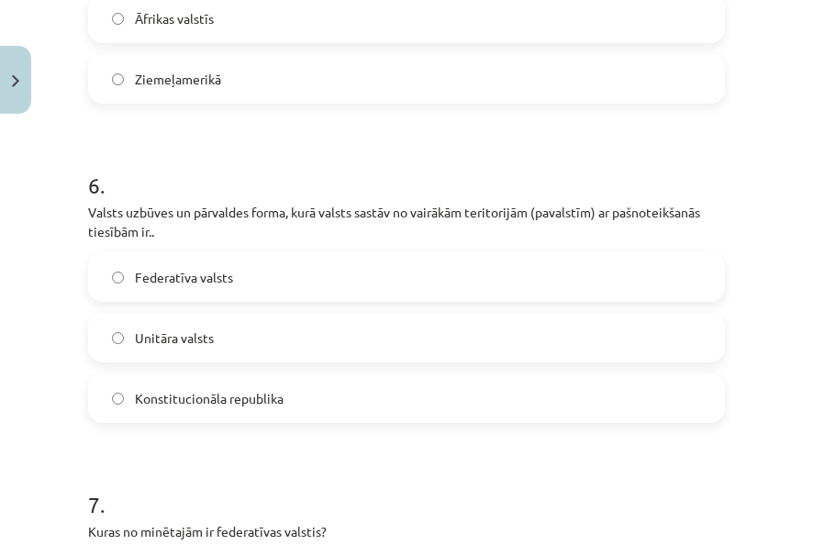
scroll to position [2065, 0]
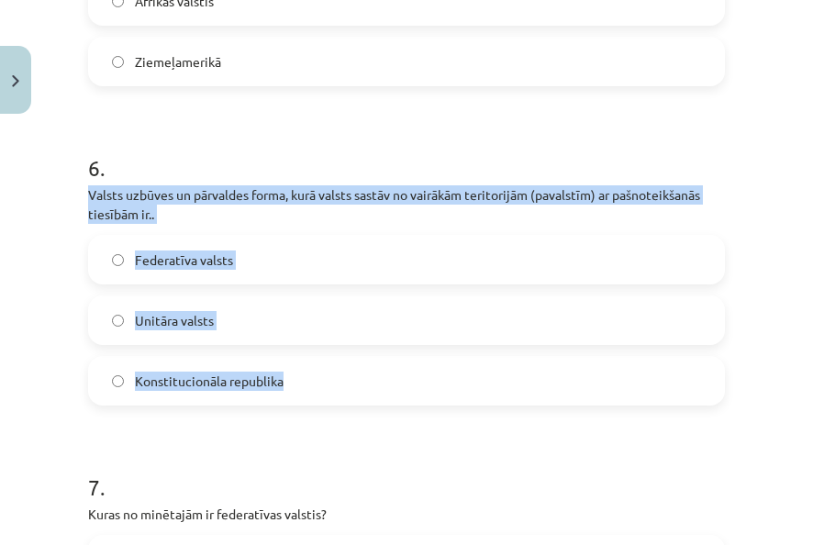
drag, startPoint x: 90, startPoint y: 196, endPoint x: 379, endPoint y: 368, distance: 336.1
click at [379, 368] on div "6 . Valsts uzbūves un pārvaldes forma, kurā valsts sastāv no vairākām teritorij…" at bounding box center [406, 264] width 637 height 283
click at [350, 251] on label "Federatīva valsts" at bounding box center [406, 260] width 633 height 46
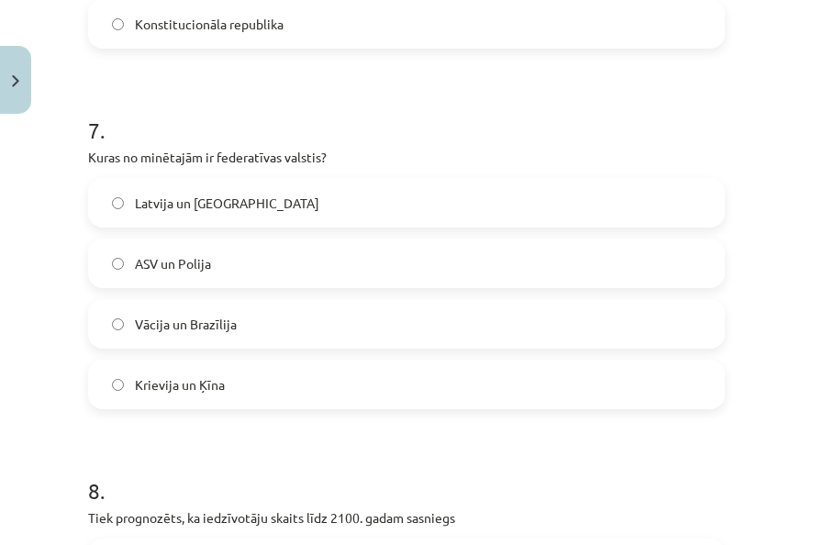
scroll to position [2432, 0]
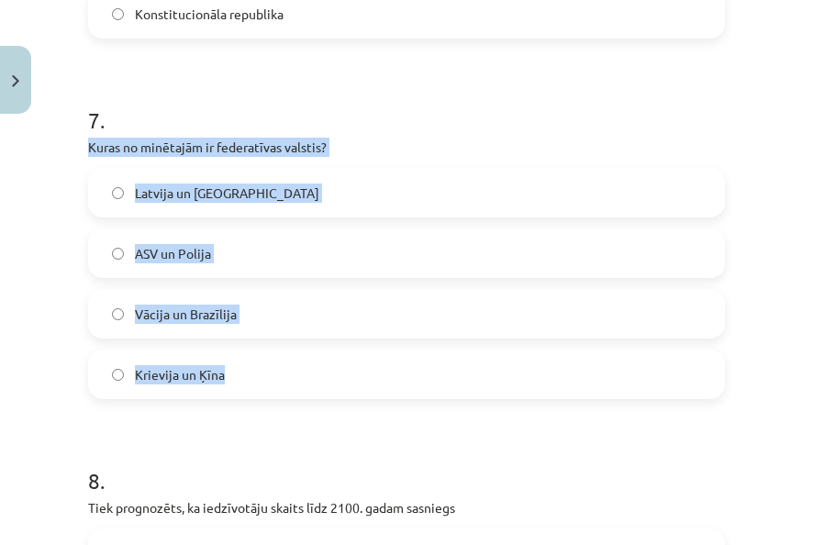
drag, startPoint x: 85, startPoint y: 152, endPoint x: 346, endPoint y: 378, distance: 344.8
click at [395, 319] on label "Vācija un Brazīlija" at bounding box center [406, 314] width 633 height 46
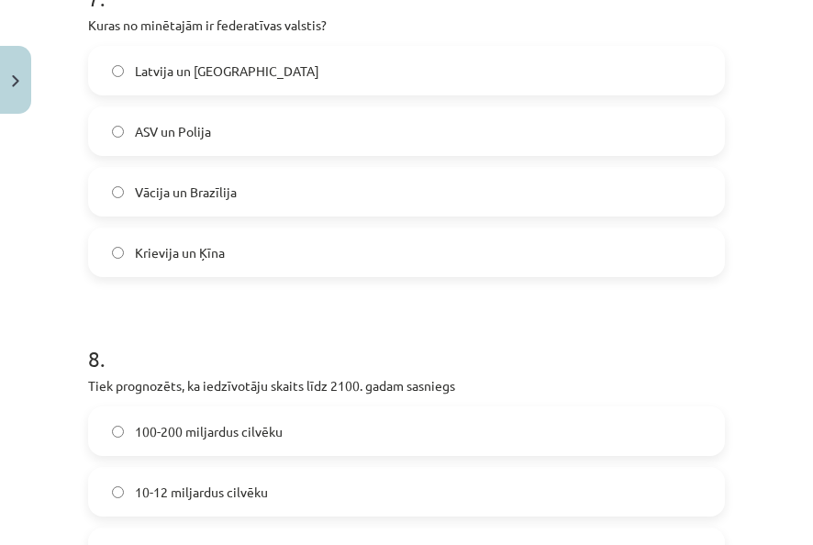
scroll to position [2707, 0]
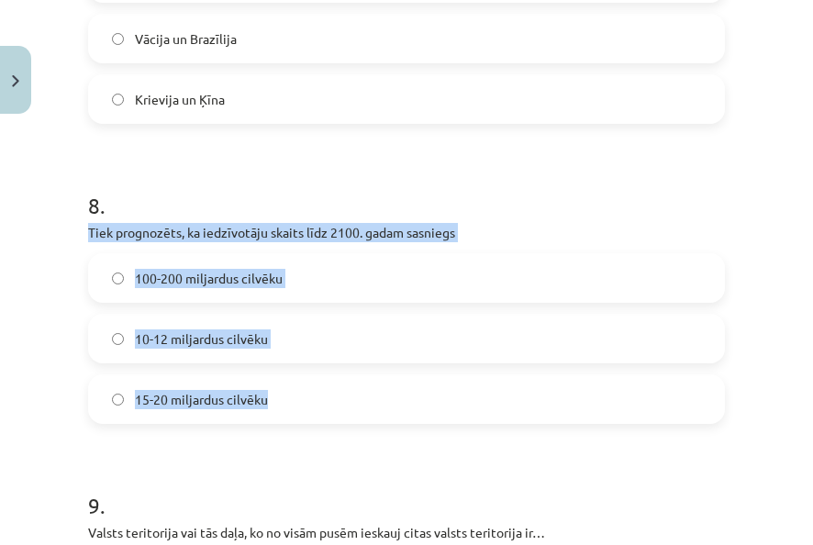
drag, startPoint x: 84, startPoint y: 240, endPoint x: 310, endPoint y: 401, distance: 277.6
click at [505, 340] on label "10-12 miljardus cilvēku" at bounding box center [406, 339] width 633 height 46
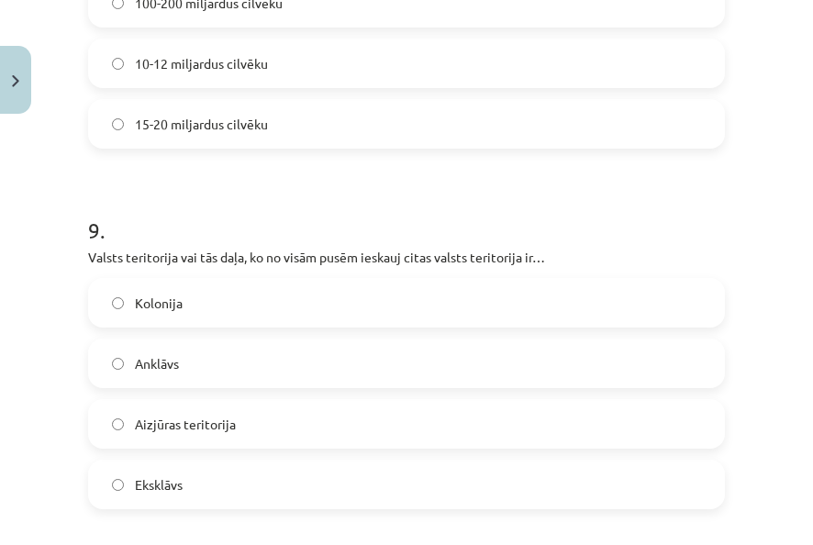
scroll to position [3074, 0]
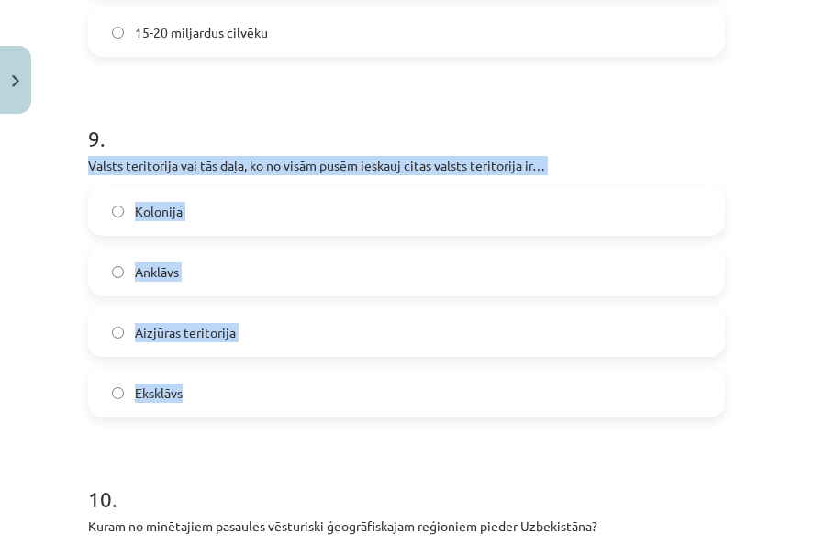
drag, startPoint x: 84, startPoint y: 170, endPoint x: 318, endPoint y: 384, distance: 318.3
click at [209, 265] on label "Anklāvs" at bounding box center [406, 272] width 633 height 46
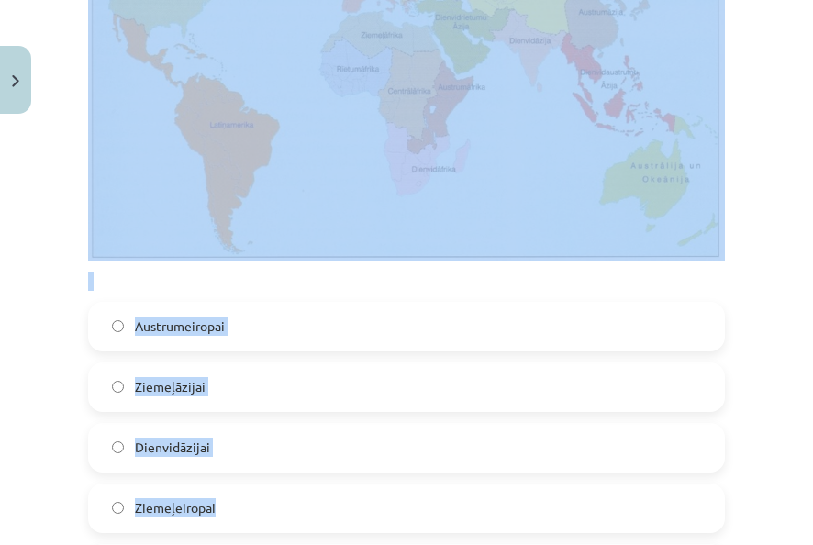
scroll to position [3808, 0]
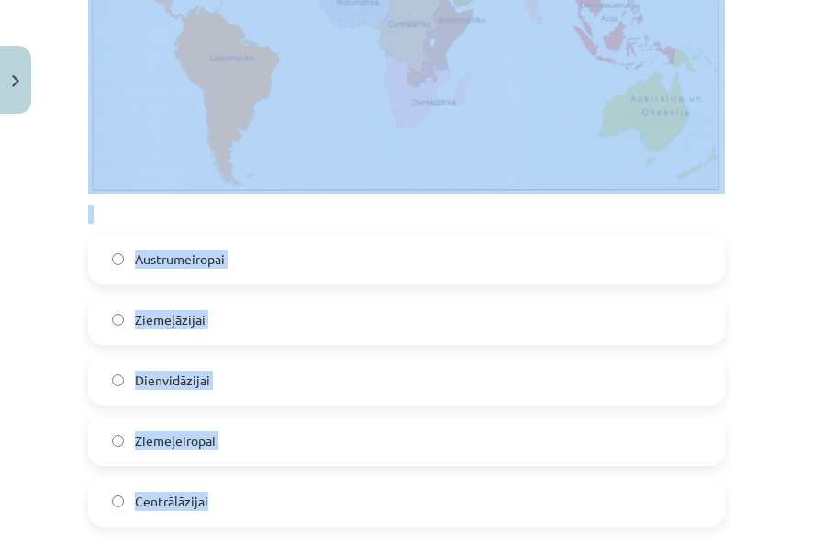
drag, startPoint x: 83, startPoint y: 162, endPoint x: 352, endPoint y: 472, distance: 410.4
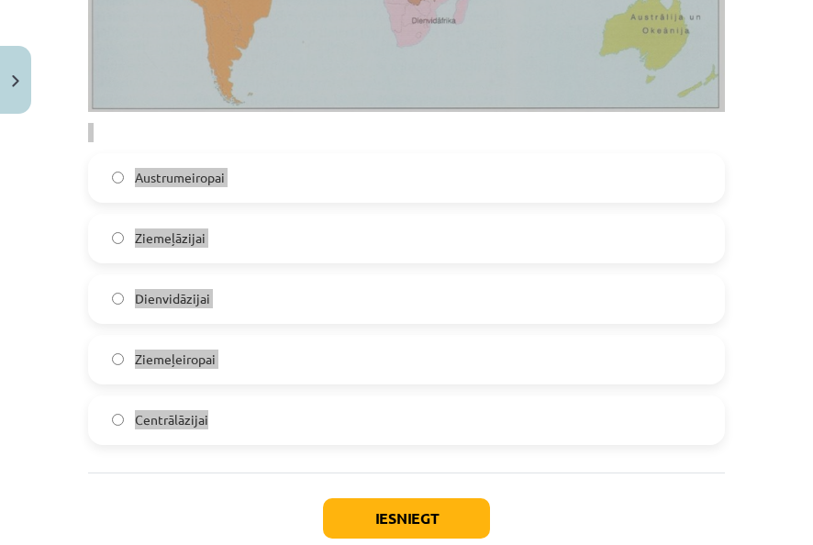
scroll to position [3900, 0]
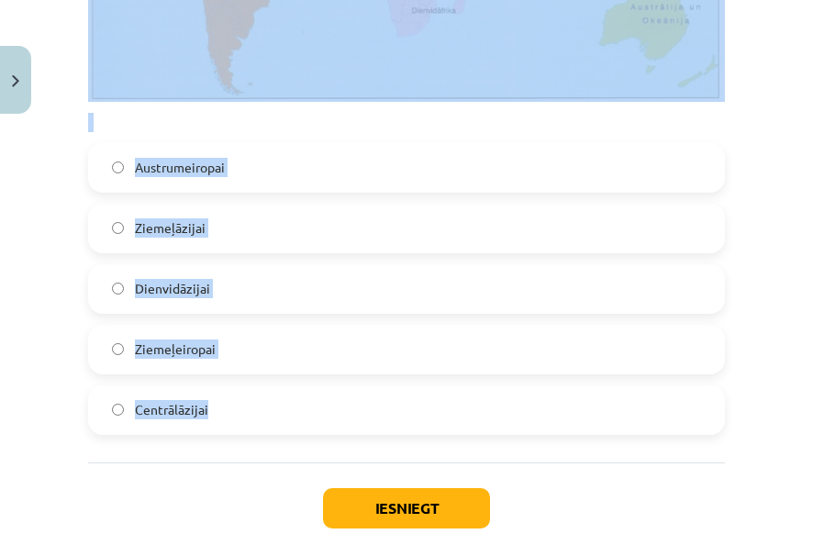
click at [354, 407] on label "Centrālāzijai" at bounding box center [406, 410] width 633 height 46
click at [435, 500] on button "Iesniegt" at bounding box center [406, 508] width 167 height 40
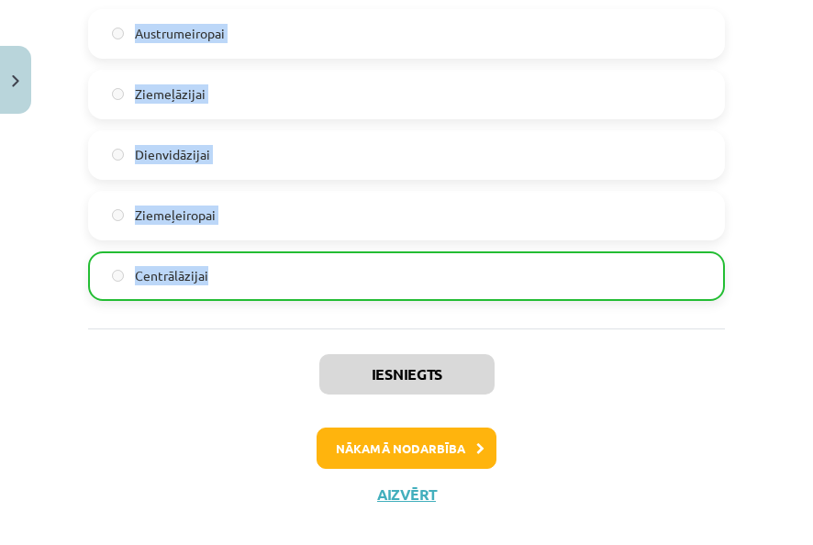
scroll to position [4050, 0]
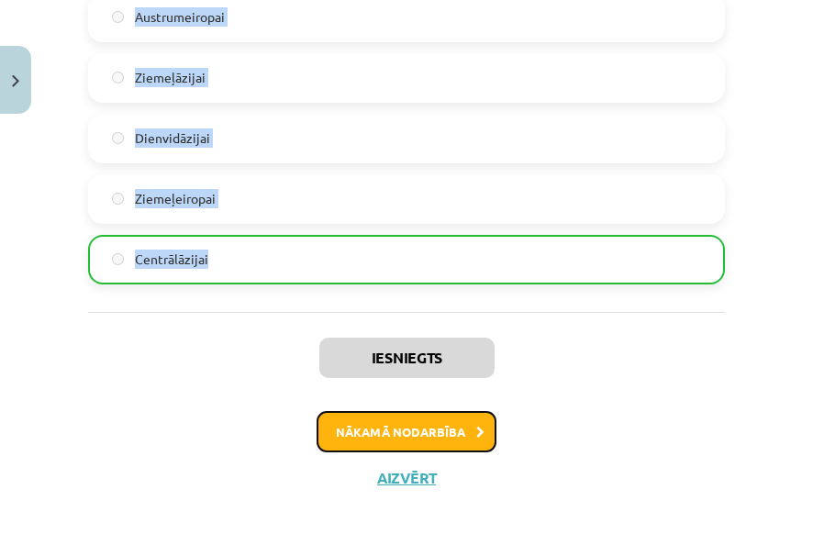
click at [409, 428] on button "Nākamā nodarbība" at bounding box center [407, 432] width 180 height 42
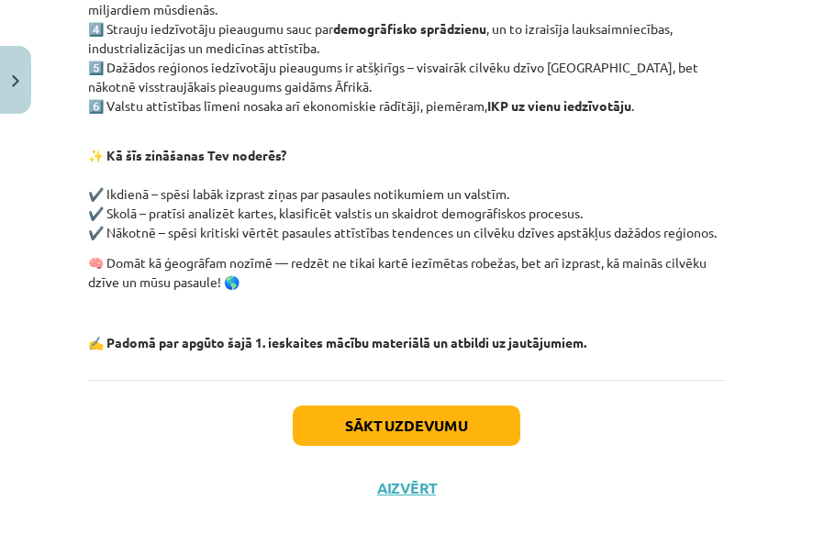
scroll to position [551, 0]
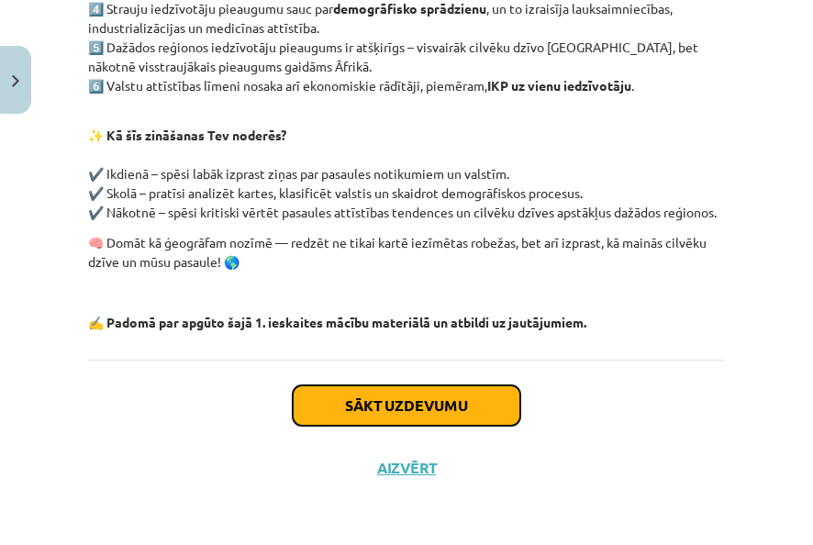
click at [387, 406] on button "Sākt uzdevumu" at bounding box center [407, 405] width 228 height 40
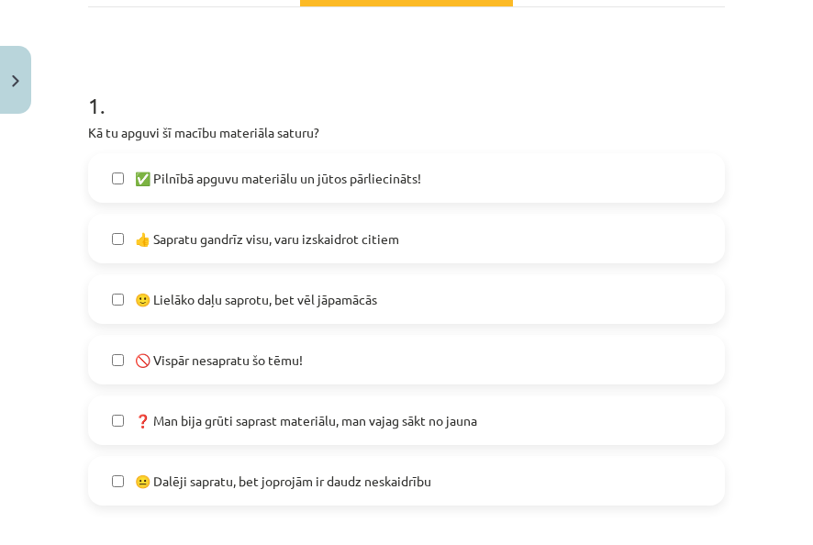
scroll to position [321, 0]
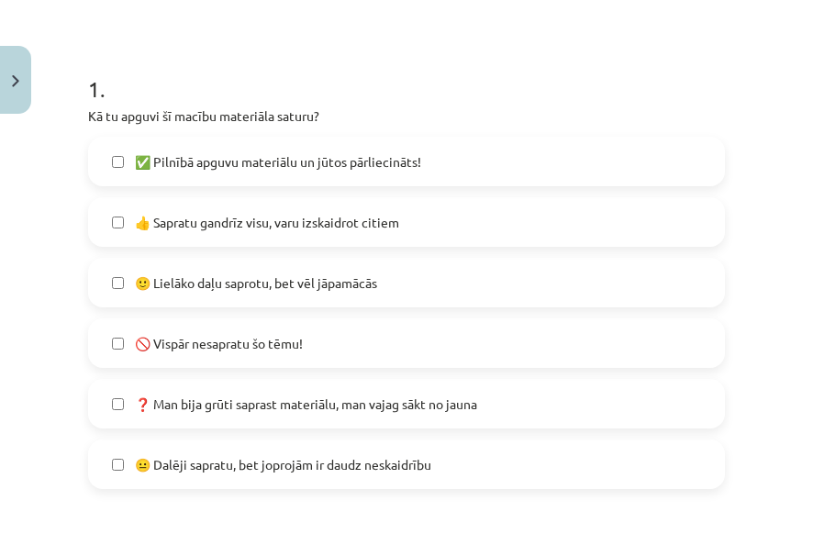
click at [217, 284] on span "🙂 Lielāko daļu saprotu, bet vēl jāpamācās" at bounding box center [256, 282] width 242 height 19
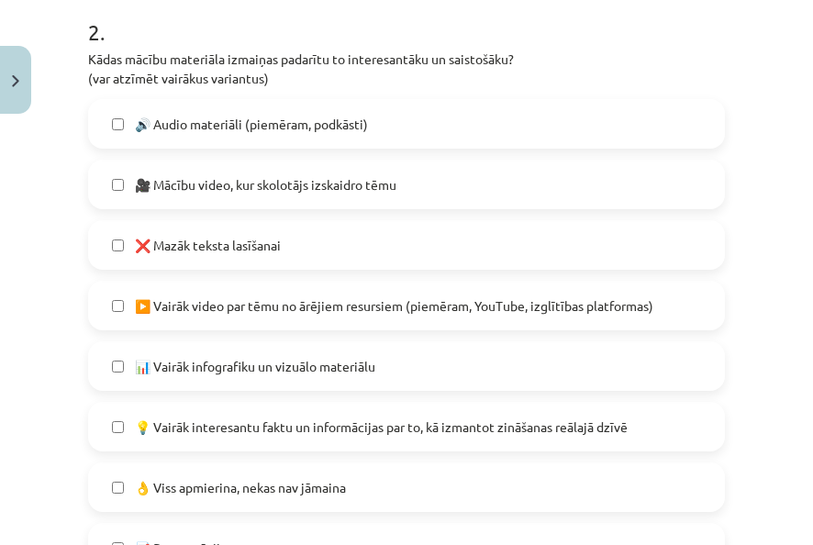
scroll to position [964, 0]
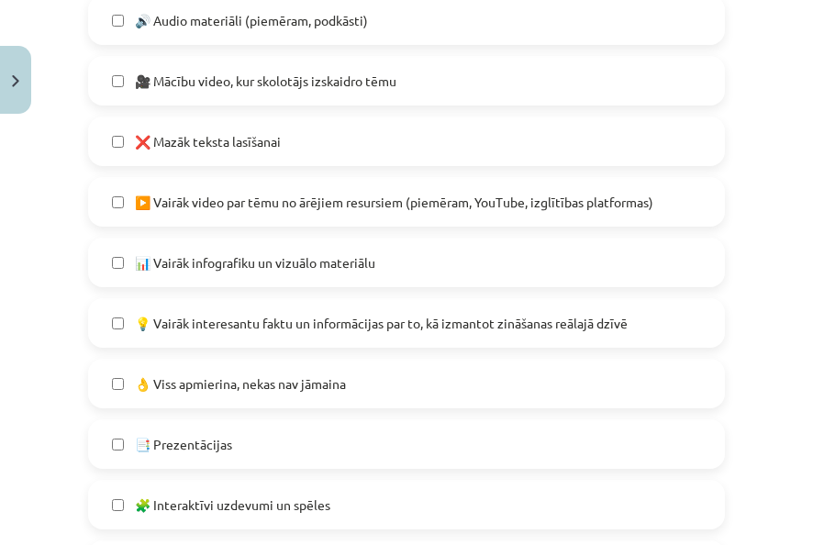
click at [190, 143] on span "❌ Mazāk teksta lasīšanai" at bounding box center [208, 141] width 146 height 19
click at [205, 266] on span "📊 Vairāk infografiku un vizuālo materiālu" at bounding box center [255, 262] width 240 height 19
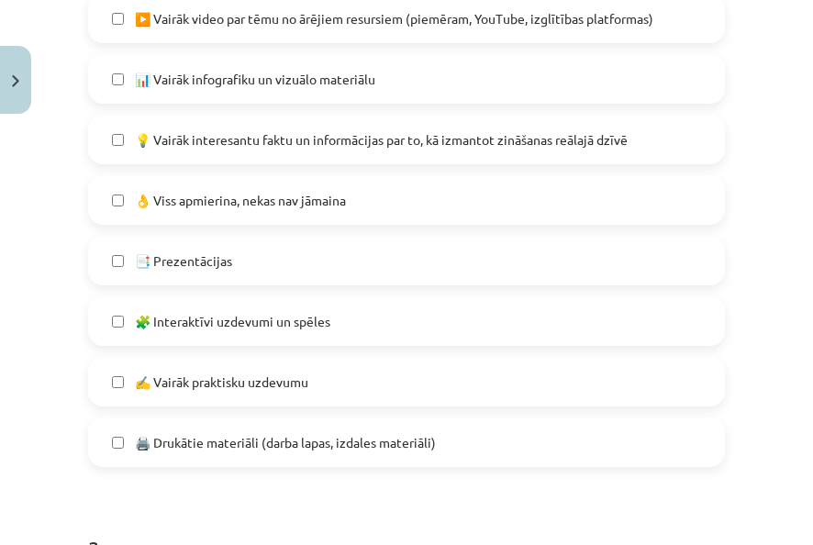
click at [176, 140] on span "💡 Vairāk interesantu faktu un informācijas par to, kā izmantot zināšanas reālaj…" at bounding box center [381, 139] width 493 height 19
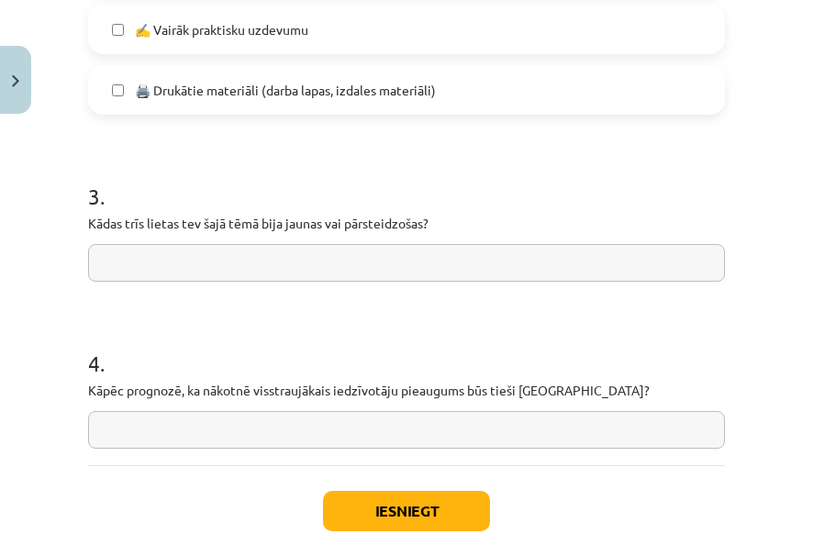
scroll to position [1514, 0]
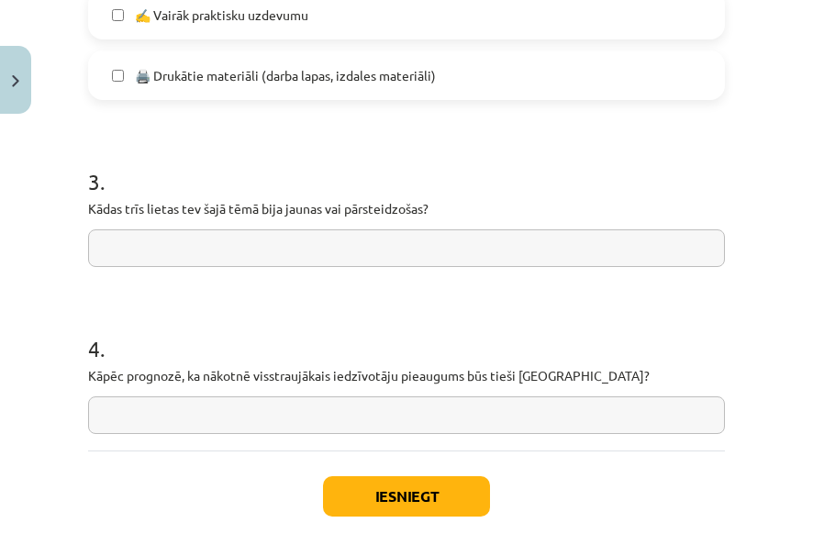
click at [165, 246] on input "text" at bounding box center [406, 248] width 637 height 38
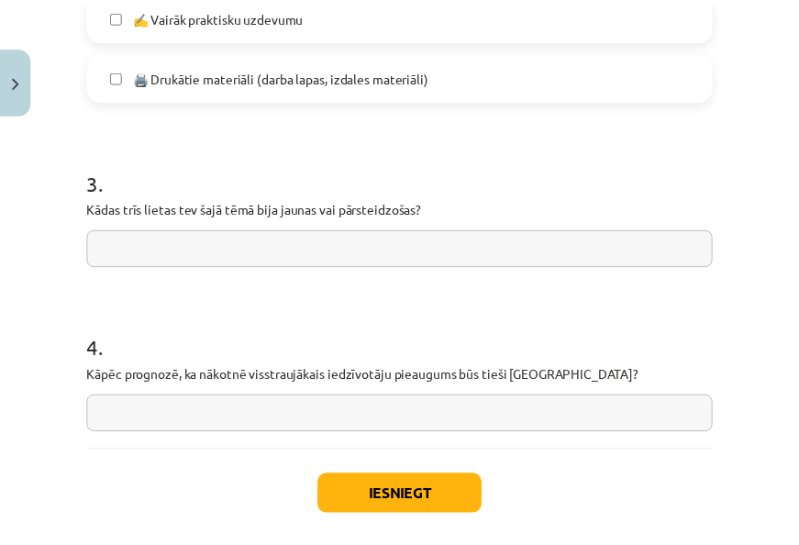
scroll to position [1604, 0]
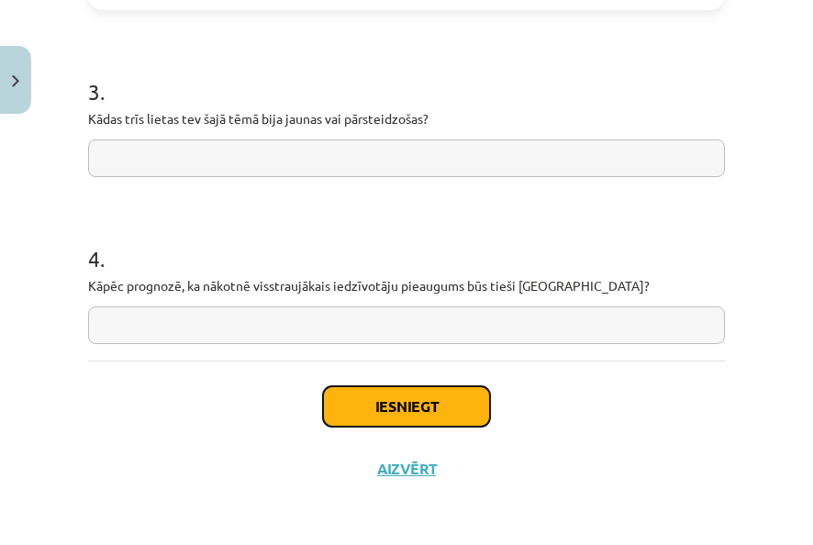
click at [402, 393] on button "Iesniegt" at bounding box center [406, 406] width 167 height 40
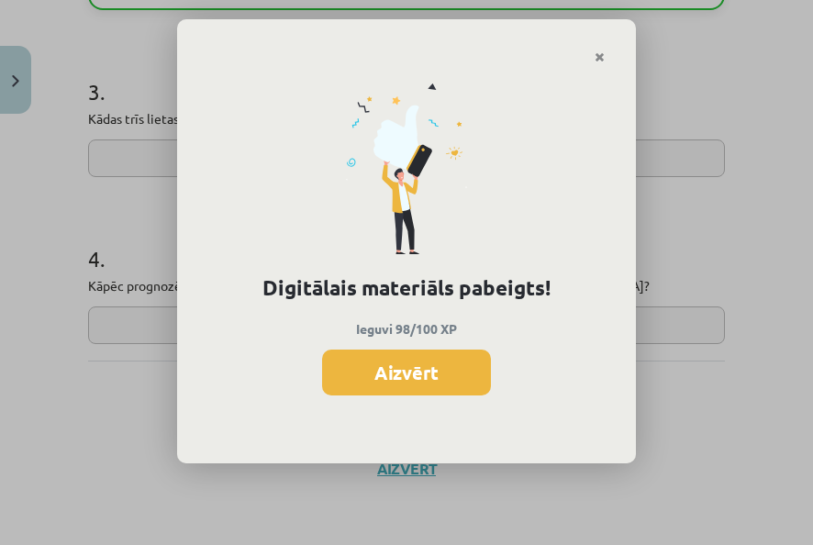
click at [406, 367] on button "Aizvērt" at bounding box center [406, 373] width 169 height 46
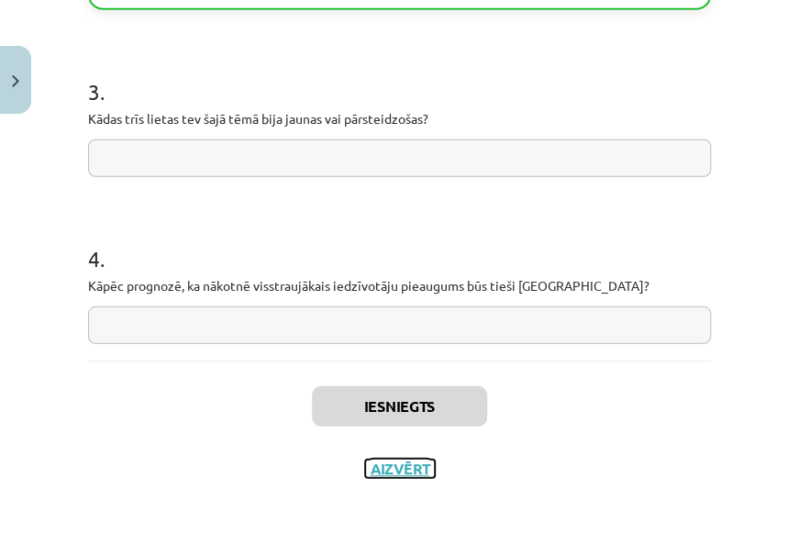
click at [385, 470] on button "Aizvērt" at bounding box center [400, 469] width 70 height 18
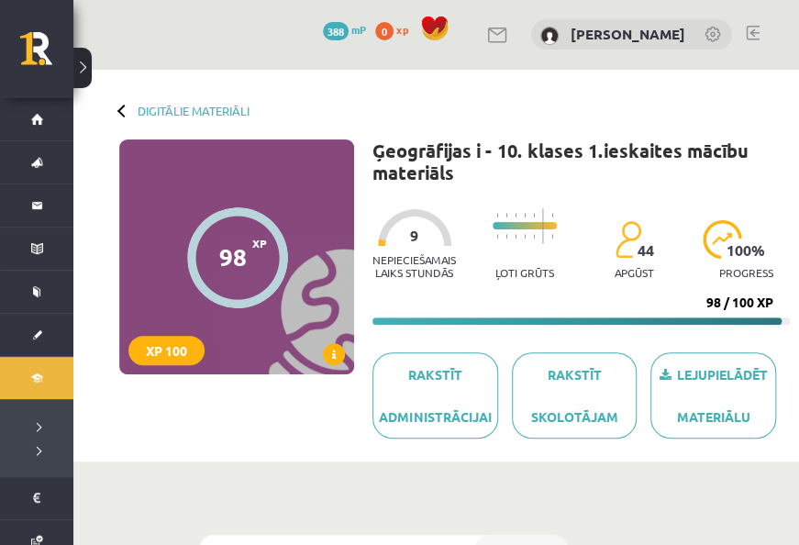
scroll to position [0, 0]
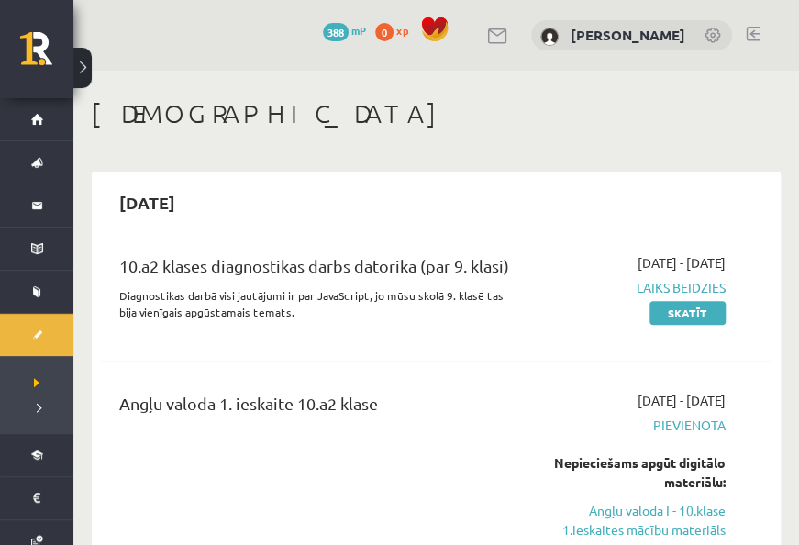
scroll to position [184, 0]
